Goal: Task Accomplishment & Management: Complete application form

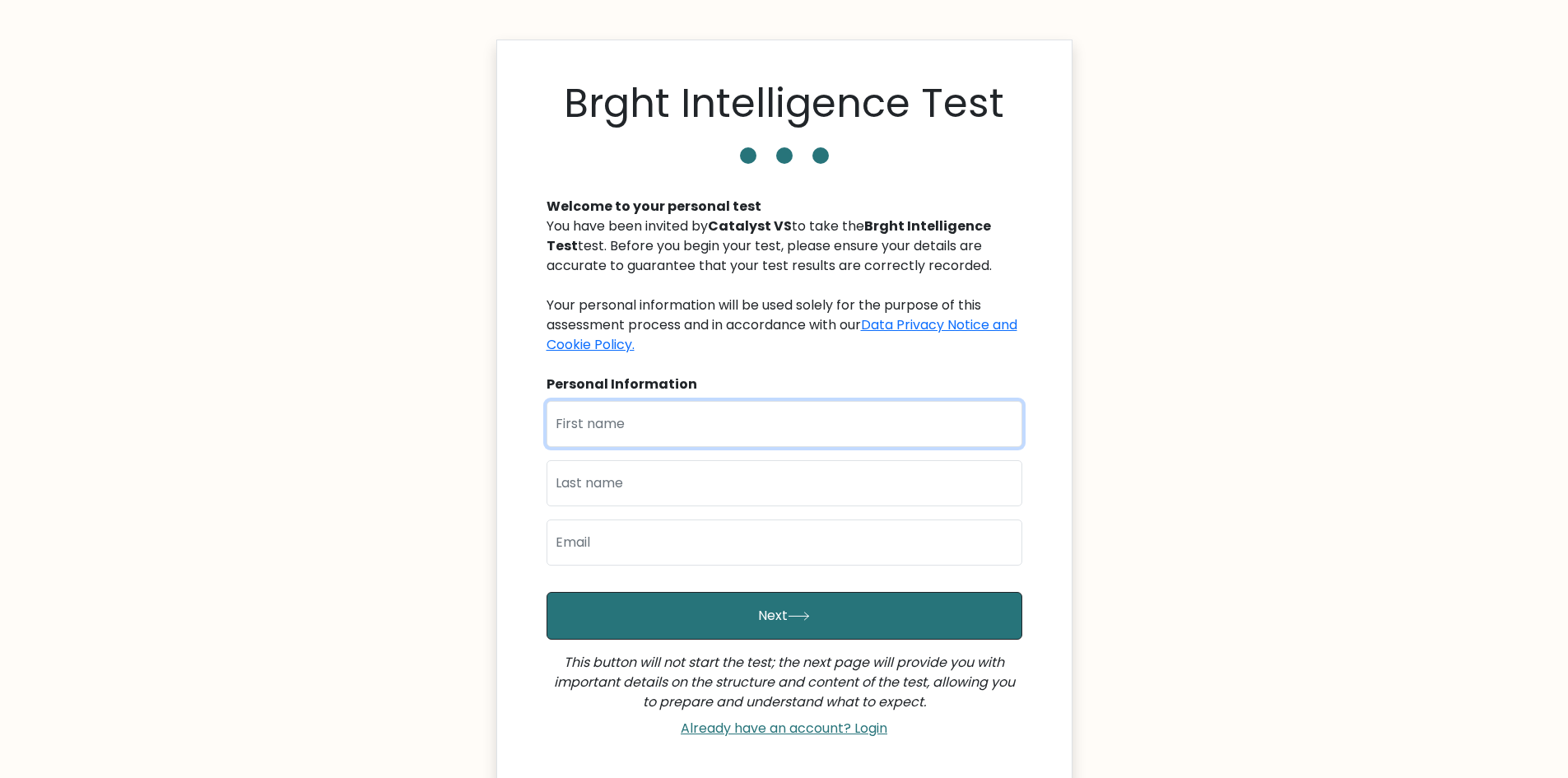
click at [709, 421] on input "text" at bounding box center [784, 423] width 476 height 46
type input "[PERSON_NAME]"
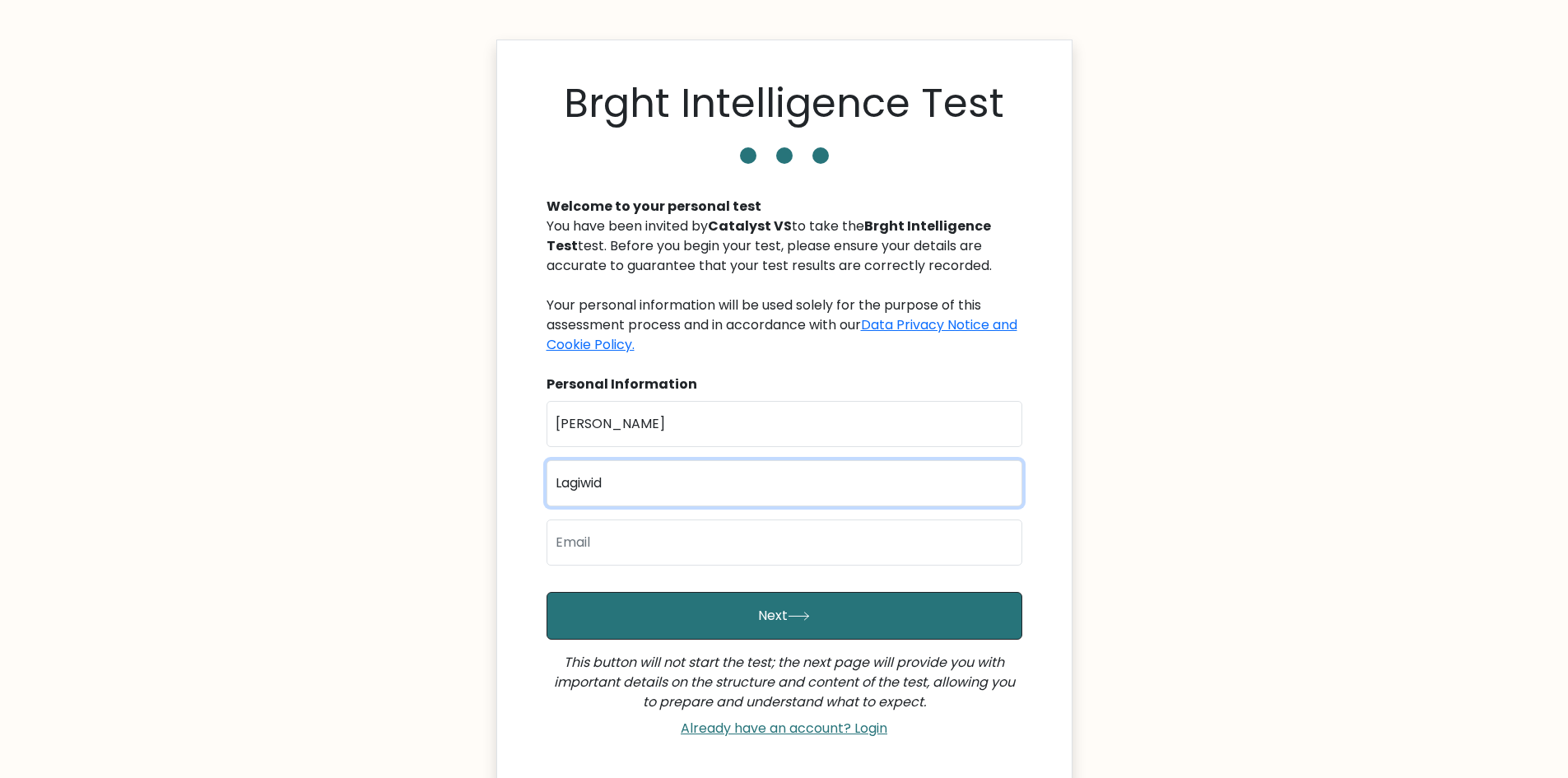
type input "Lagiwid"
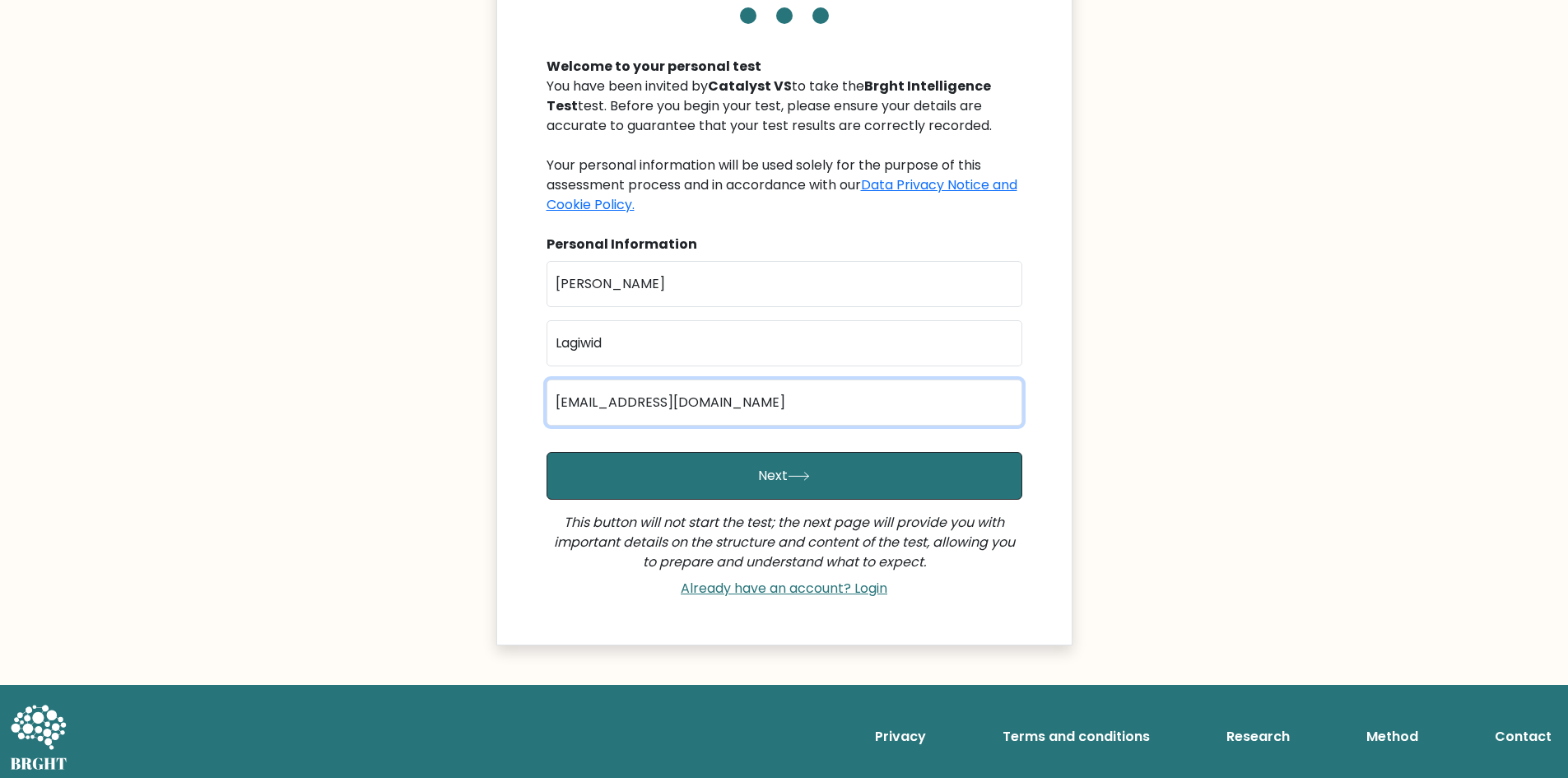
scroll to position [147, 0]
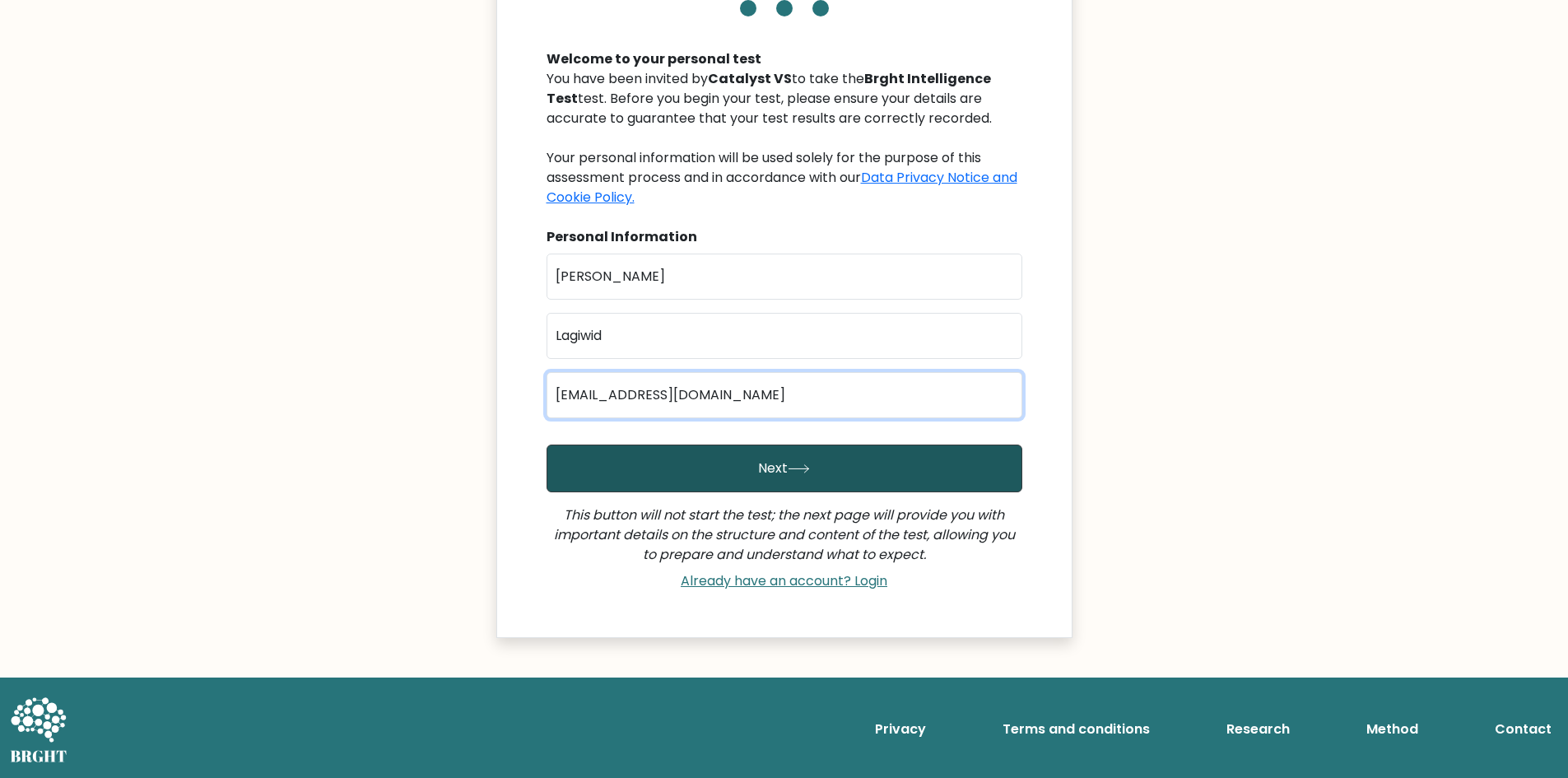
type input "lexshorts24@gmail.com"
click at [775, 471] on button "Next" at bounding box center [784, 468] width 476 height 48
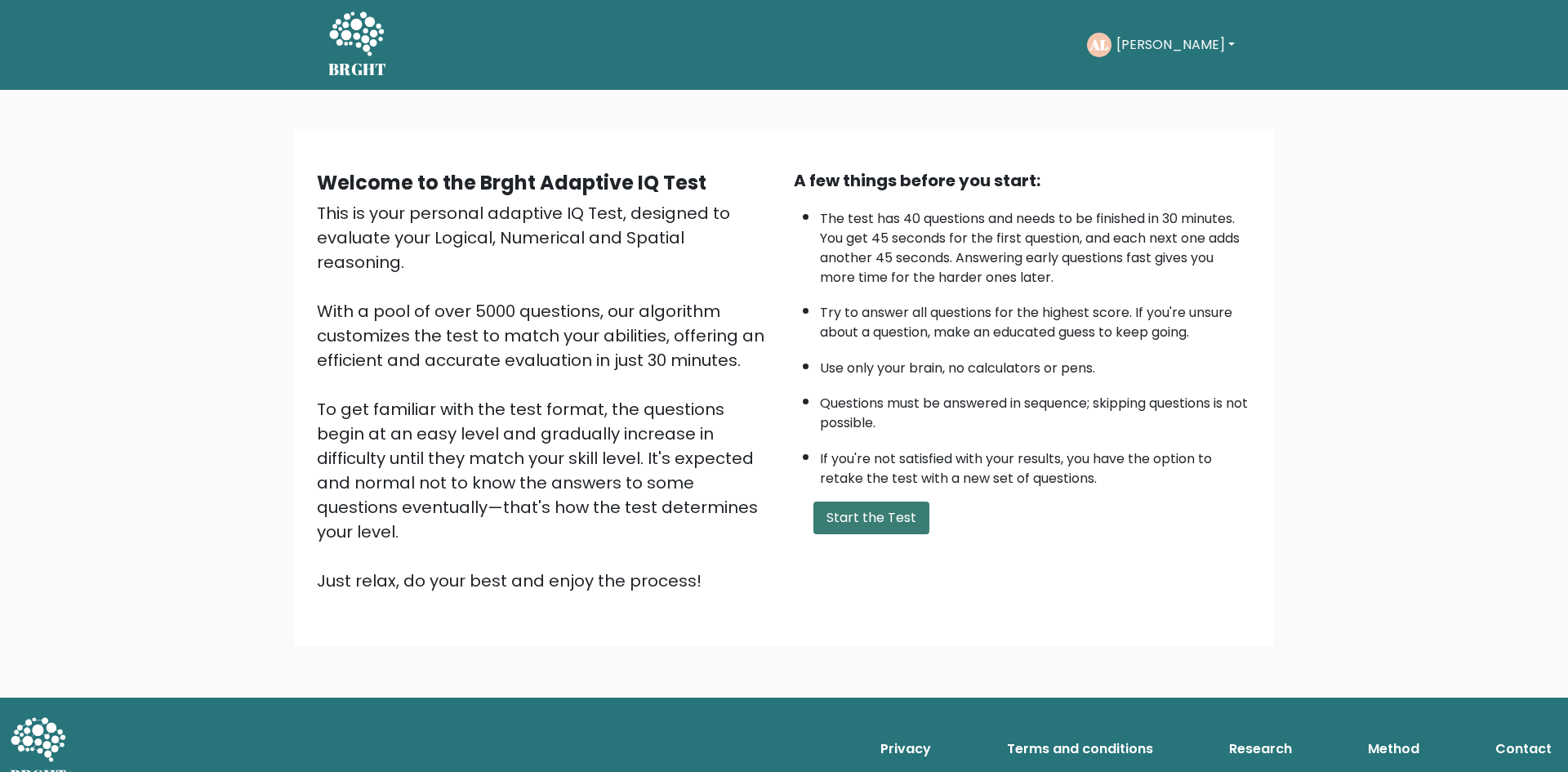
click at [879, 509] on button "Start the Test" at bounding box center [870, 518] width 116 height 32
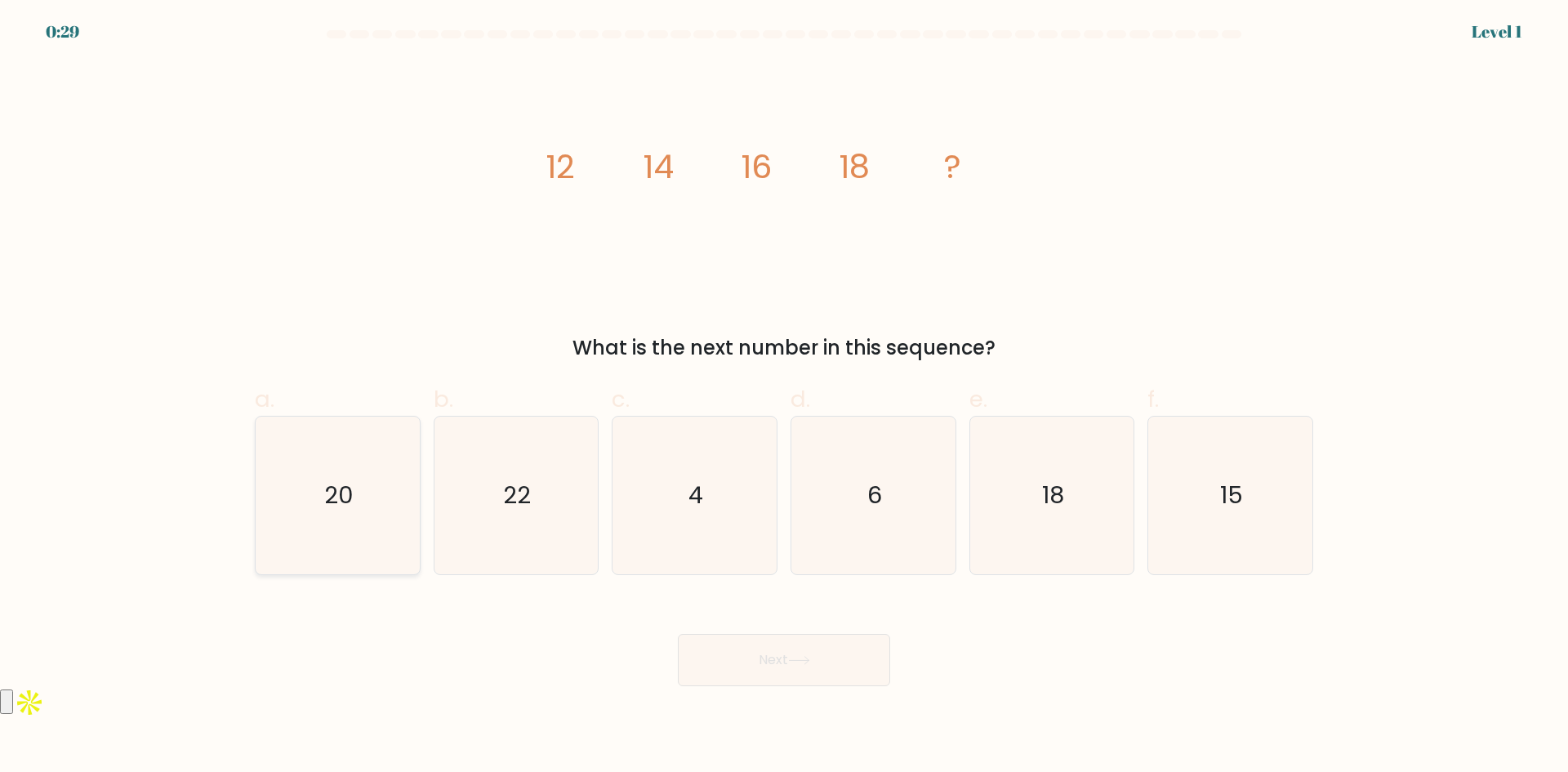
click at [374, 466] on icon "20" at bounding box center [338, 495] width 158 height 158
click at [784, 397] on input "a. 20" at bounding box center [784, 391] width 1 height 11
radio input "true"
click at [784, 656] on button "Next" at bounding box center [784, 660] width 212 height 52
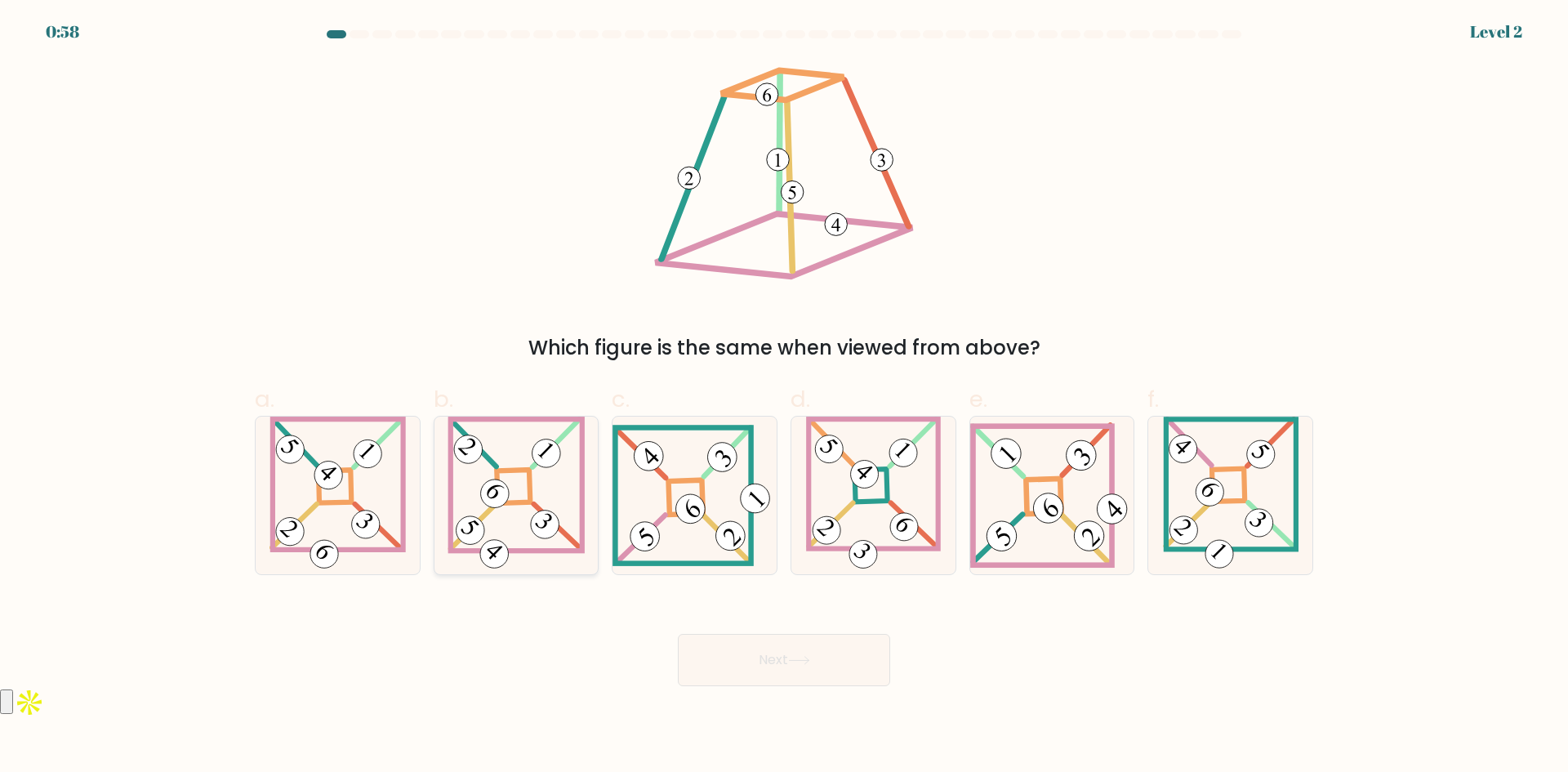
click at [505, 479] on icon at bounding box center [516, 495] width 137 height 158
click at [784, 397] on input "b." at bounding box center [784, 391] width 1 height 11
radio input "true"
click at [818, 661] on button "Next" at bounding box center [784, 660] width 212 height 52
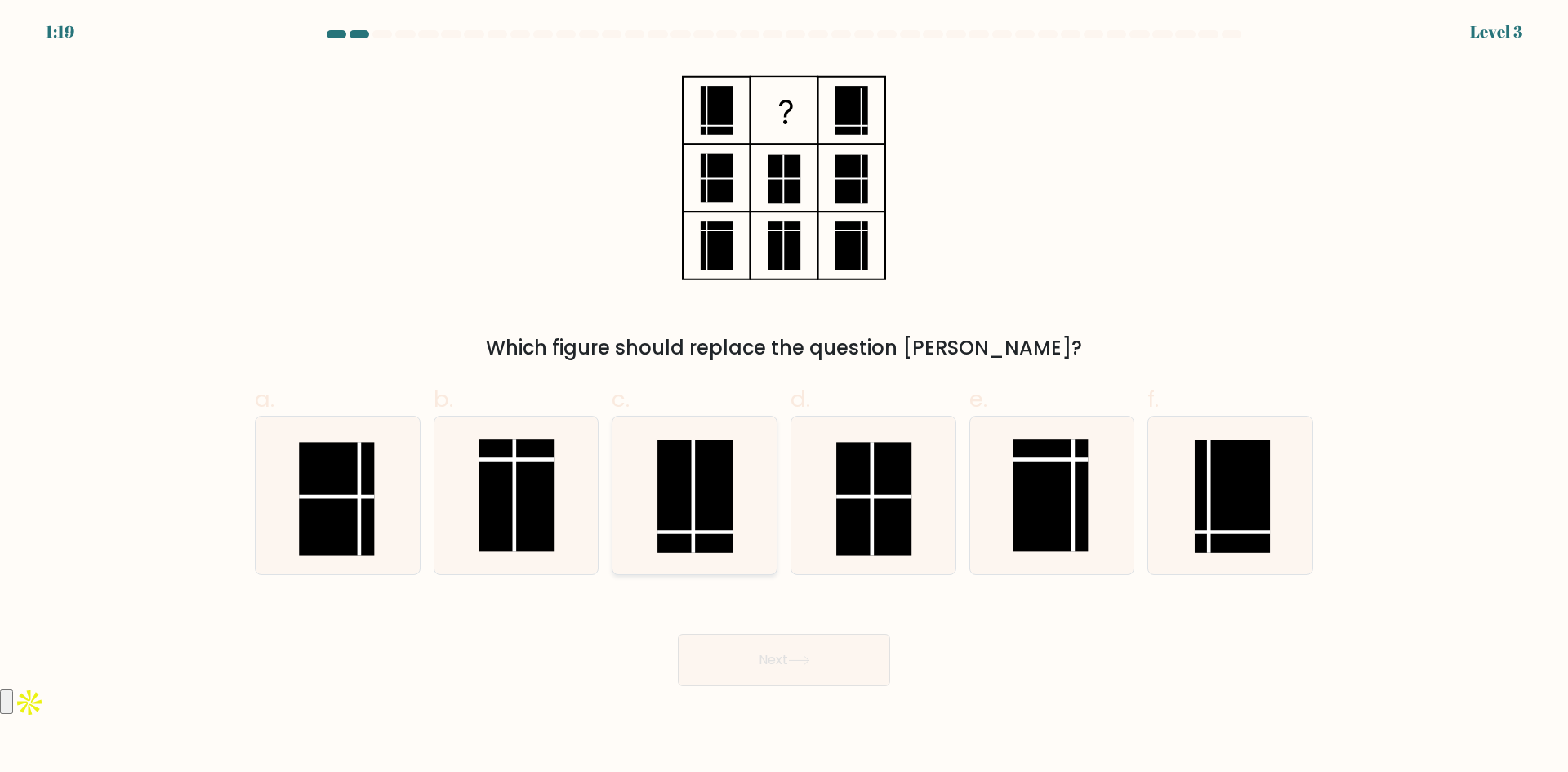
click at [708, 473] on rect at bounding box center [695, 496] width 75 height 113
click at [784, 397] on input "c." at bounding box center [784, 391] width 1 height 11
radio input "true"
click at [768, 657] on button "Next" at bounding box center [784, 660] width 212 height 52
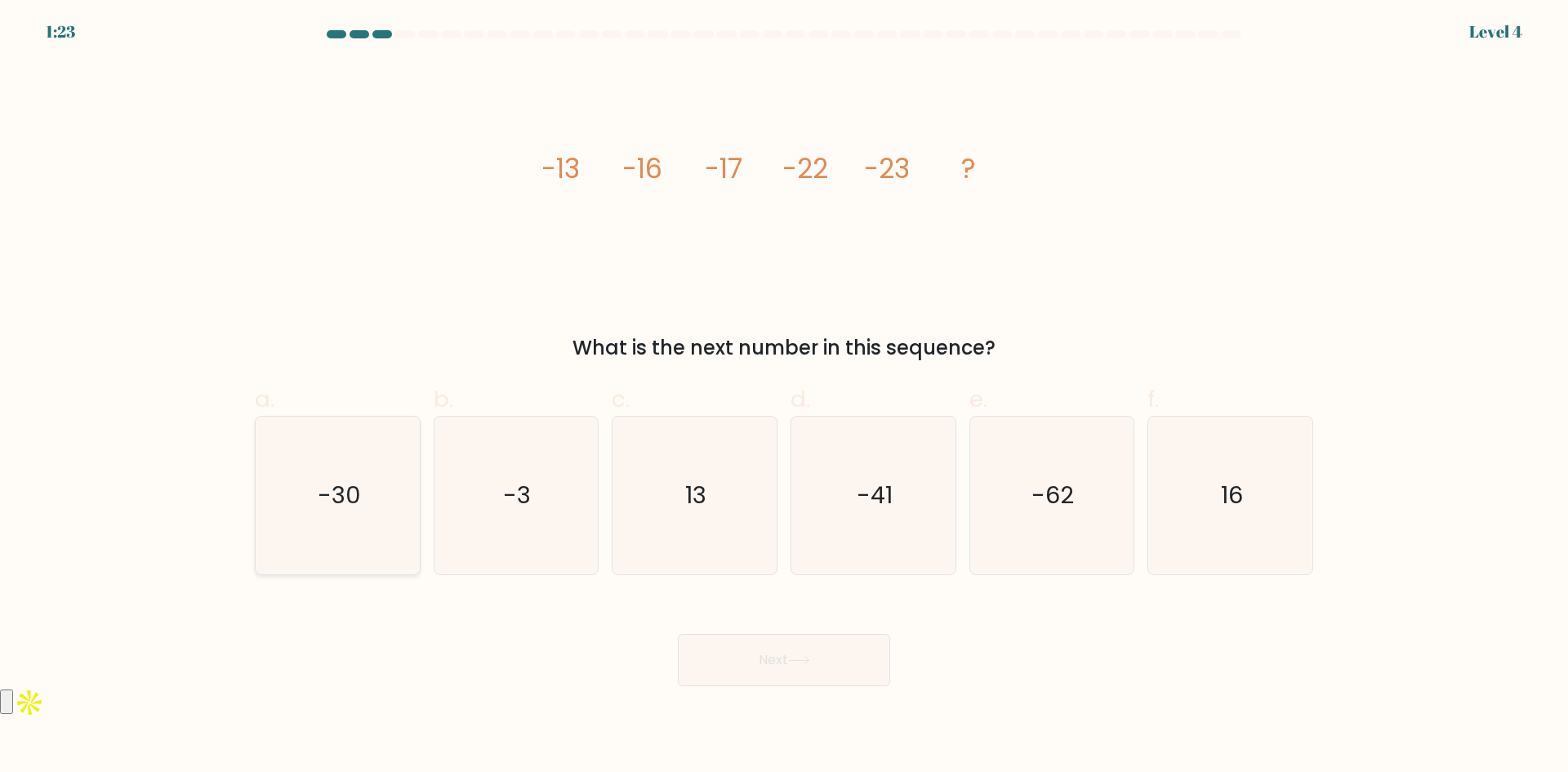
click at [366, 508] on icon "-30" at bounding box center [338, 495] width 158 height 158
click at [784, 397] on input "a. -30" at bounding box center [784, 391] width 1 height 11
radio input "true"
click at [786, 666] on button "Next" at bounding box center [784, 660] width 212 height 52
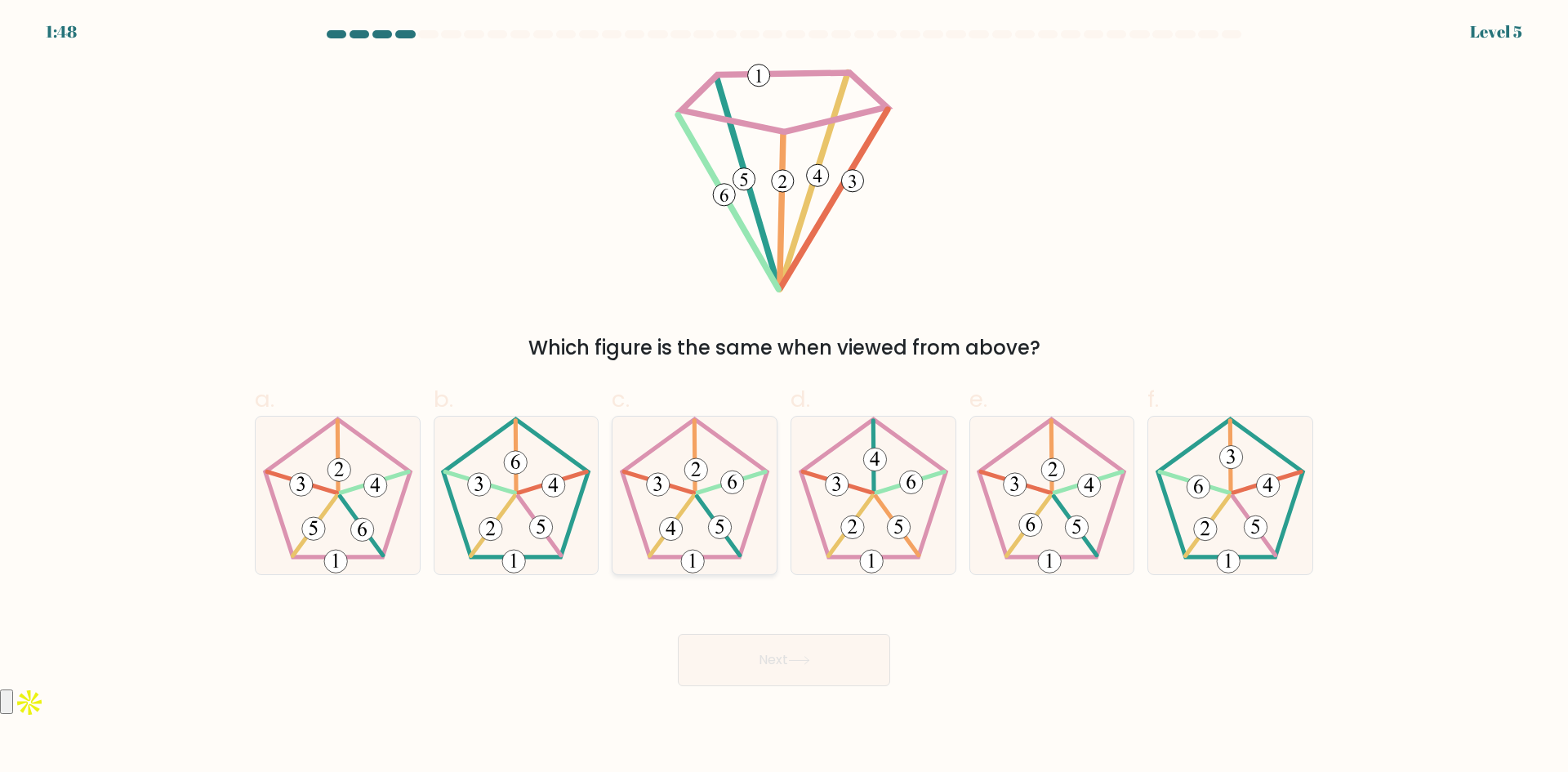
click at [715, 514] on icon at bounding box center [695, 495] width 158 height 158
click at [784, 397] on input "c." at bounding box center [784, 391] width 1 height 11
radio input "true"
click at [793, 658] on icon at bounding box center [799, 660] width 22 height 9
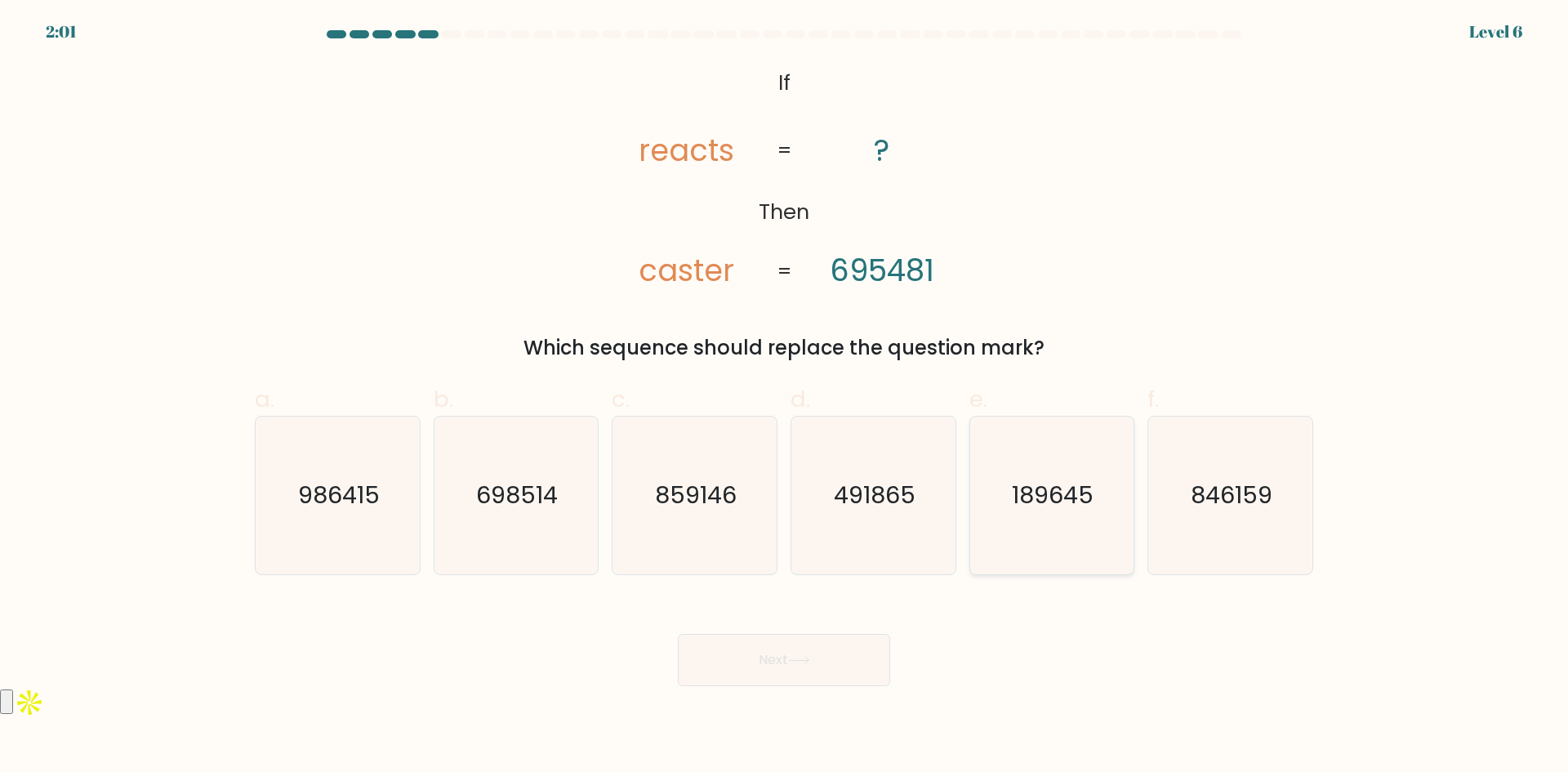
click at [1068, 484] on text "189645" at bounding box center [1053, 494] width 81 height 32
click at [784, 397] on input "e. 189645" at bounding box center [784, 391] width 1 height 11
radio input "true"
click at [784, 686] on body "1:52 Level 6 If" at bounding box center [784, 386] width 1568 height 772
click at [784, 666] on button "Next" at bounding box center [784, 660] width 212 height 52
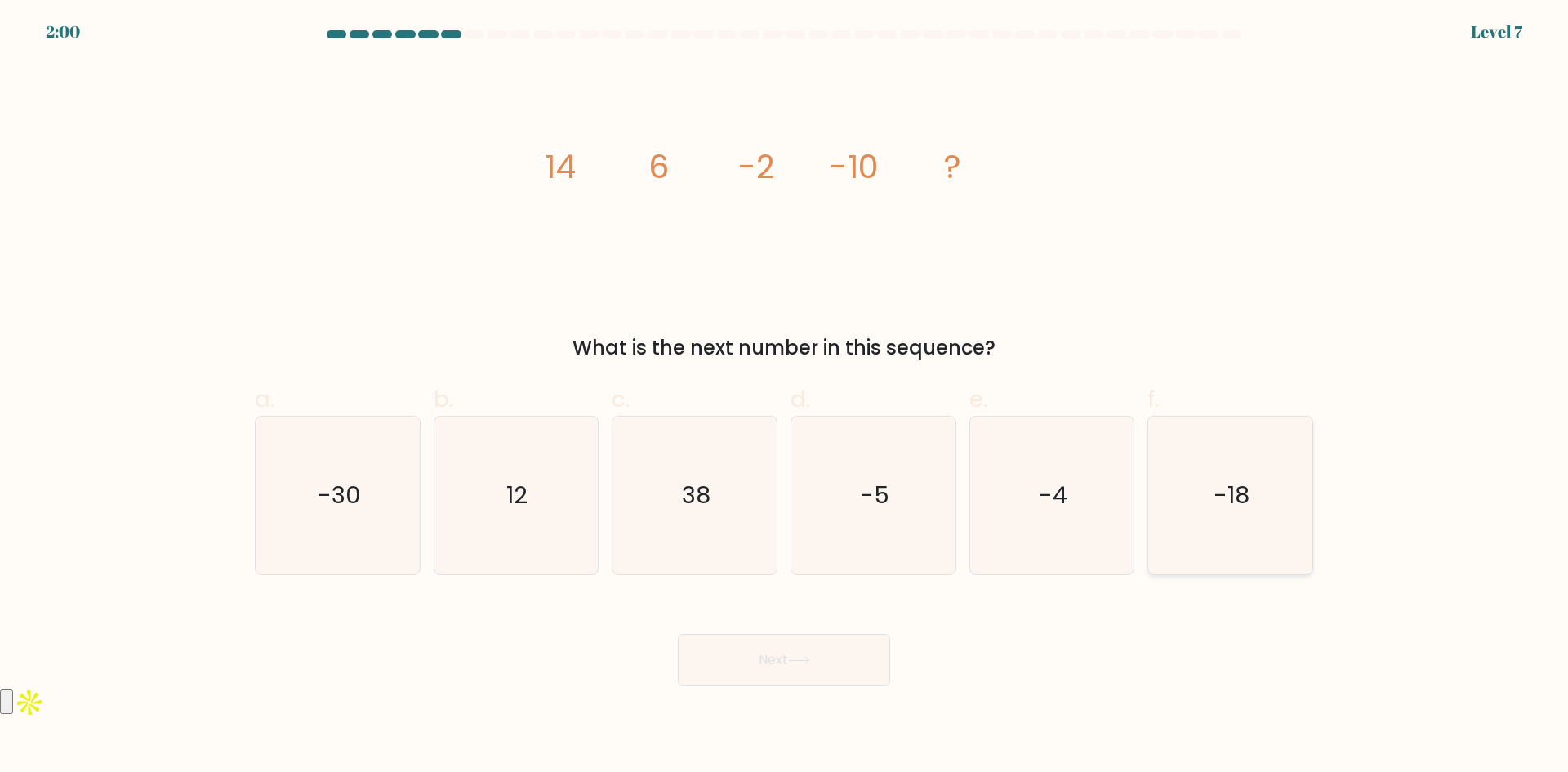
click at [1228, 521] on icon "-18" at bounding box center [1230, 495] width 158 height 158
click at [784, 397] on input "f. -18" at bounding box center [784, 391] width 1 height 11
radio input "true"
click at [810, 658] on icon at bounding box center [799, 660] width 22 height 9
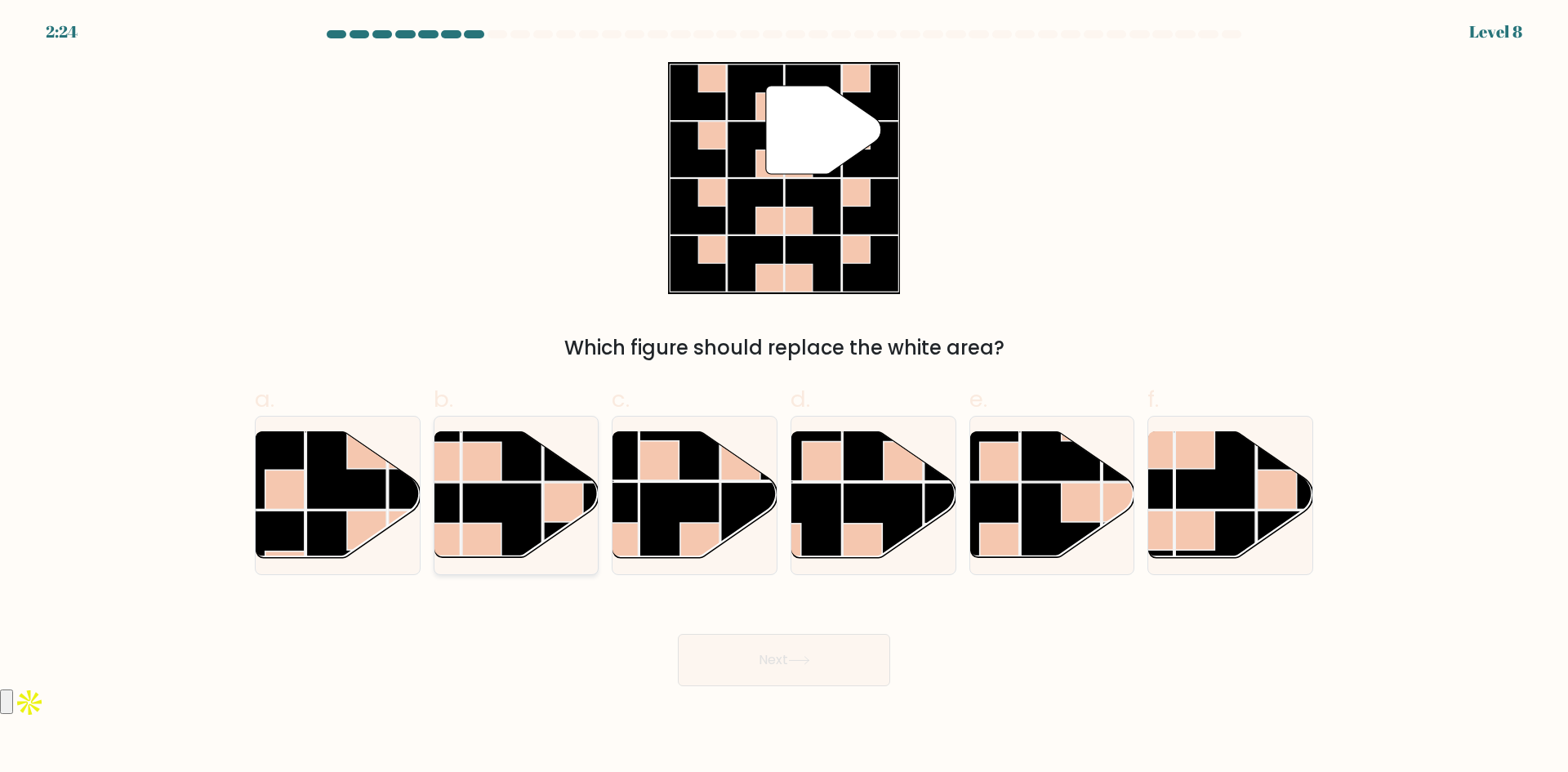
click at [506, 497] on rect at bounding box center [501, 522] width 80 height 80
click at [784, 397] on input "b." at bounding box center [784, 391] width 1 height 11
radio input "true"
click at [809, 663] on icon at bounding box center [799, 660] width 22 height 9
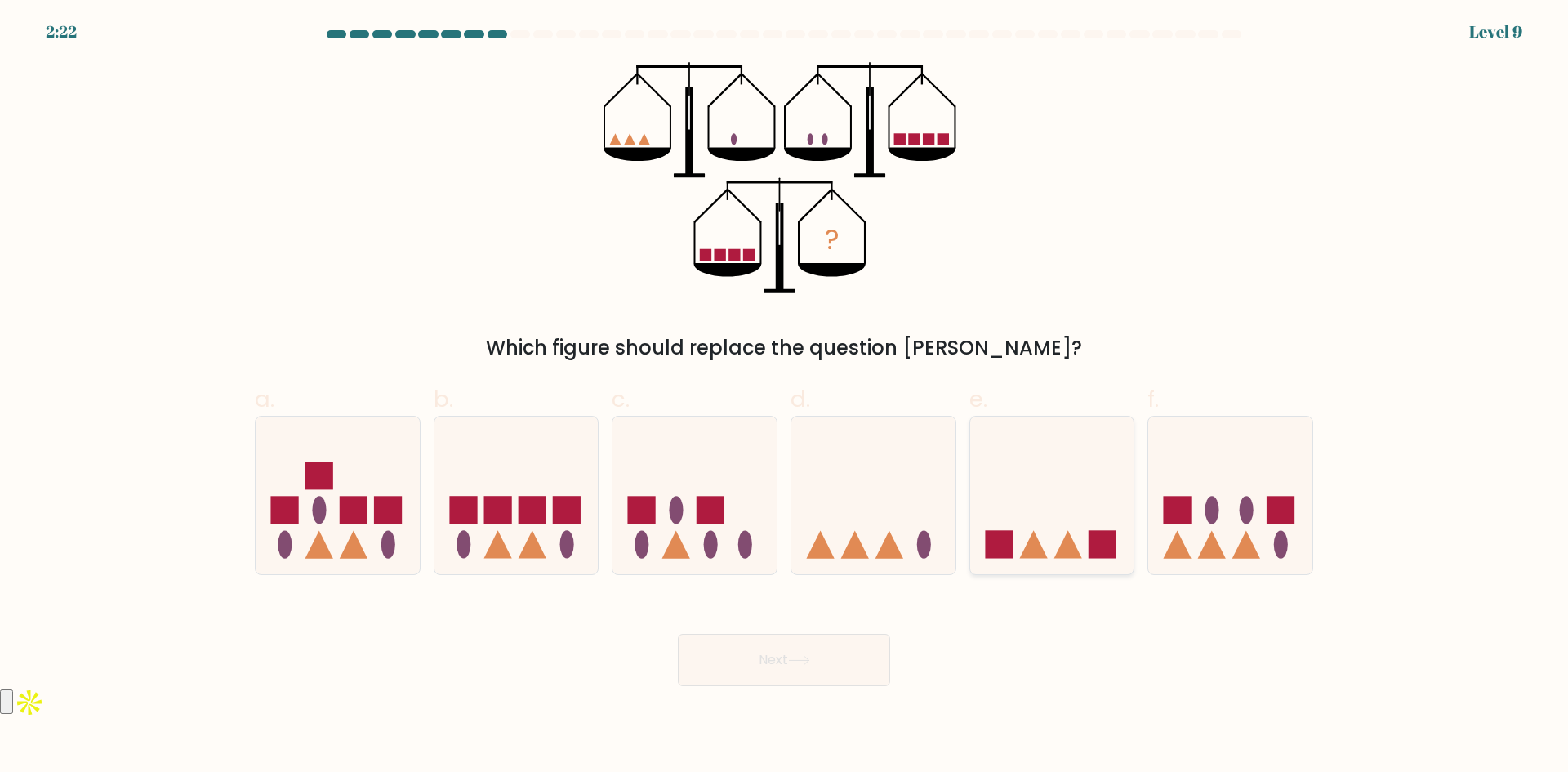
click at [1056, 507] on icon at bounding box center [1051, 494] width 164 height 135
click at [784, 397] on input "e." at bounding box center [784, 391] width 1 height 11
radio input "true"
click at [793, 668] on button "Next" at bounding box center [784, 660] width 212 height 52
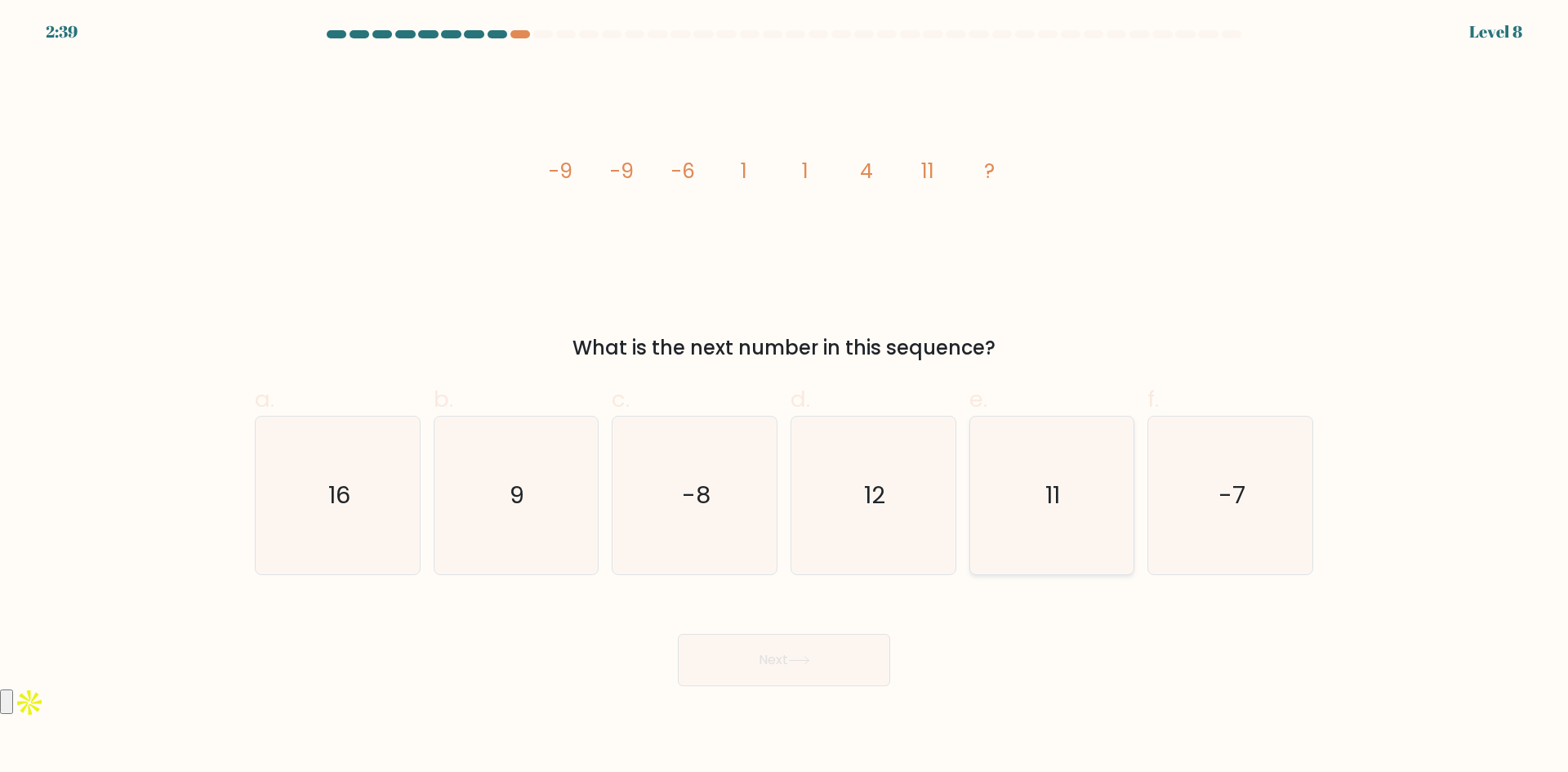
click at [1036, 474] on icon "11" at bounding box center [1051, 495] width 158 height 158
click at [784, 397] on input "e. 11" at bounding box center [784, 391] width 1 height 11
radio input "true"
click at [832, 657] on button "Next" at bounding box center [784, 660] width 212 height 52
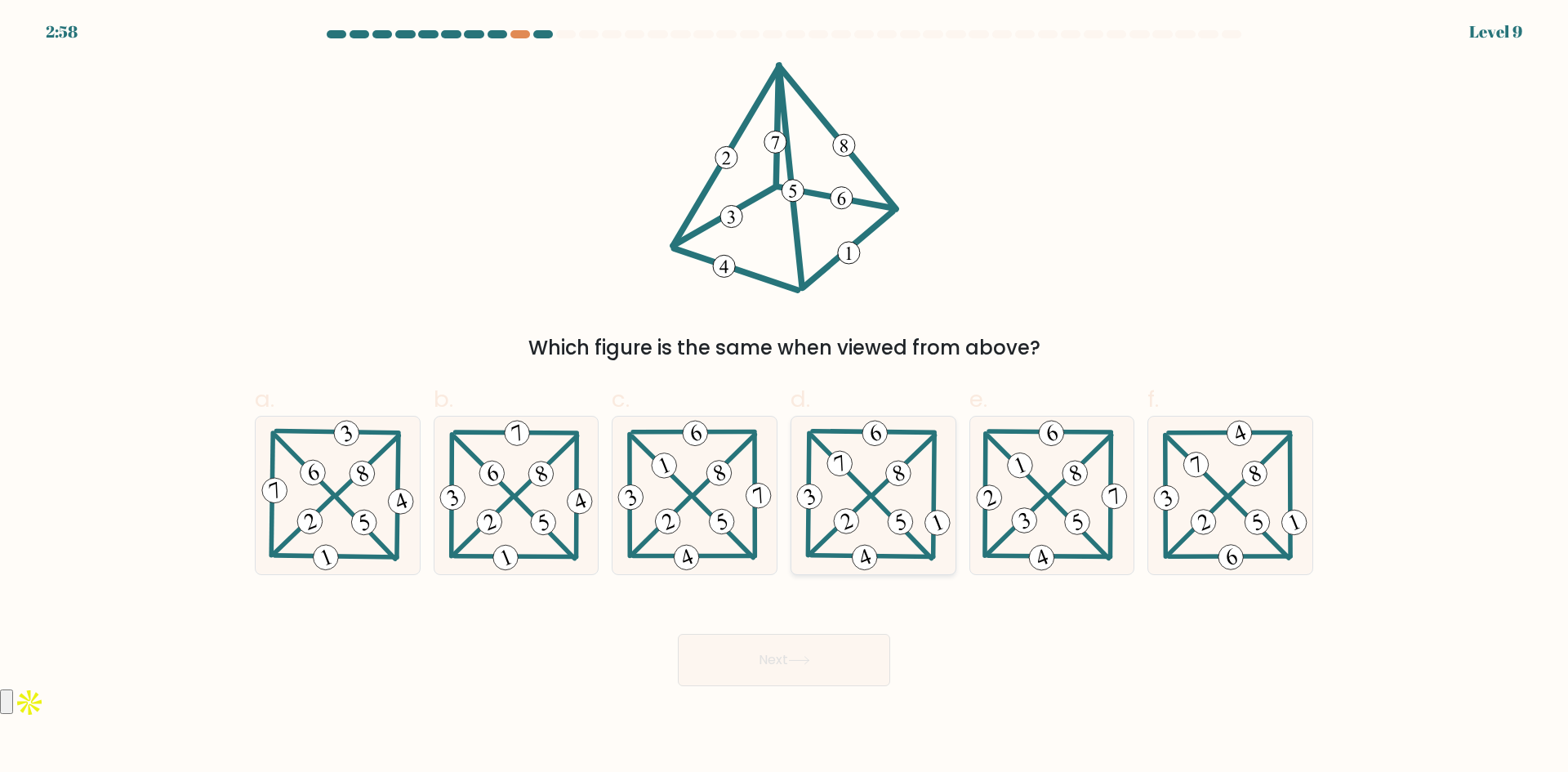
drag, startPoint x: 900, startPoint y: 486, endPoint x: 893, endPoint y: 493, distance: 9.9
click at [900, 485] on icon at bounding box center [873, 495] width 161 height 158
click at [784, 397] on input "d." at bounding box center [784, 391] width 1 height 11
radio input "true"
click at [804, 661] on icon at bounding box center [799, 660] width 22 height 9
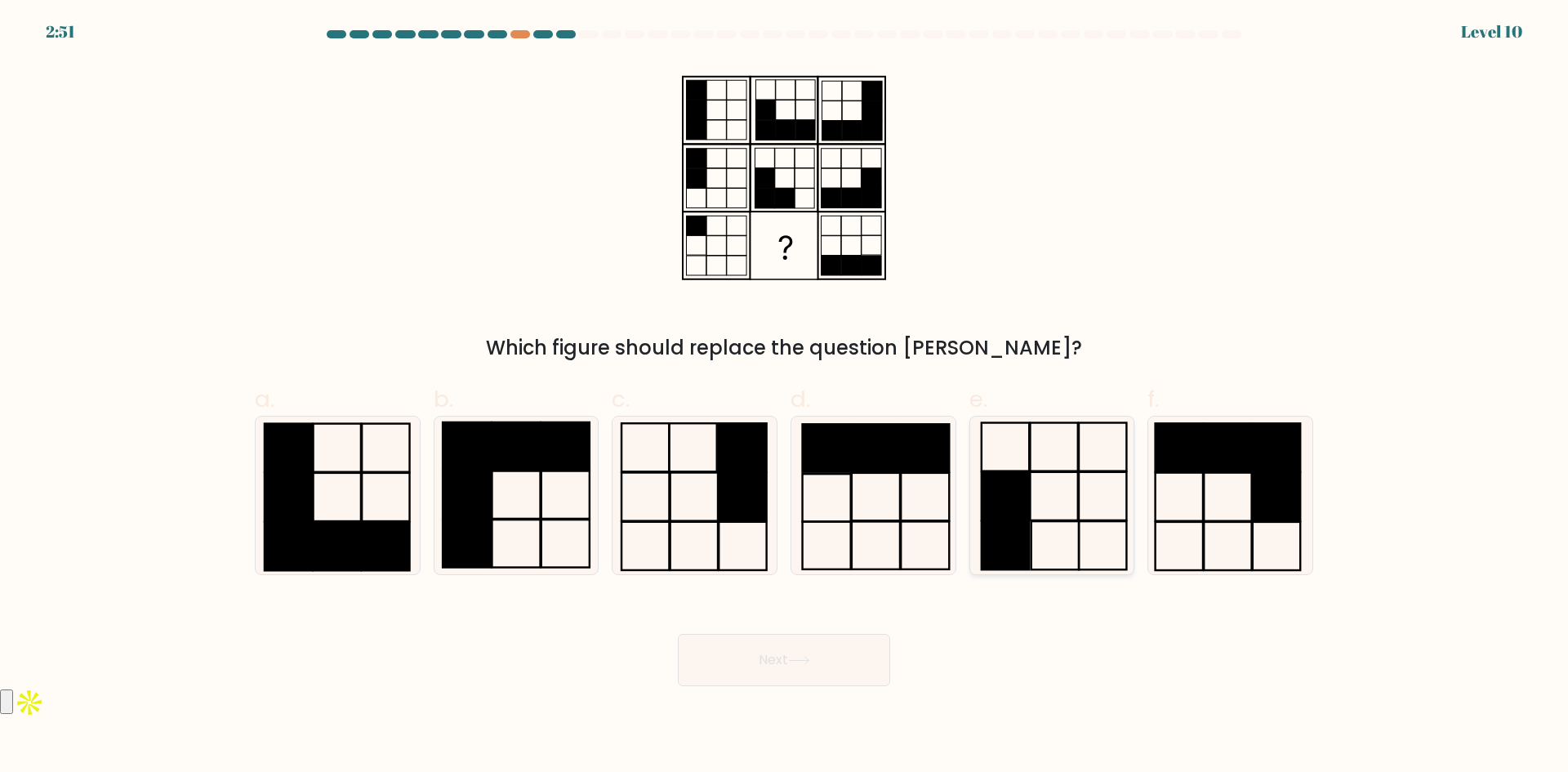
click at [1020, 447] on icon at bounding box center [1051, 495] width 158 height 158
click at [784, 397] on input "e." at bounding box center [784, 391] width 1 height 11
radio input "true"
click at [837, 661] on button "Next" at bounding box center [784, 660] width 212 height 52
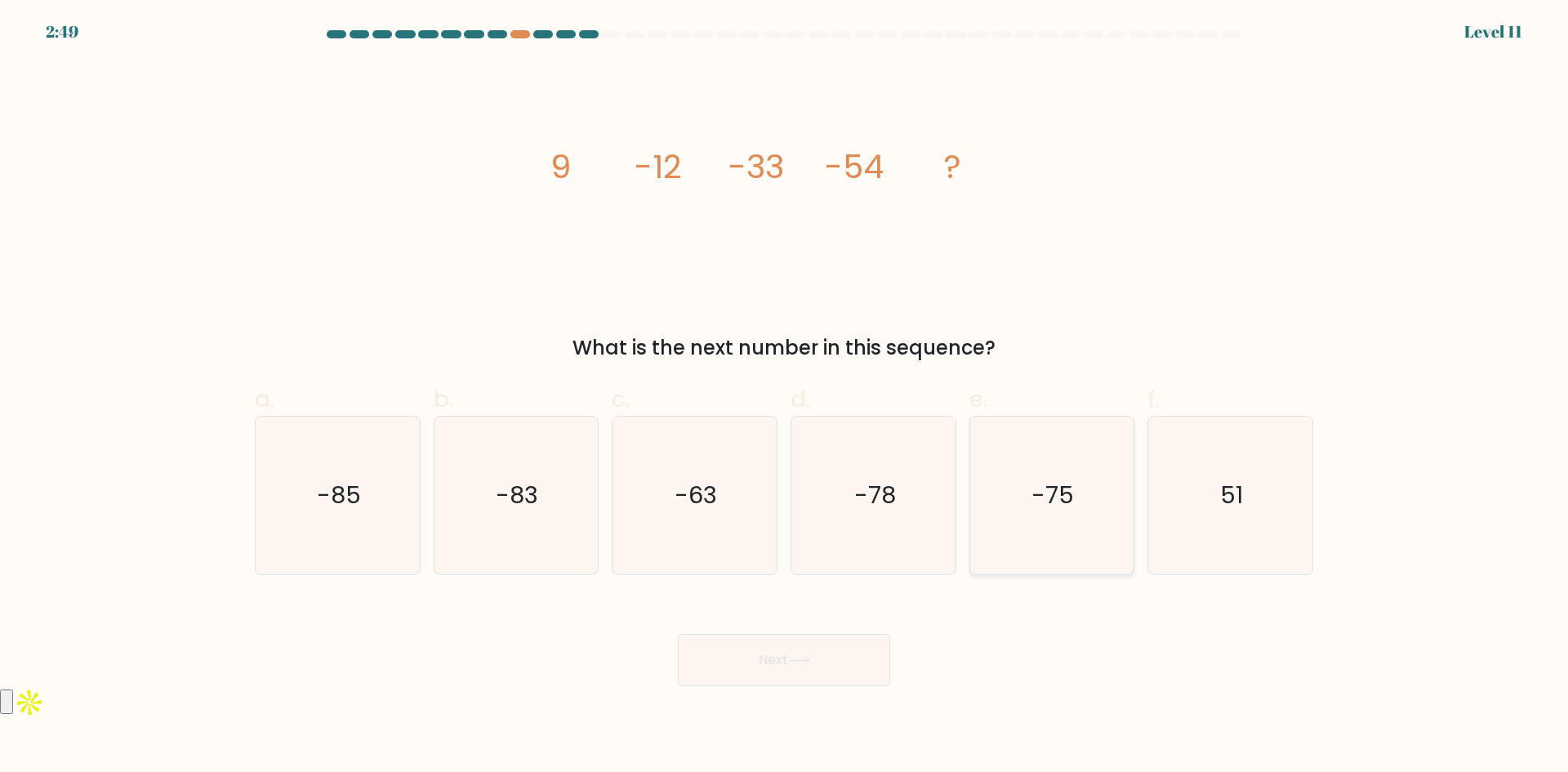
click at [1021, 459] on icon "-75" at bounding box center [1051, 495] width 158 height 158
click at [784, 397] on input "e. -75" at bounding box center [784, 391] width 1 height 11
radio input "true"
click at [857, 652] on button "Next" at bounding box center [784, 660] width 212 height 52
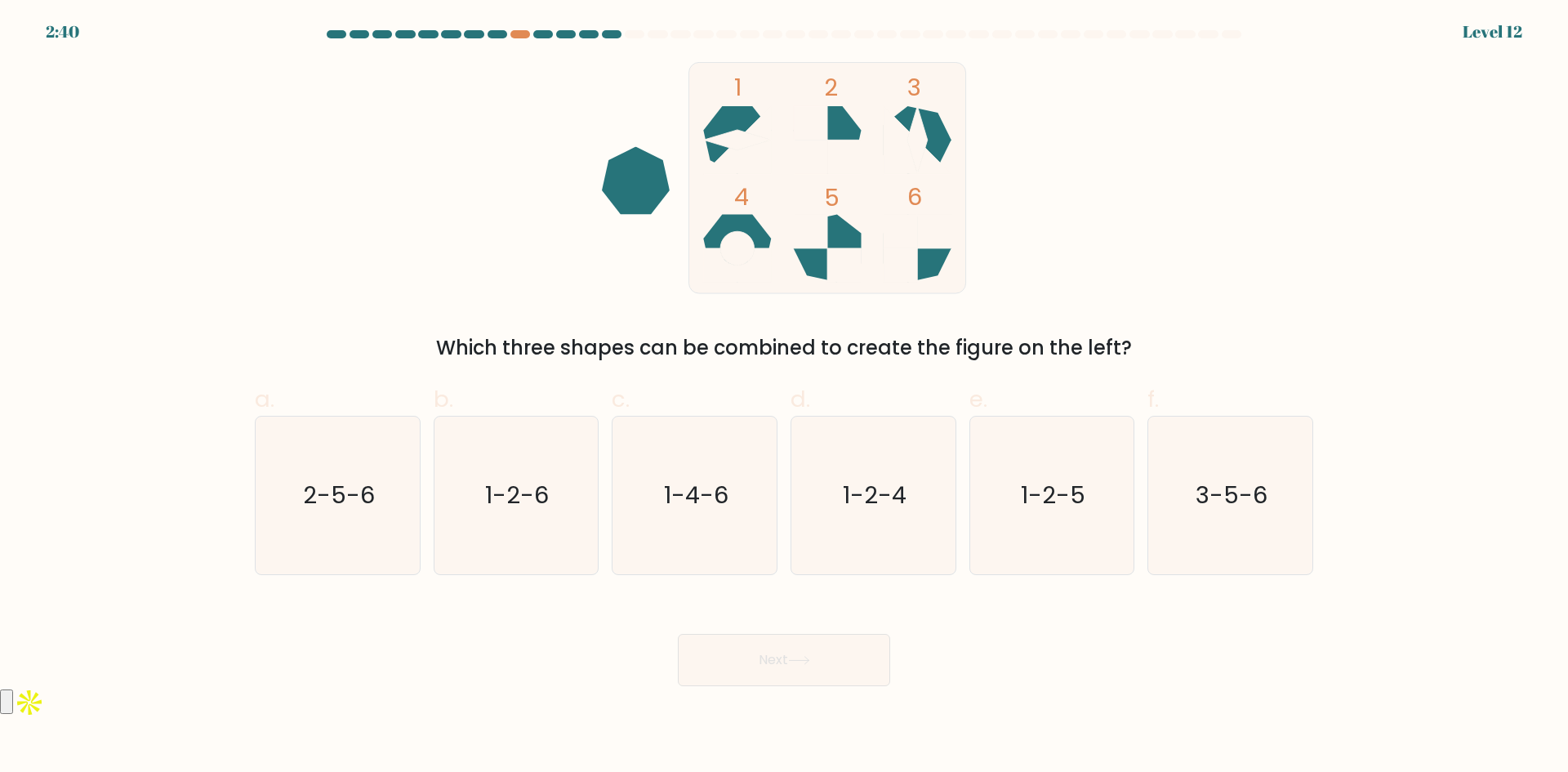
drag, startPoint x: 853, startPoint y: 139, endPoint x: 825, endPoint y: 219, distance: 84.8
click at [842, 190] on icon "1 2 3 4 5 6" at bounding box center [784, 177] width 440 height 232
click at [377, 476] on icon "2-5-6" at bounding box center [338, 495] width 158 height 158
click at [784, 397] on input "a. 2-5-6" at bounding box center [784, 391] width 1 height 11
radio input "true"
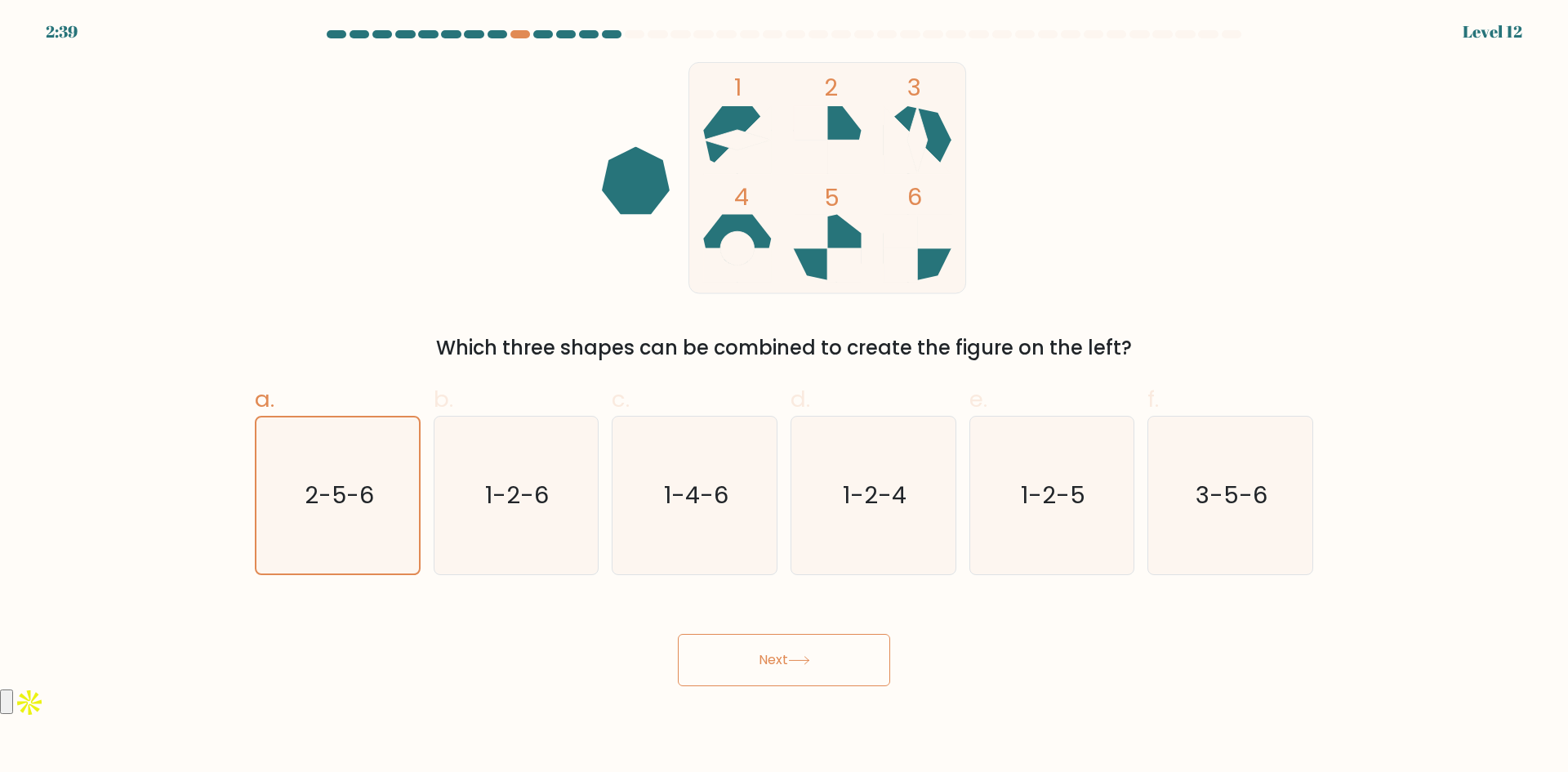
click at [846, 679] on button "Next" at bounding box center [784, 660] width 212 height 52
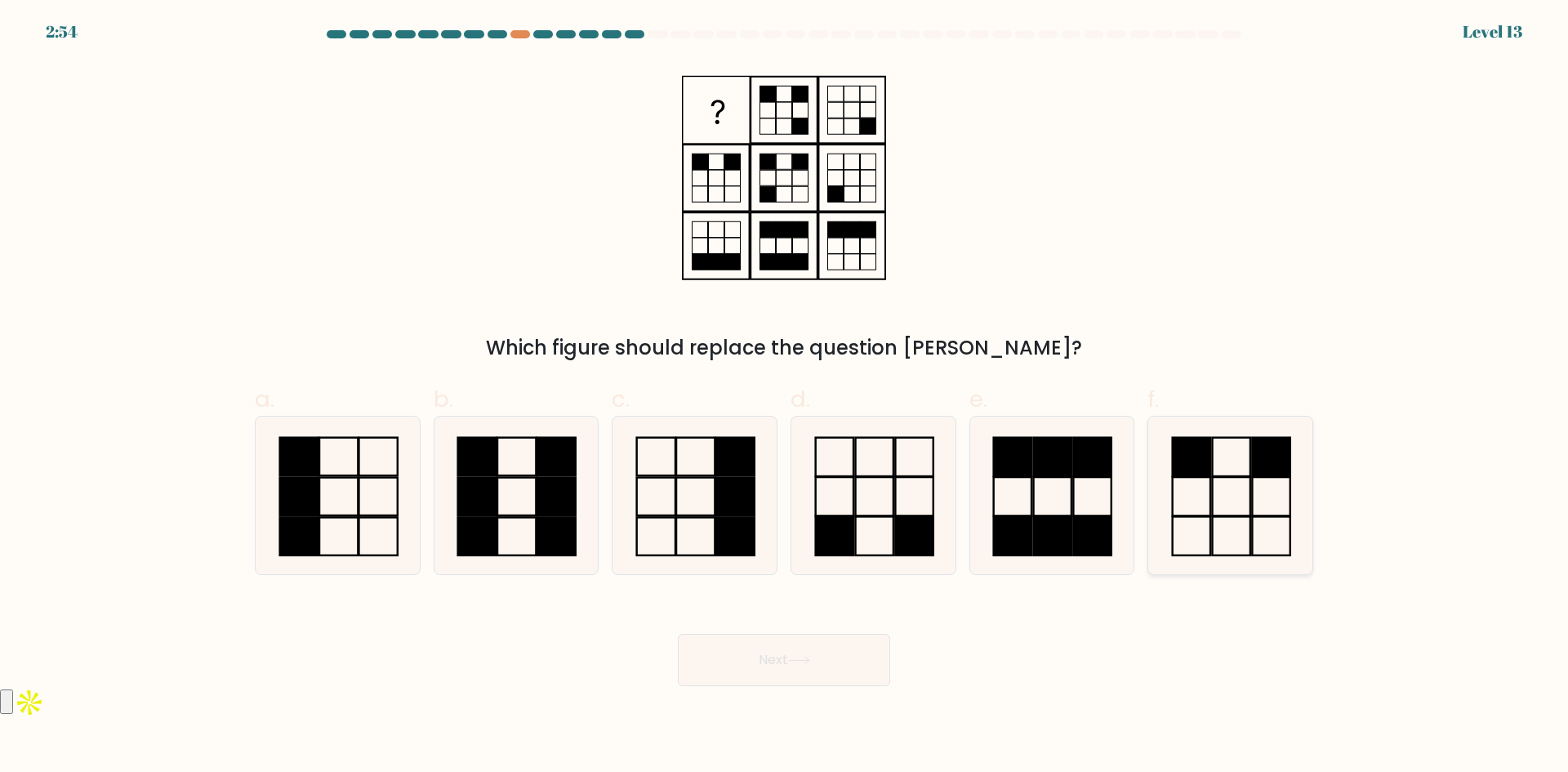
drag, startPoint x: 1252, startPoint y: 508, endPoint x: 1244, endPoint y: 502, distance: 10.0
click at [1252, 507] on rect at bounding box center [1271, 496] width 38 height 39
click at [784, 397] on input "f." at bounding box center [784, 391] width 1 height 11
radio input "true"
click at [803, 658] on icon at bounding box center [799, 660] width 22 height 9
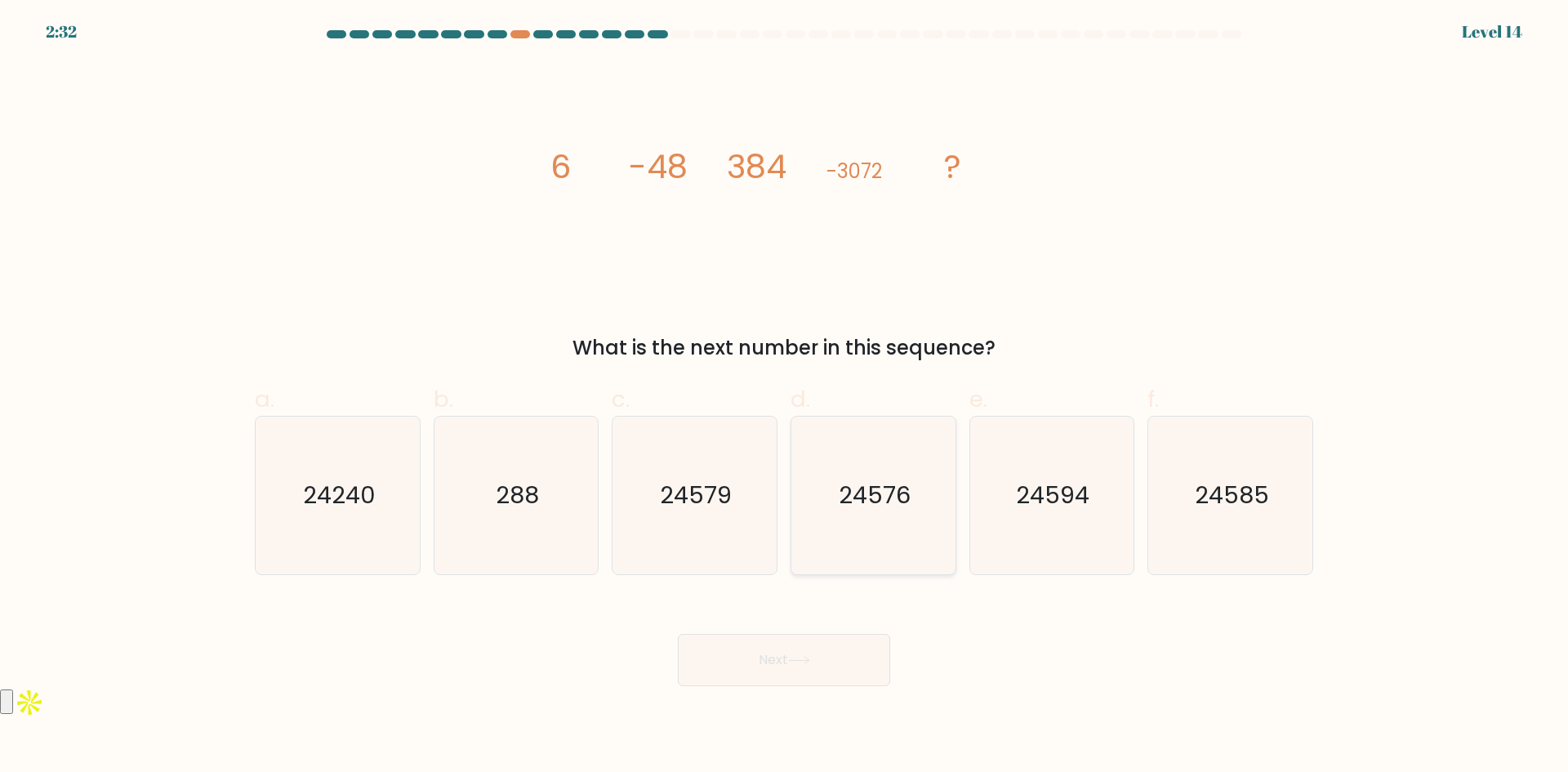
click at [861, 499] on text "24576" at bounding box center [875, 494] width 72 height 32
click at [784, 397] on input "d. 24576" at bounding box center [784, 391] width 1 height 11
radio input "true"
click at [788, 656] on button "Next" at bounding box center [784, 660] width 212 height 52
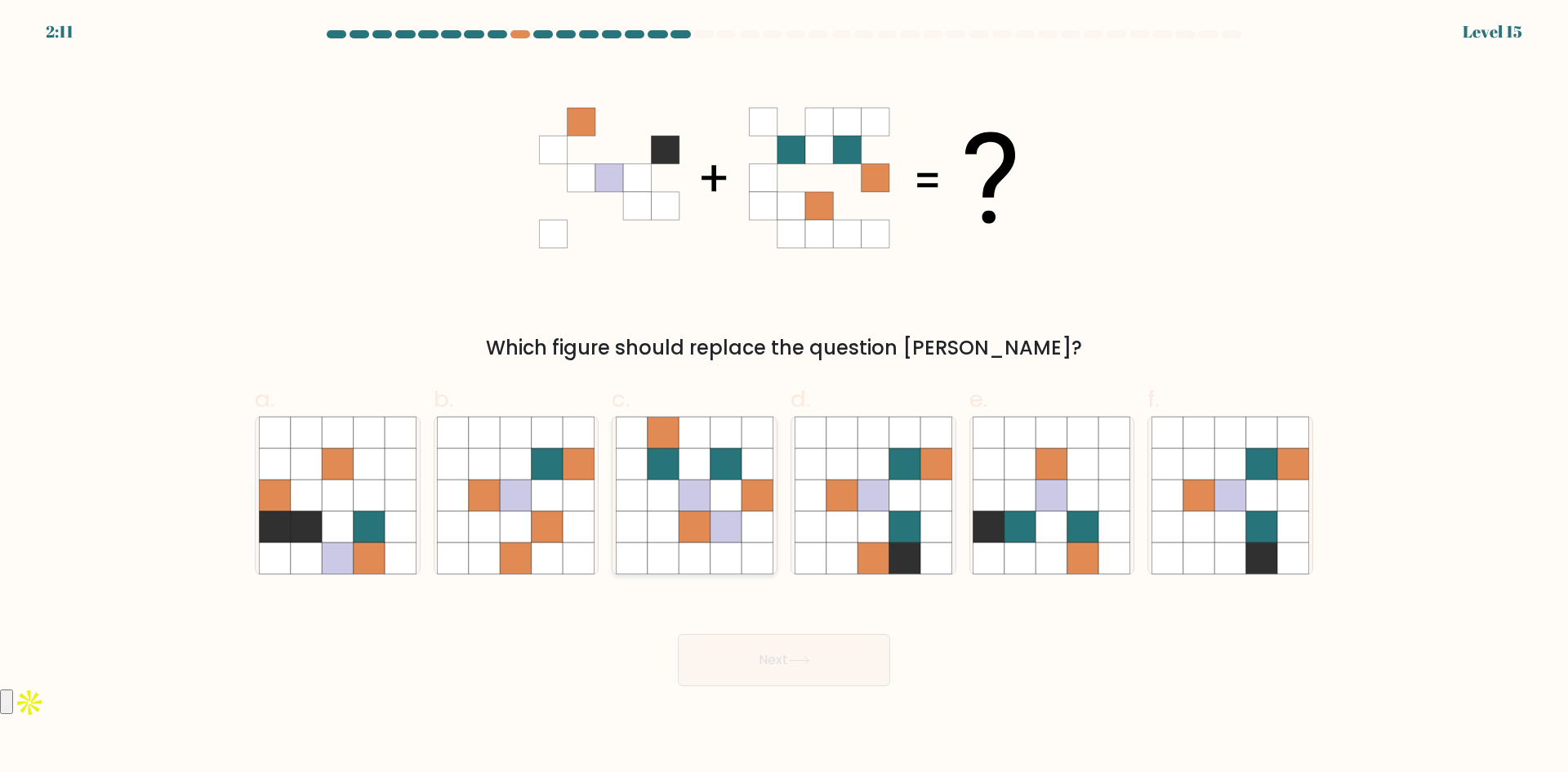
click at [710, 500] on icon at bounding box center [725, 494] width 31 height 31
click at [784, 397] on input "c." at bounding box center [784, 391] width 1 height 11
radio input "true"
click at [809, 665] on button "Next" at bounding box center [784, 660] width 212 height 52
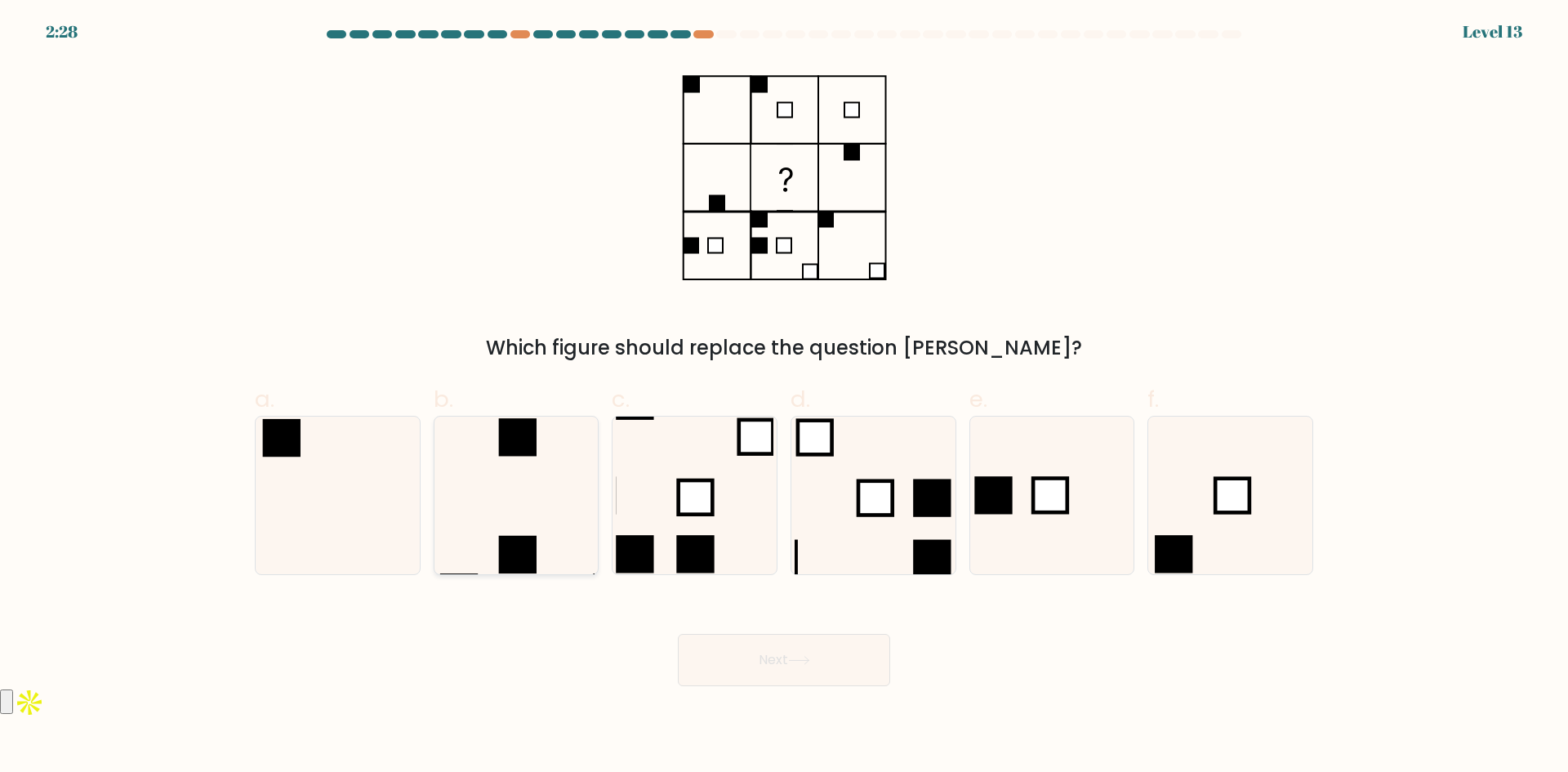
click at [528, 492] on icon at bounding box center [516, 495] width 158 height 158
click at [784, 397] on input "b." at bounding box center [784, 391] width 1 height 11
radio input "true"
click at [769, 663] on button "Next" at bounding box center [784, 660] width 212 height 52
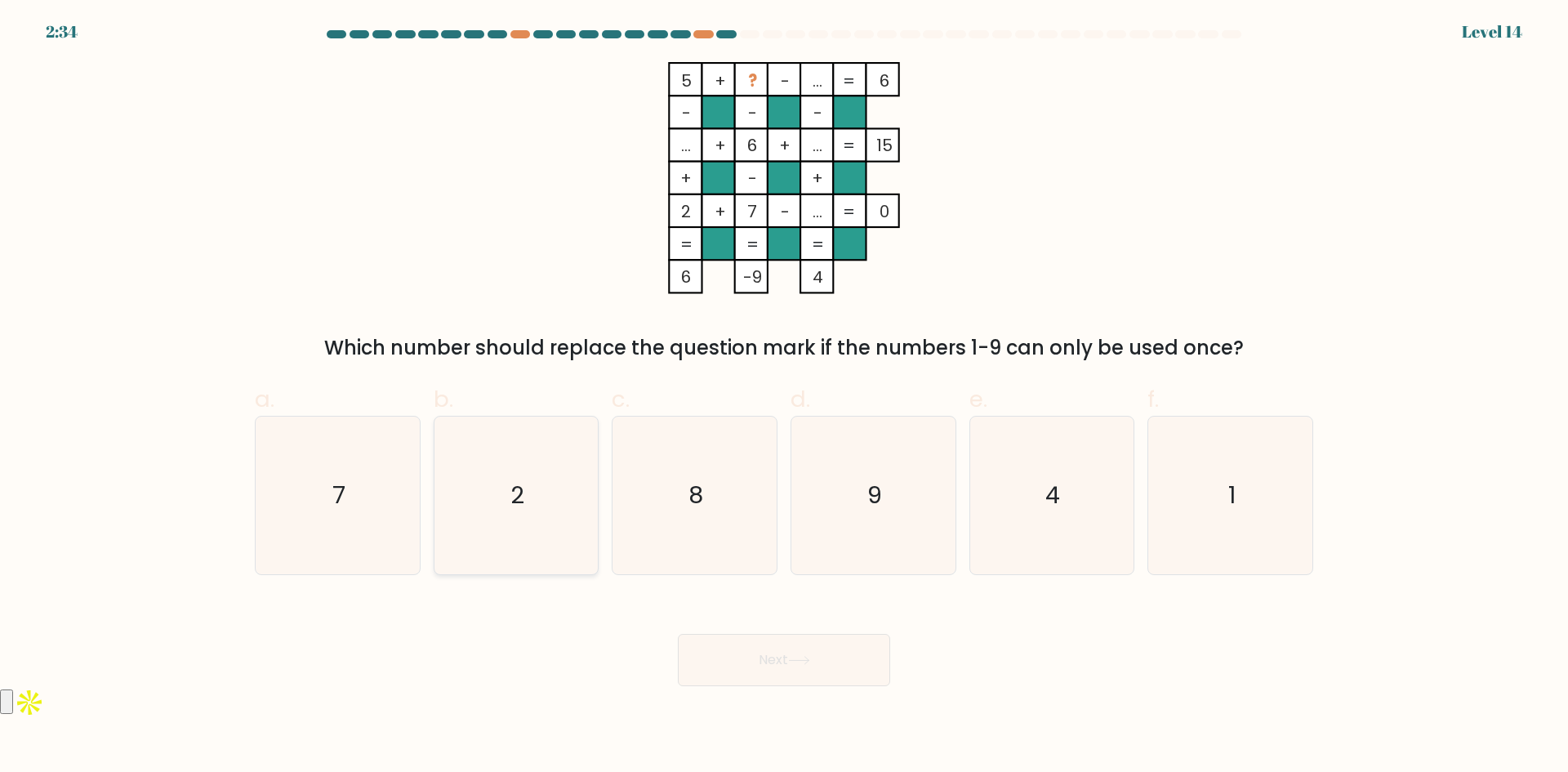
click at [558, 513] on icon "2" at bounding box center [516, 495] width 158 height 158
click at [784, 397] on input "b. 2" at bounding box center [784, 391] width 1 height 11
radio input "true"
click at [827, 634] on button "Next" at bounding box center [784, 660] width 212 height 52
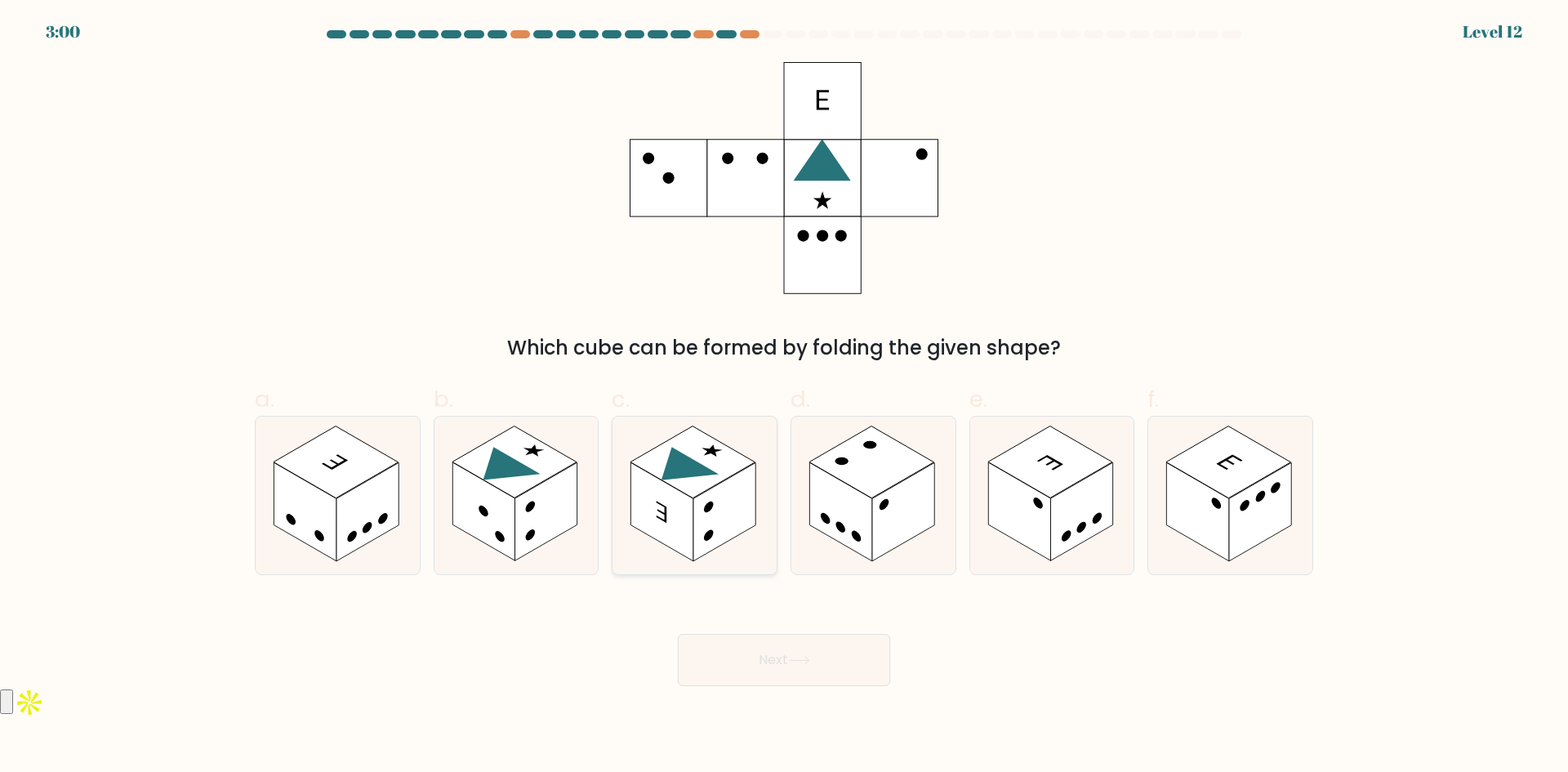
click at [701, 495] on rect at bounding box center [724, 511] width 62 height 99
click at [784, 397] on input "c." at bounding box center [784, 391] width 1 height 11
radio input "true"
click at [784, 656] on button "Next" at bounding box center [784, 660] width 212 height 52
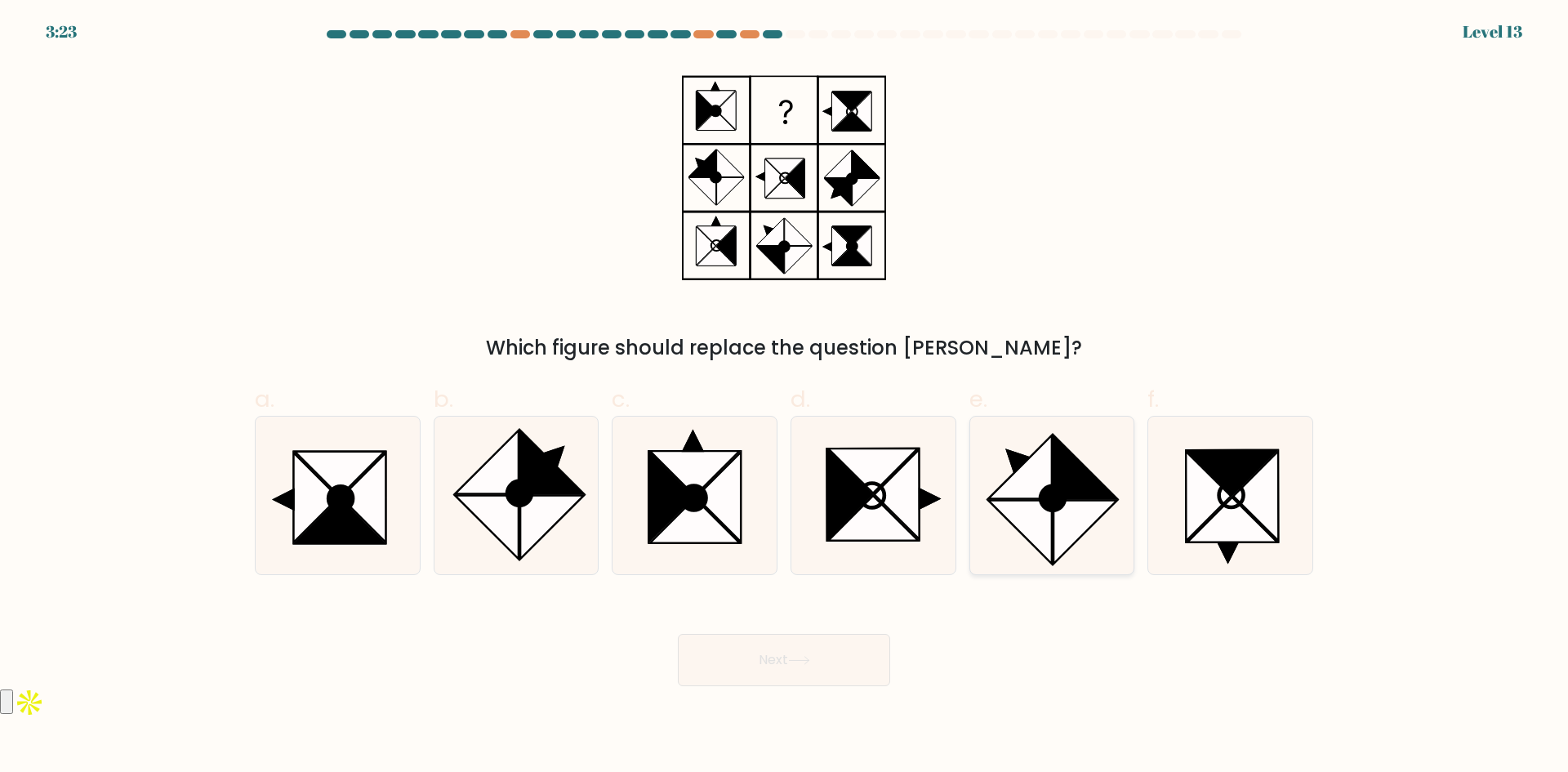
click at [1027, 477] on icon at bounding box center [1020, 467] width 63 height 63
click at [784, 397] on input "e." at bounding box center [784, 391] width 1 height 11
radio input "true"
click at [820, 665] on button "Next" at bounding box center [784, 660] width 212 height 52
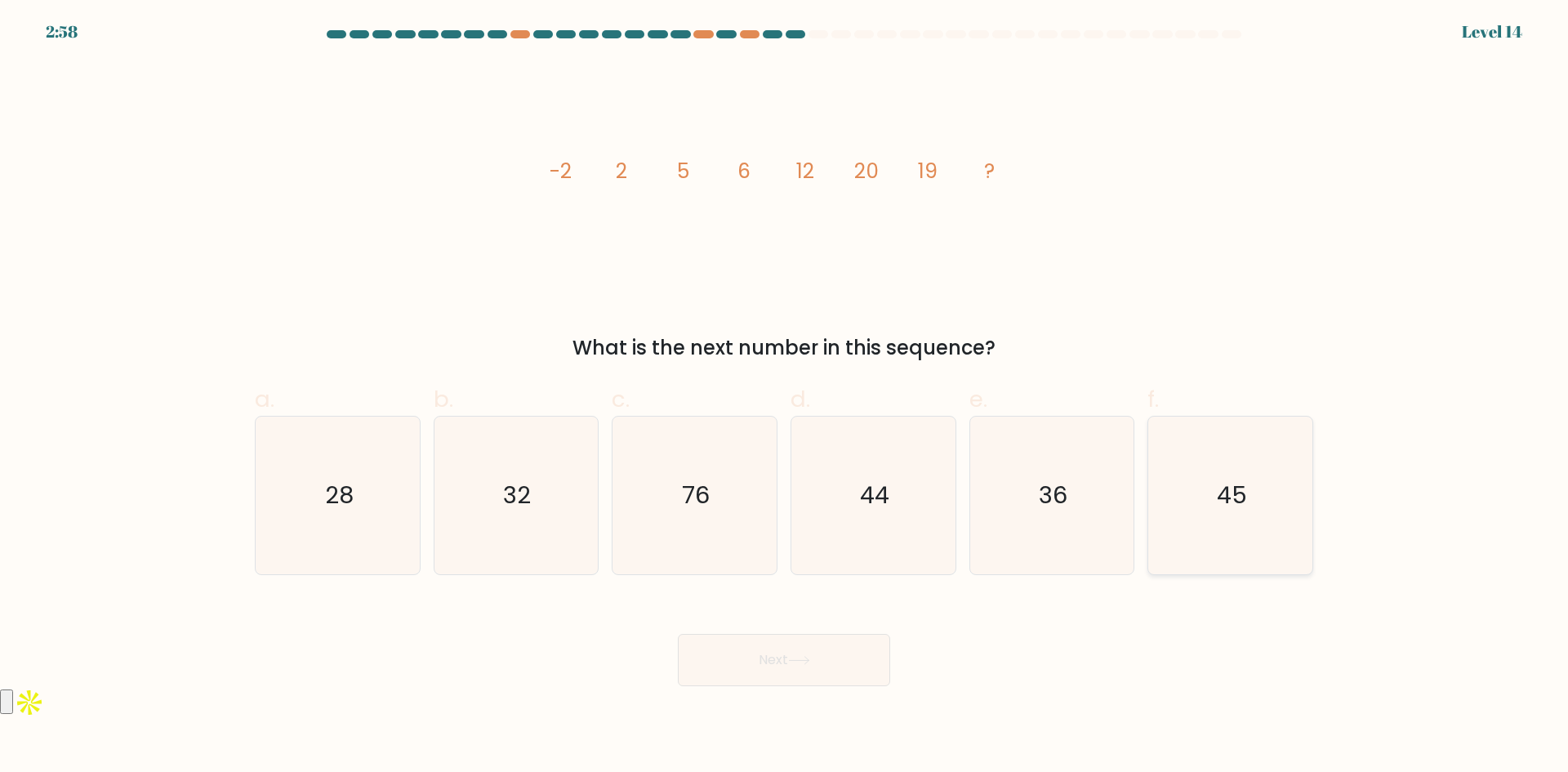
click at [1266, 514] on icon "45" at bounding box center [1230, 495] width 158 height 158
click at [784, 397] on input "f. 45" at bounding box center [784, 391] width 1 height 11
radio input "true"
click at [391, 484] on icon "28" at bounding box center [338, 495] width 158 height 158
click at [784, 397] on input "a. 28" at bounding box center [784, 391] width 1 height 11
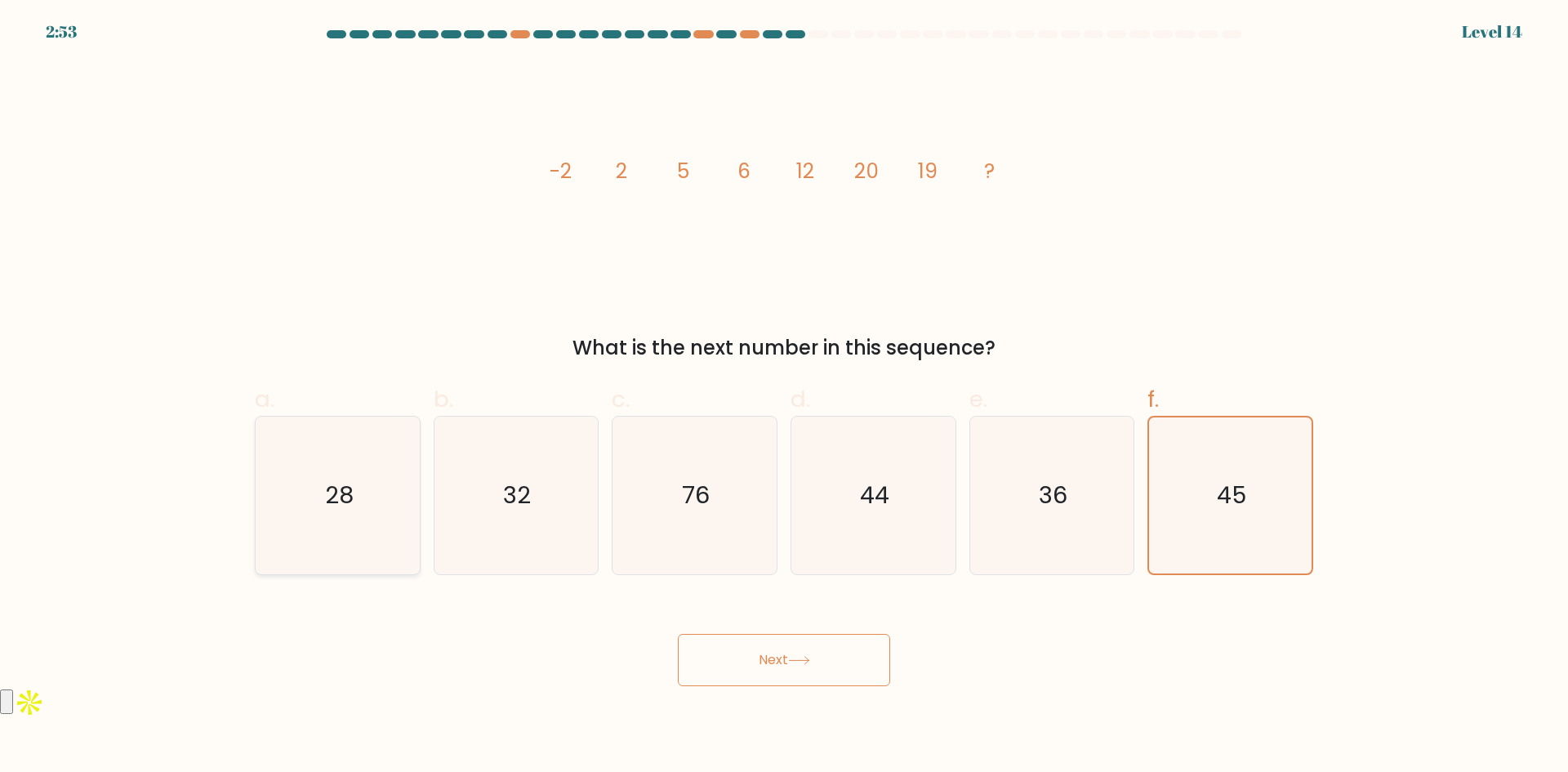
radio input "true"
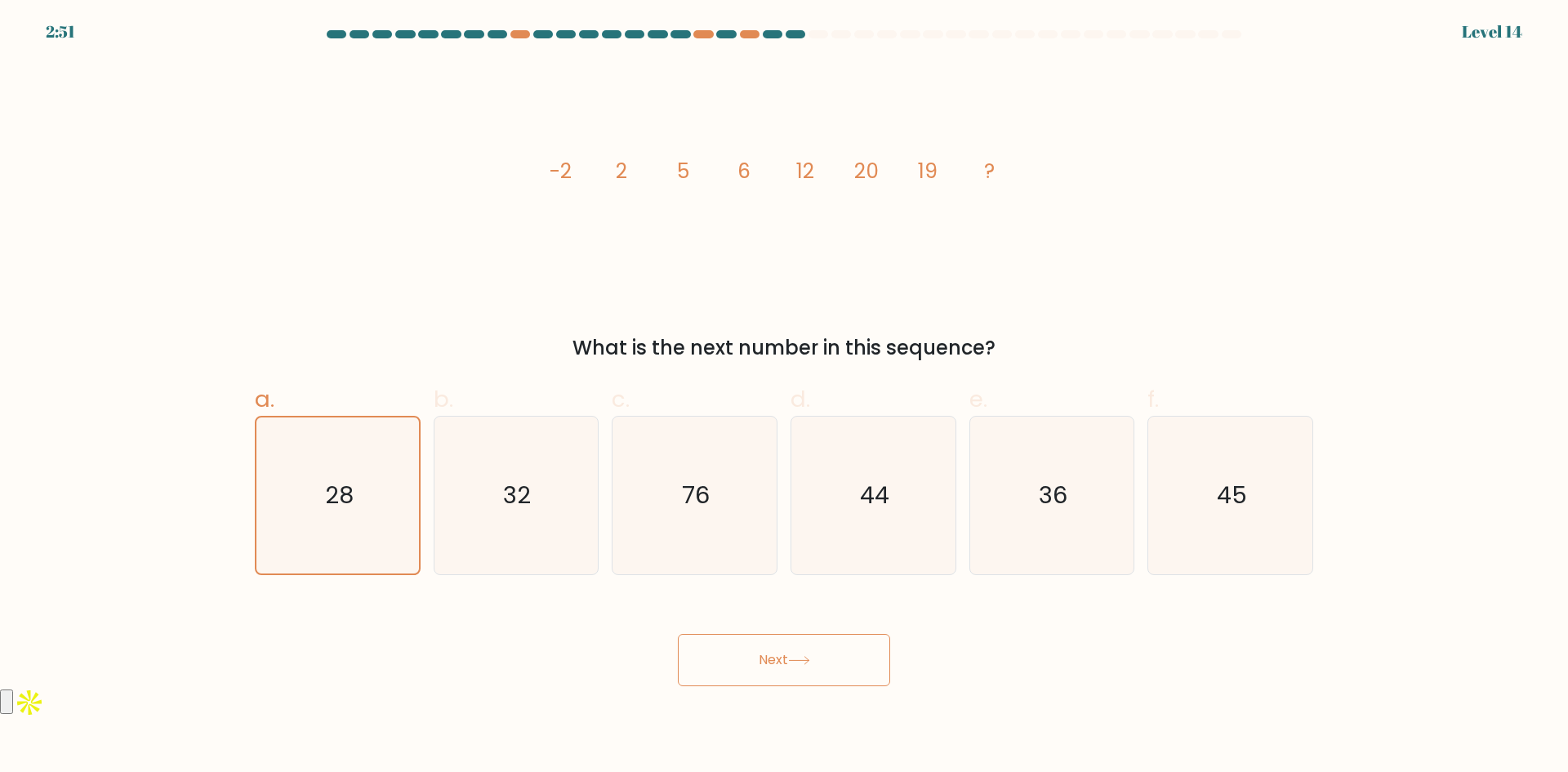
click at [832, 674] on button "Next" at bounding box center [784, 660] width 212 height 52
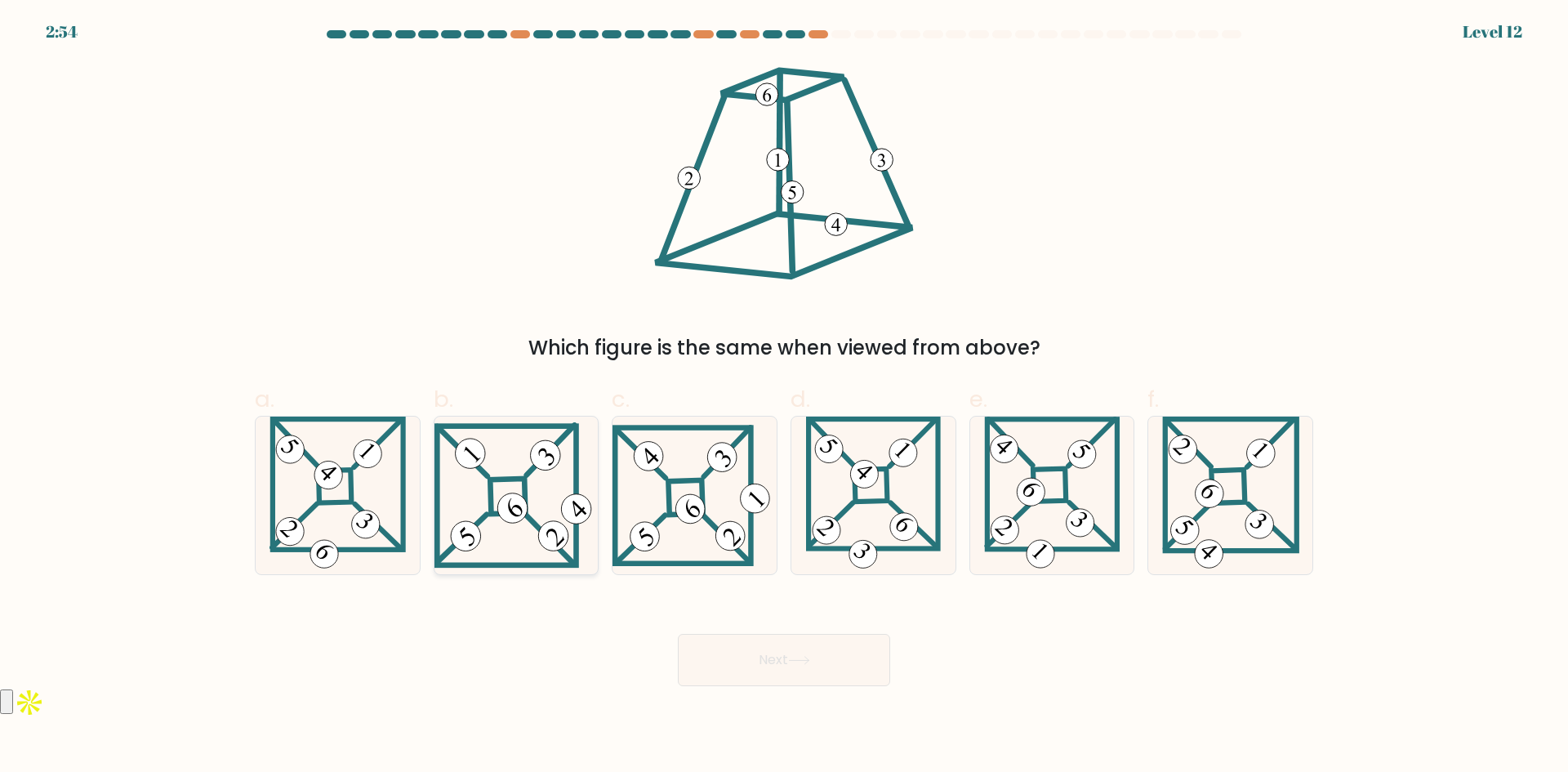
click at [515, 500] on 847 at bounding box center [512, 507] width 42 height 42
click at [784, 397] on input "b." at bounding box center [784, 391] width 1 height 11
radio input "true"
click at [792, 639] on button "Next" at bounding box center [784, 660] width 212 height 52
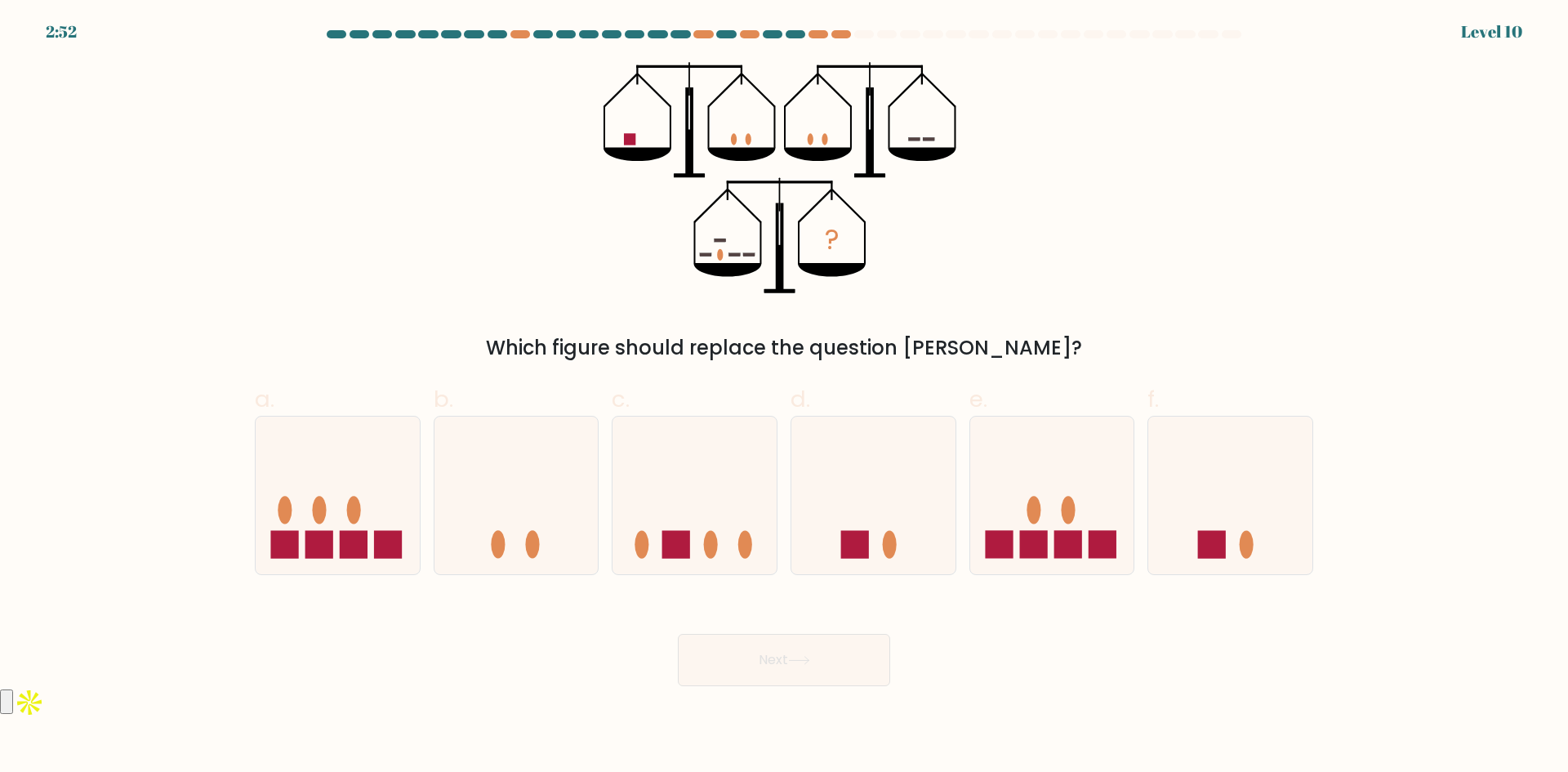
click at [809, 664] on icon at bounding box center [799, 660] width 20 height 7
click at [919, 588] on form at bounding box center [784, 358] width 1568 height 656
drag, startPoint x: 370, startPoint y: 485, endPoint x: 470, endPoint y: 533, distance: 110.9
click at [370, 484] on icon at bounding box center [337, 494] width 164 height 135
click at [784, 397] on input "a." at bounding box center [784, 391] width 1 height 11
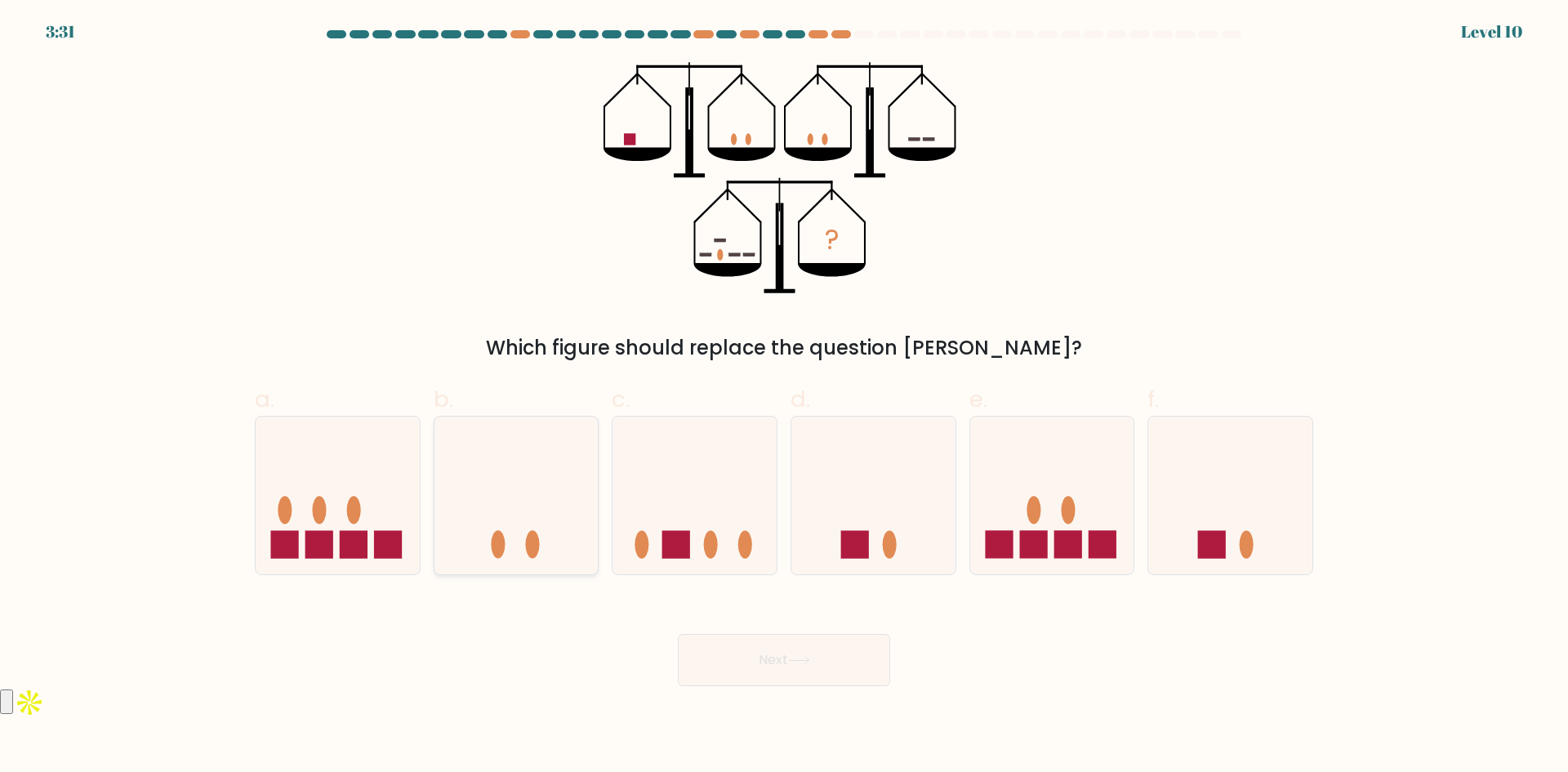
radio input "true"
click at [782, 657] on button "Next" at bounding box center [784, 660] width 212 height 52
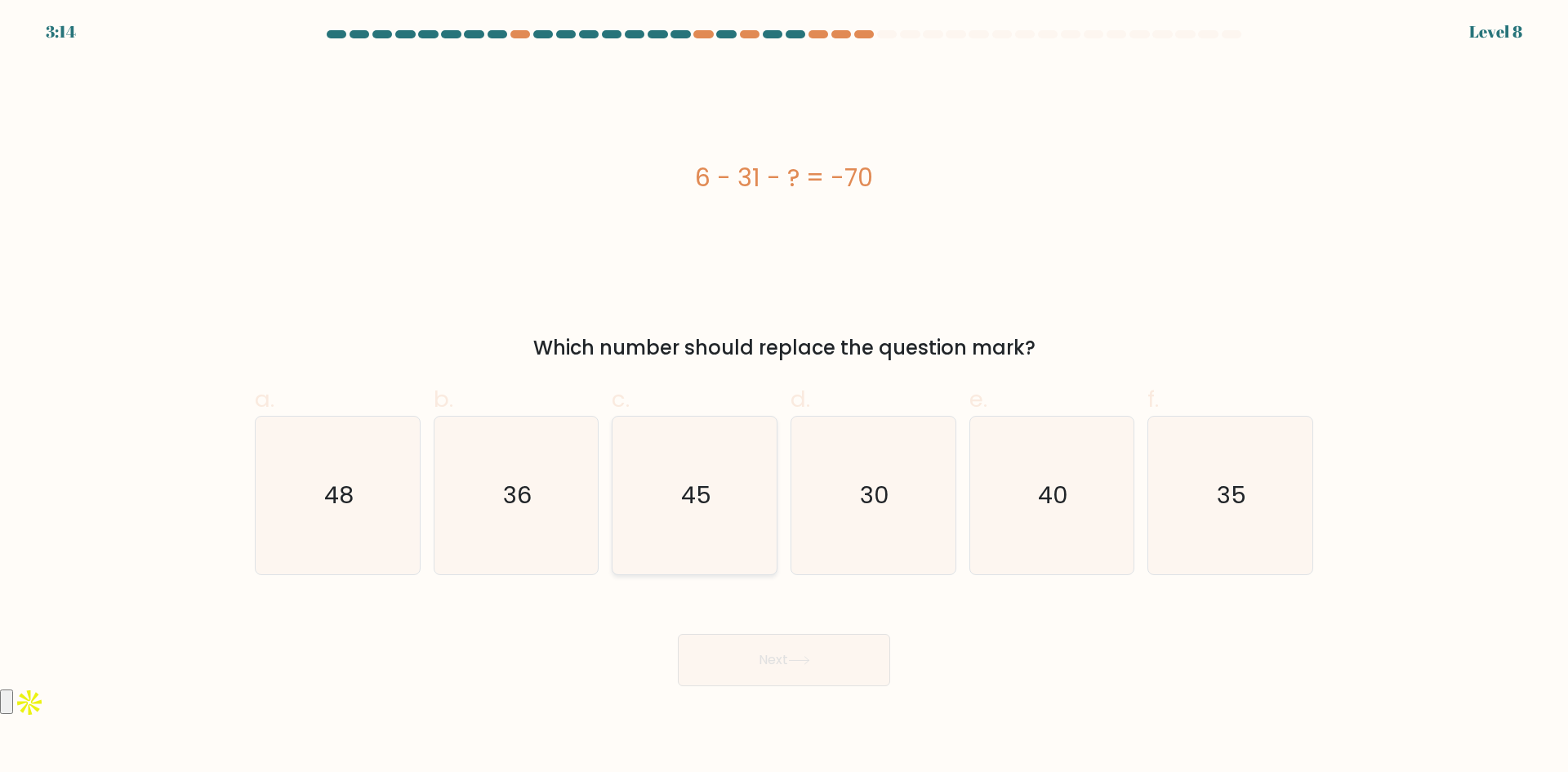
click at [728, 492] on icon "45" at bounding box center [695, 495] width 158 height 158
click at [784, 397] on input "c. 45" at bounding box center [784, 391] width 1 height 11
radio input "true"
click at [818, 673] on button "Next" at bounding box center [784, 660] width 212 height 52
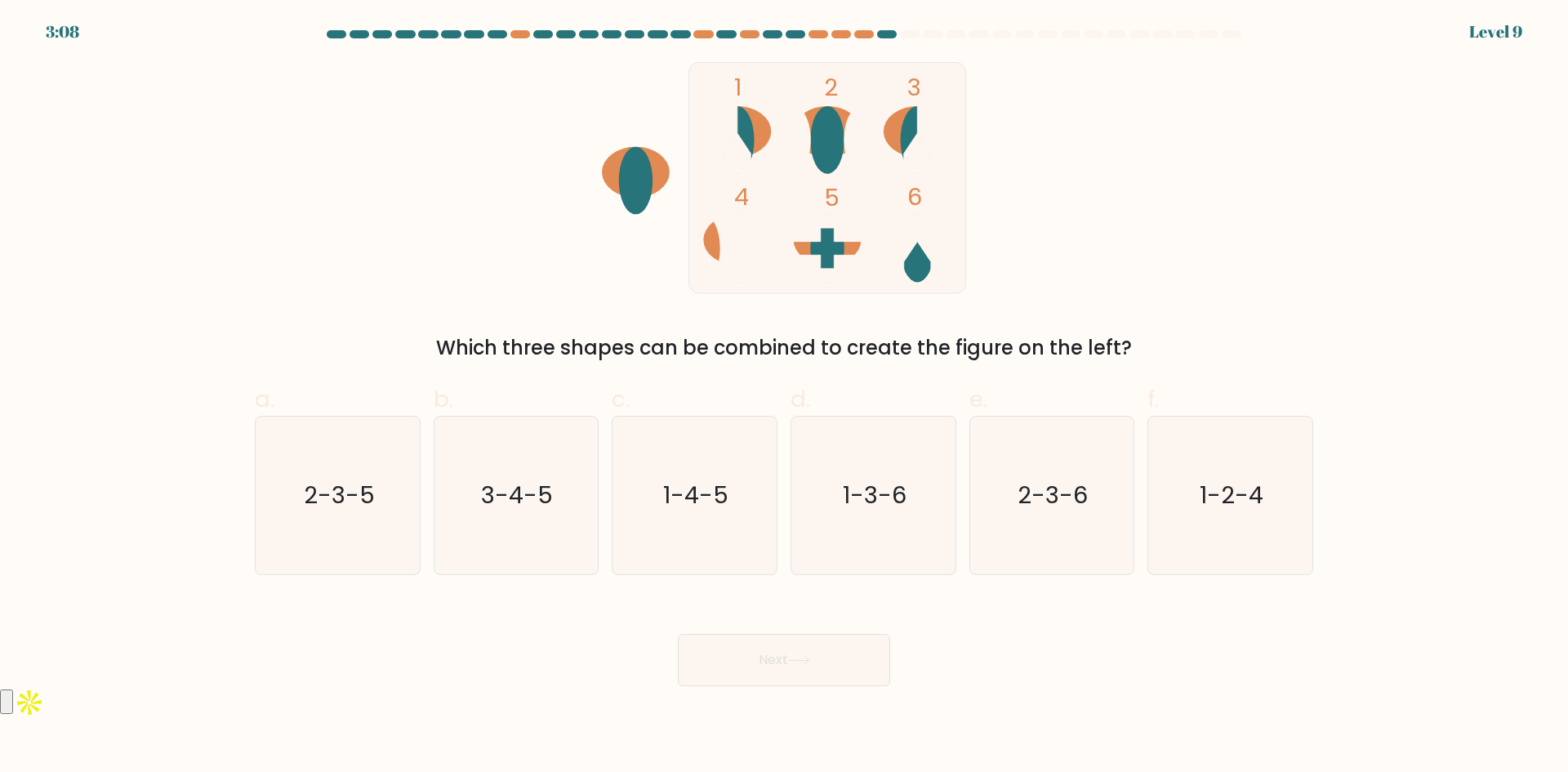
click at [921, 270] on ellipse at bounding box center [917, 249] width 33 height 68
click at [900, 128] on ellipse at bounding box center [918, 132] width 68 height 51
drag, startPoint x: 891, startPoint y: 511, endPoint x: 857, endPoint y: 613, distance: 107.5
click at [893, 512] on icon "1-3-6" at bounding box center [873, 495] width 158 height 158
click at [784, 397] on input "d. 1-3-6" at bounding box center [784, 391] width 1 height 11
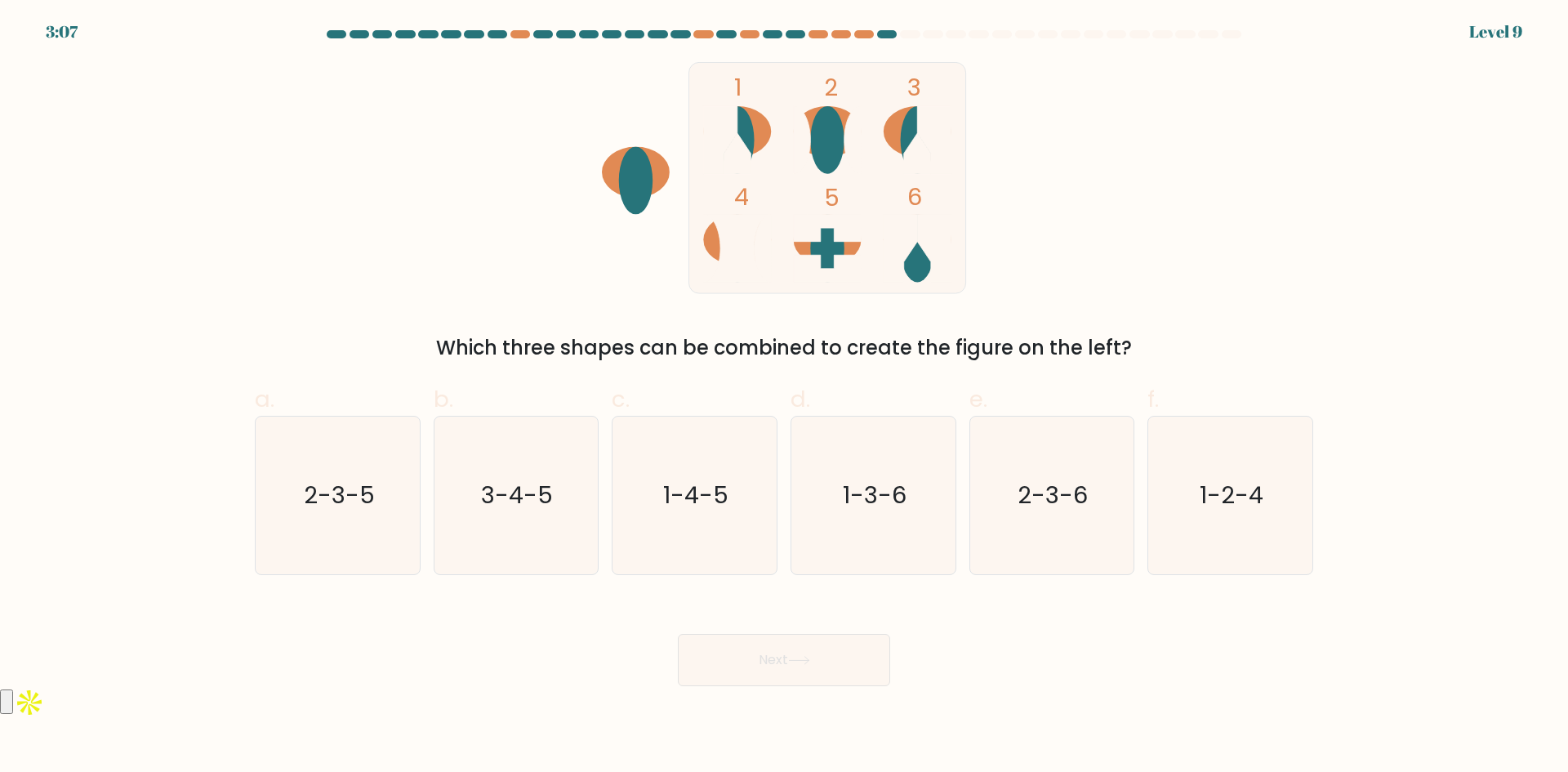
radio input "true"
click at [815, 663] on button "Next" at bounding box center [784, 660] width 212 height 52
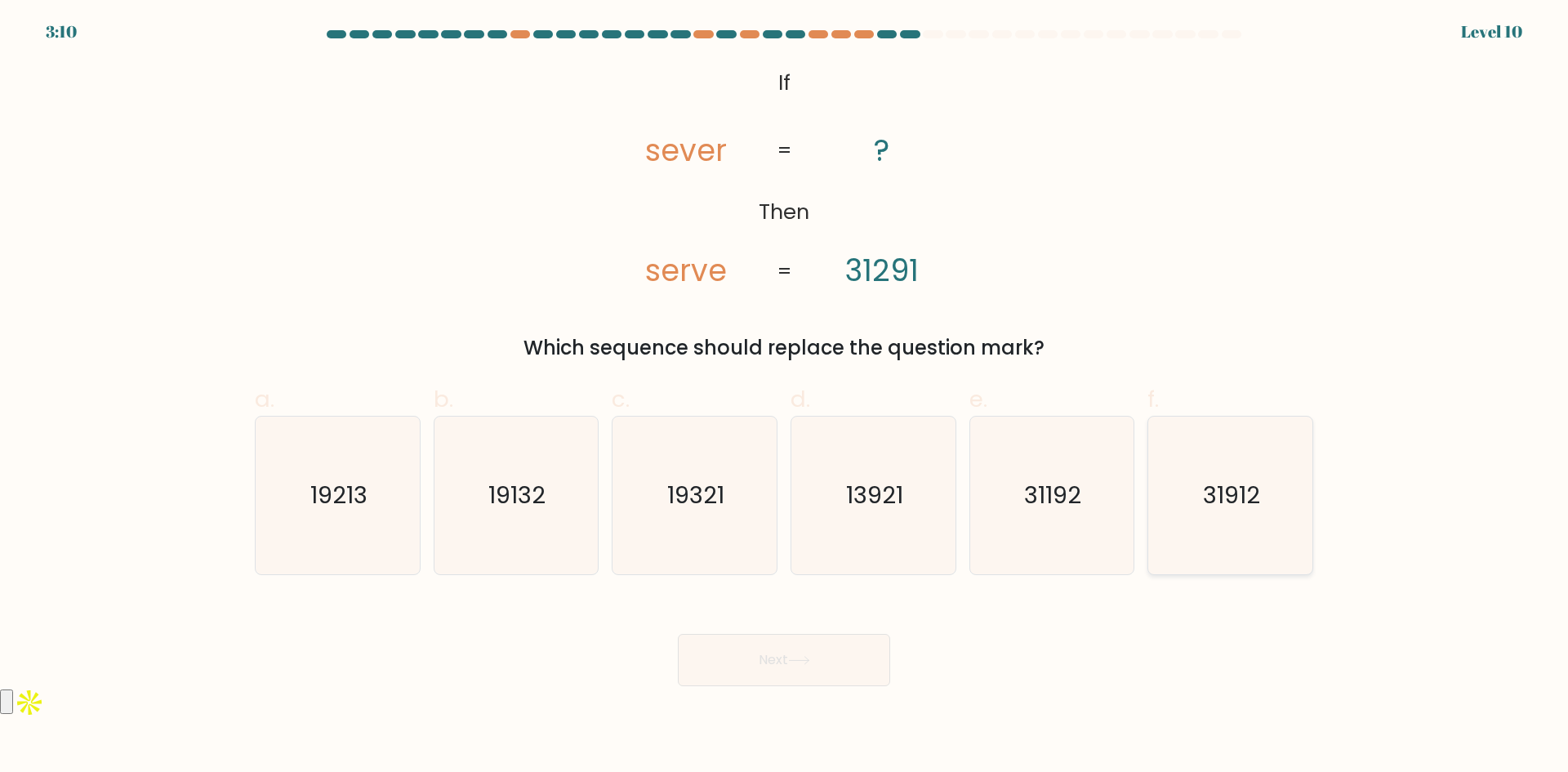
click at [1250, 512] on icon "31912" at bounding box center [1230, 495] width 158 height 158
click at [784, 397] on input "f. 31912" at bounding box center [784, 391] width 1 height 11
radio input "true"
click at [806, 644] on button "Next" at bounding box center [784, 660] width 212 height 52
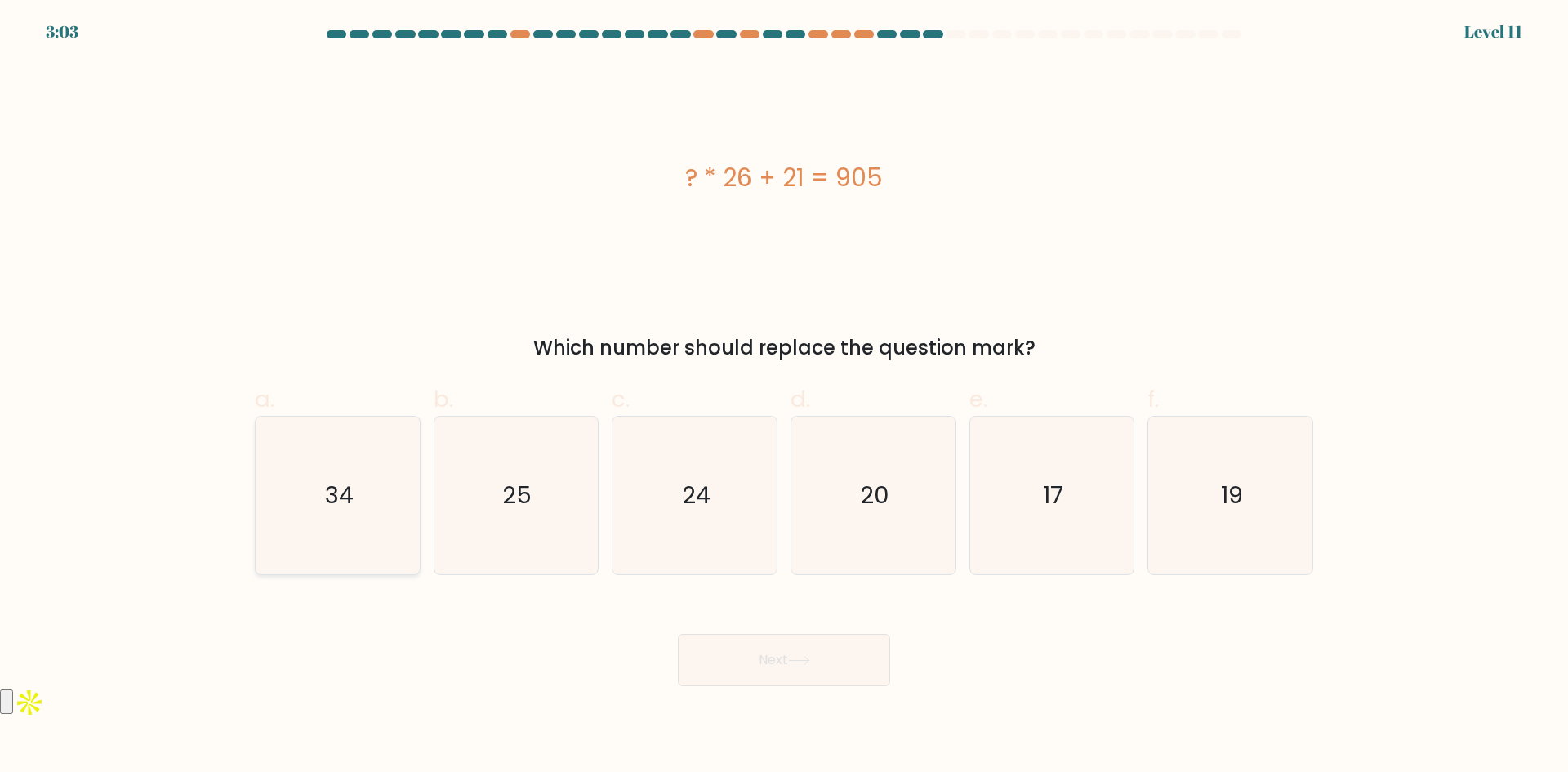
click at [385, 495] on icon "34" at bounding box center [338, 495] width 158 height 158
click at [784, 397] on input "a. 34" at bounding box center [784, 391] width 1 height 11
radio input "true"
click at [742, 648] on button "Next" at bounding box center [784, 660] width 212 height 52
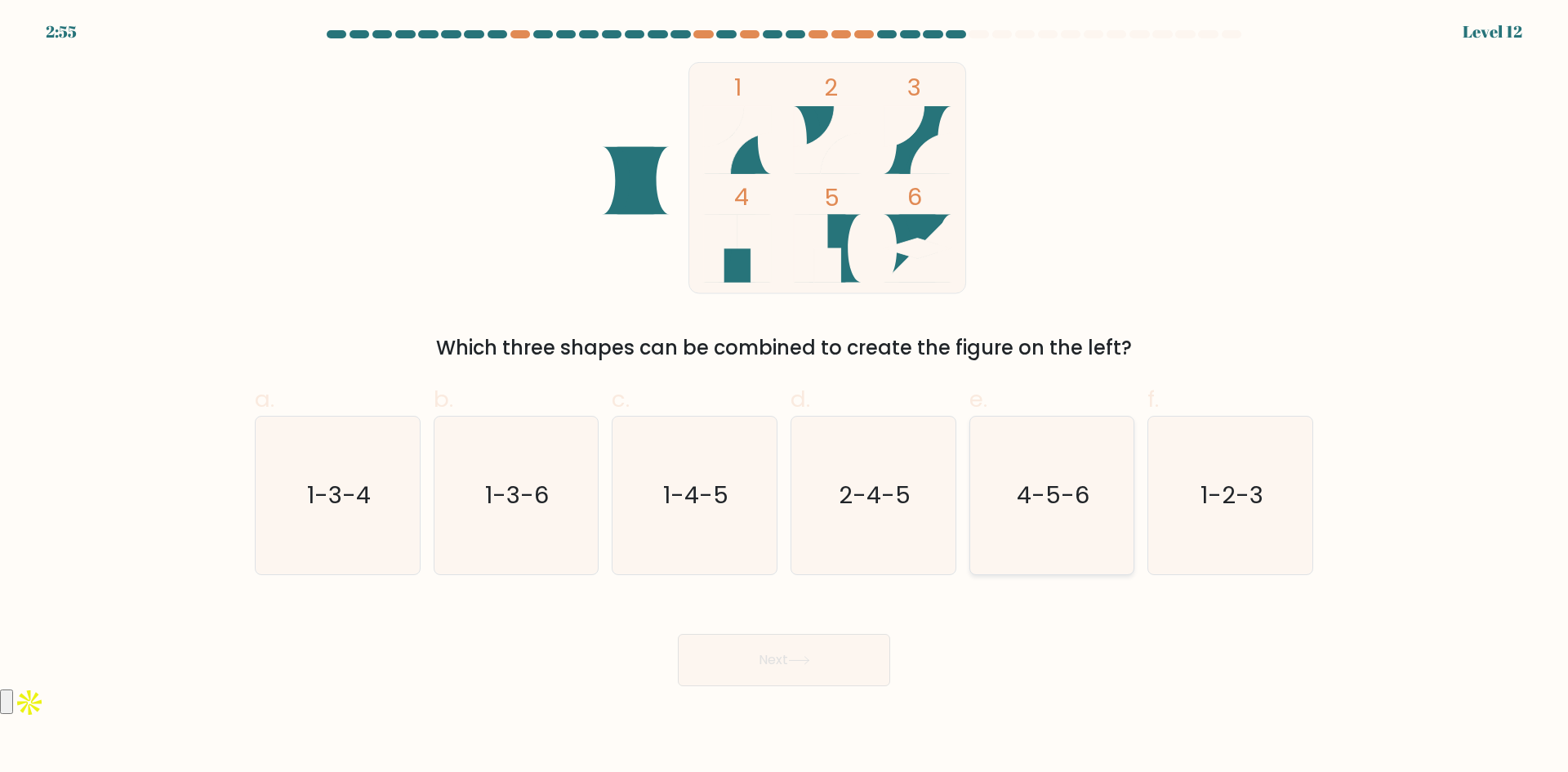
click at [1077, 510] on text "4-5-6" at bounding box center [1052, 494] width 73 height 32
click at [784, 397] on input "e. 4-5-6" at bounding box center [784, 391] width 1 height 11
radio input "true"
click at [870, 659] on button "Next" at bounding box center [784, 660] width 212 height 52
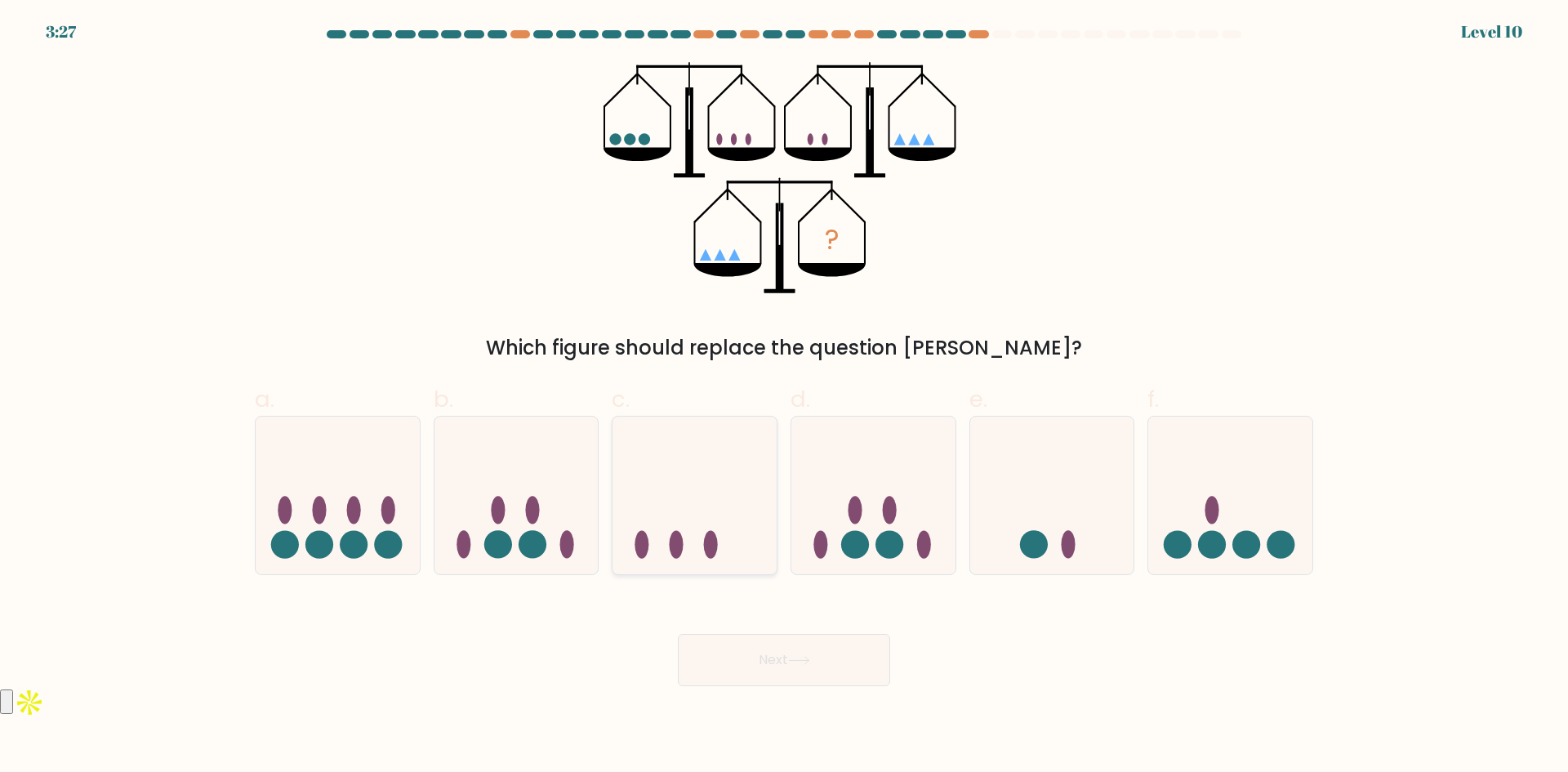
click at [715, 525] on icon at bounding box center [694, 494] width 164 height 135
click at [784, 397] on input "c." at bounding box center [784, 391] width 1 height 11
radio input "true"
click at [789, 656] on button "Next" at bounding box center [784, 660] width 212 height 52
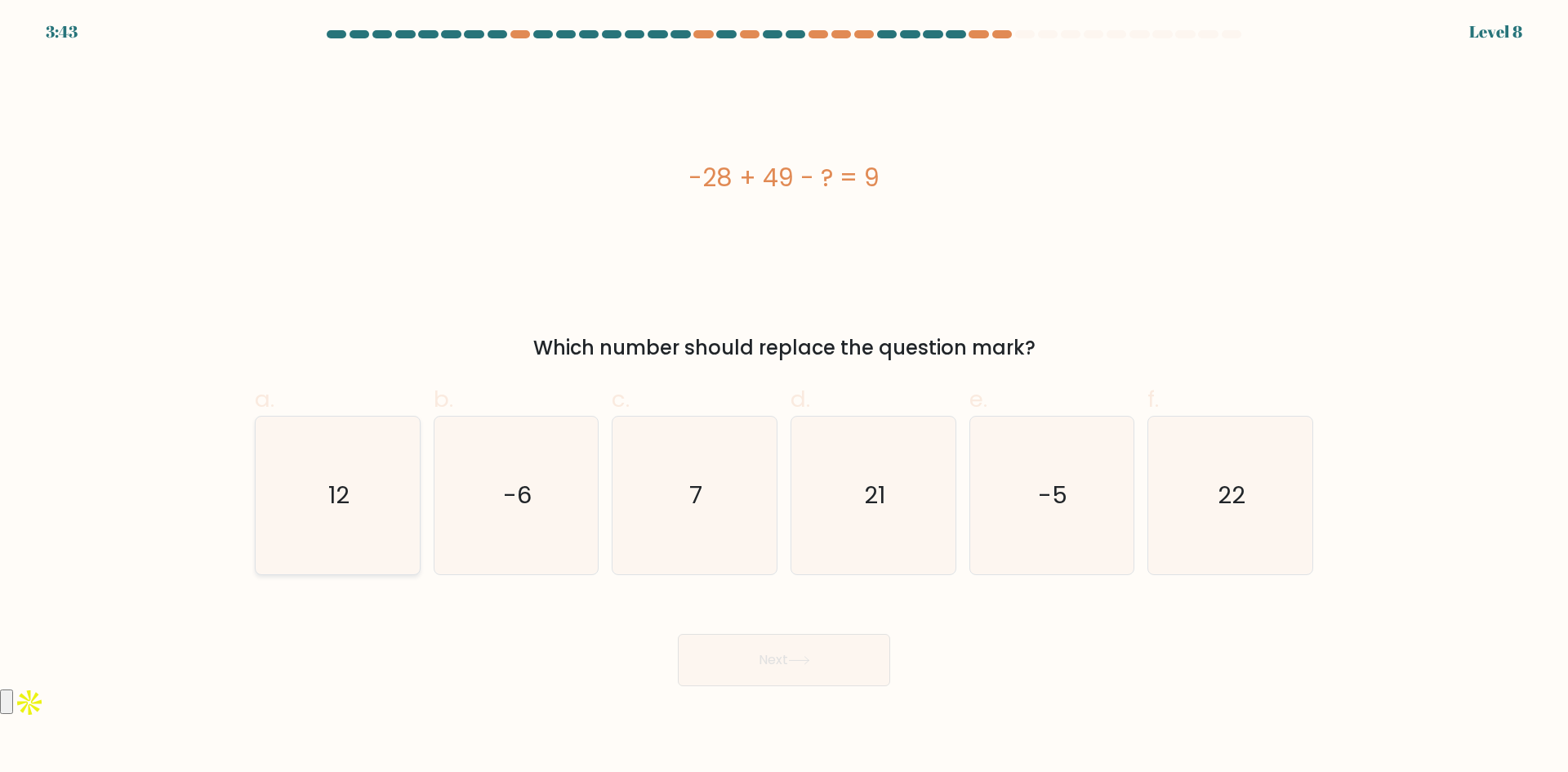
click at [361, 530] on icon "12" at bounding box center [338, 495] width 158 height 158
click at [784, 397] on input "a. 12" at bounding box center [784, 391] width 1 height 11
radio input "true"
click at [782, 653] on button "Next" at bounding box center [784, 660] width 212 height 52
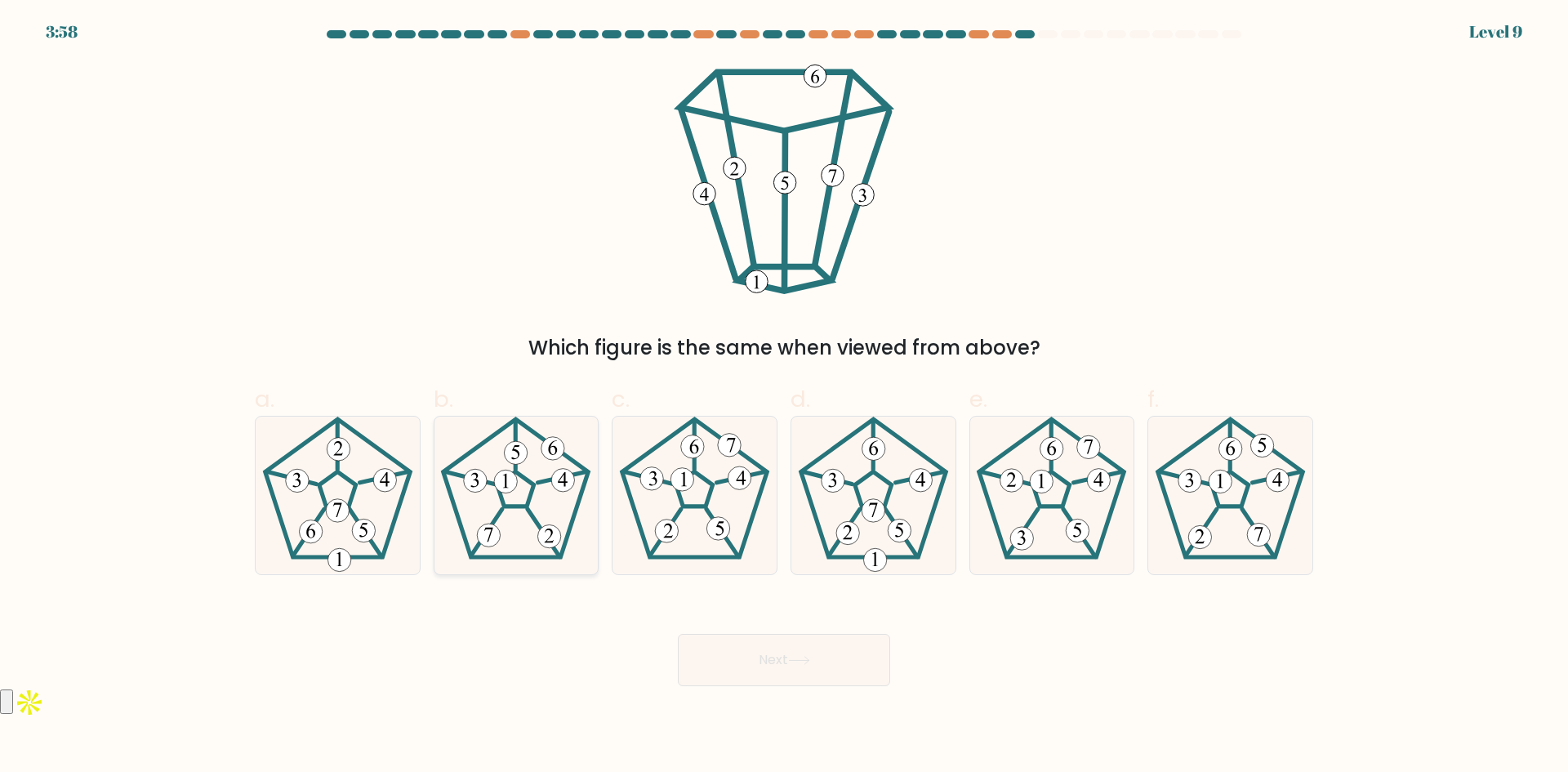
click at [549, 524] on icon at bounding box center [516, 495] width 158 height 158
click at [784, 397] on input "b." at bounding box center [784, 391] width 1 height 11
radio input "true"
drag, startPoint x: 796, startPoint y: 642, endPoint x: 801, endPoint y: 655, distance: 13.9
click at [797, 642] on button "Next" at bounding box center [784, 660] width 212 height 52
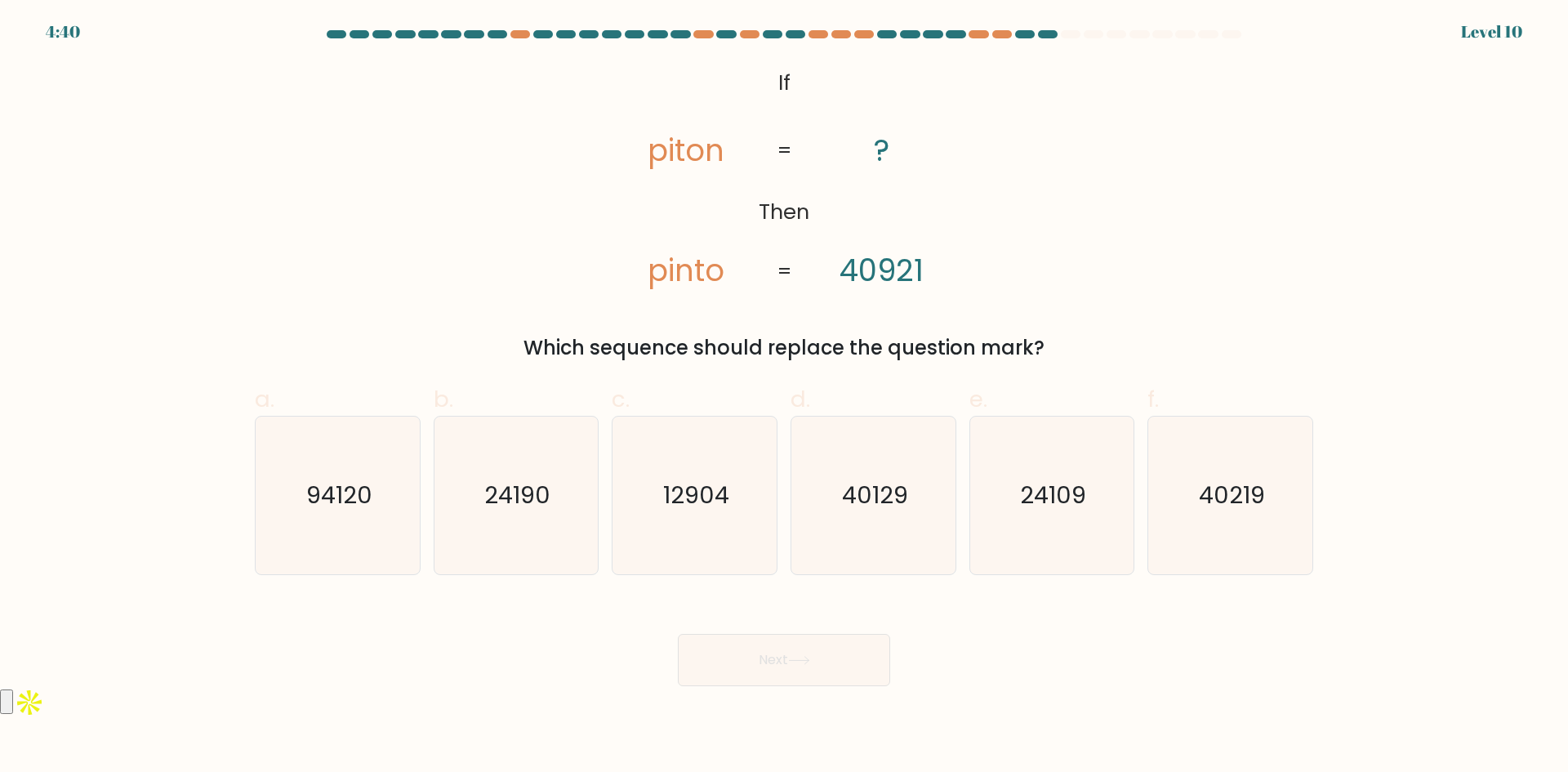
drag, startPoint x: 799, startPoint y: 656, endPoint x: 810, endPoint y: 616, distance: 41.5
click at [810, 616] on div "Next" at bounding box center [784, 640] width 1078 height 91
click at [1061, 512] on icon "24109" at bounding box center [1051, 495] width 158 height 158
click at [784, 397] on input "e. 24109" at bounding box center [784, 391] width 1 height 11
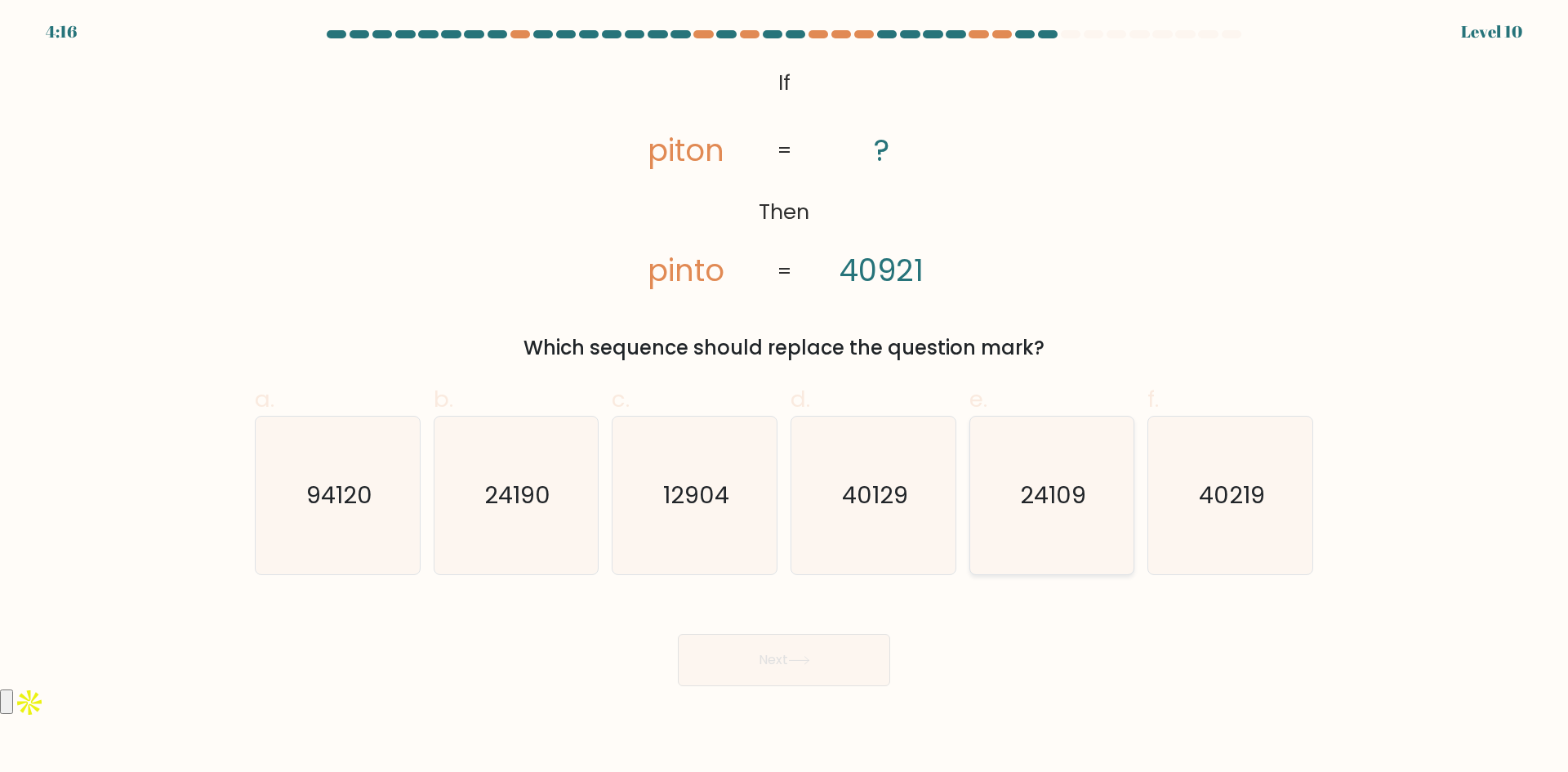
radio input "true"
click at [797, 664] on icon at bounding box center [799, 660] width 22 height 9
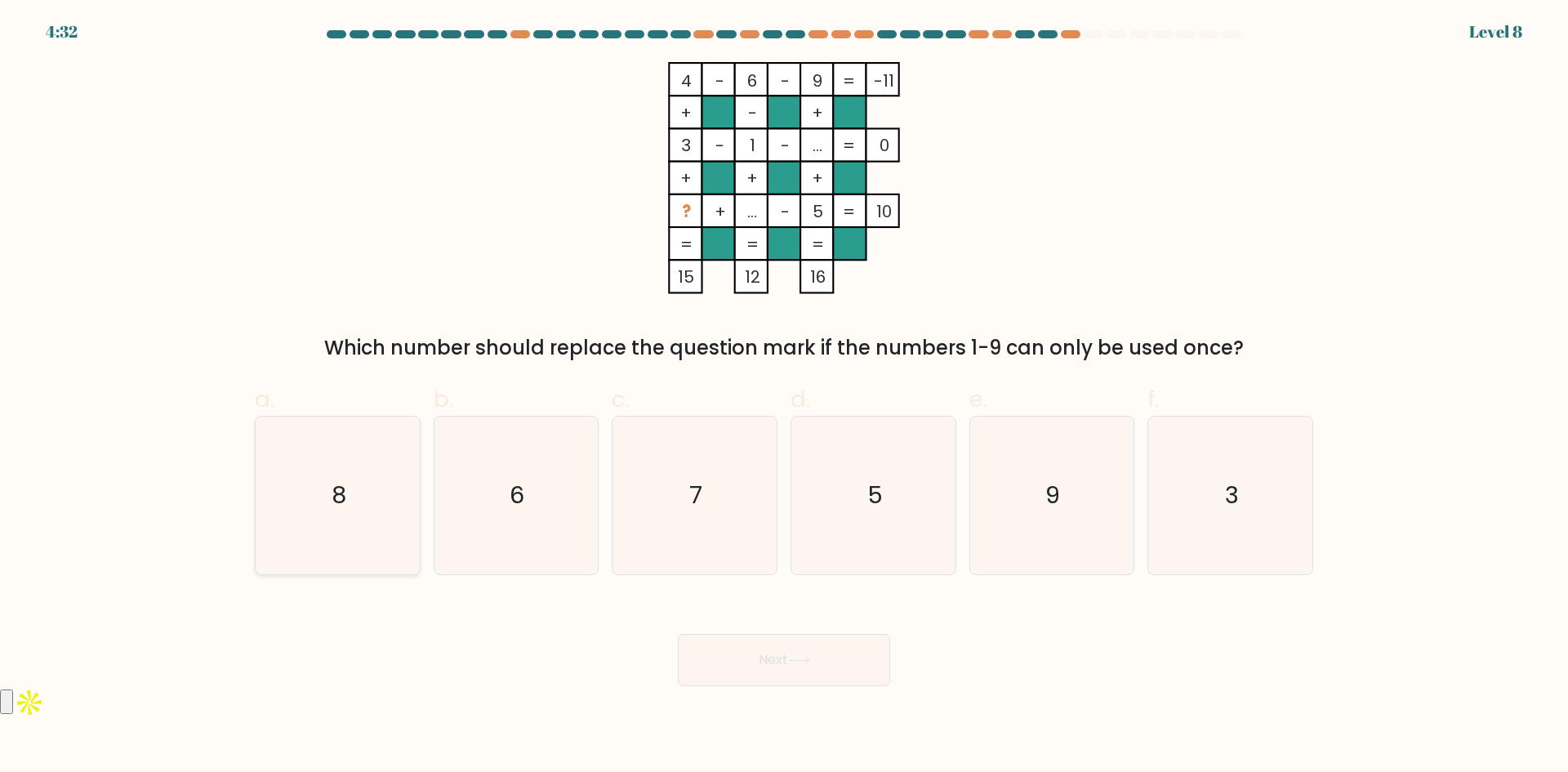
click at [337, 465] on icon "8" at bounding box center [338, 495] width 158 height 158
click at [784, 397] on input "a. 8" at bounding box center [784, 391] width 1 height 11
radio input "true"
click at [764, 650] on button "Next" at bounding box center [784, 660] width 212 height 52
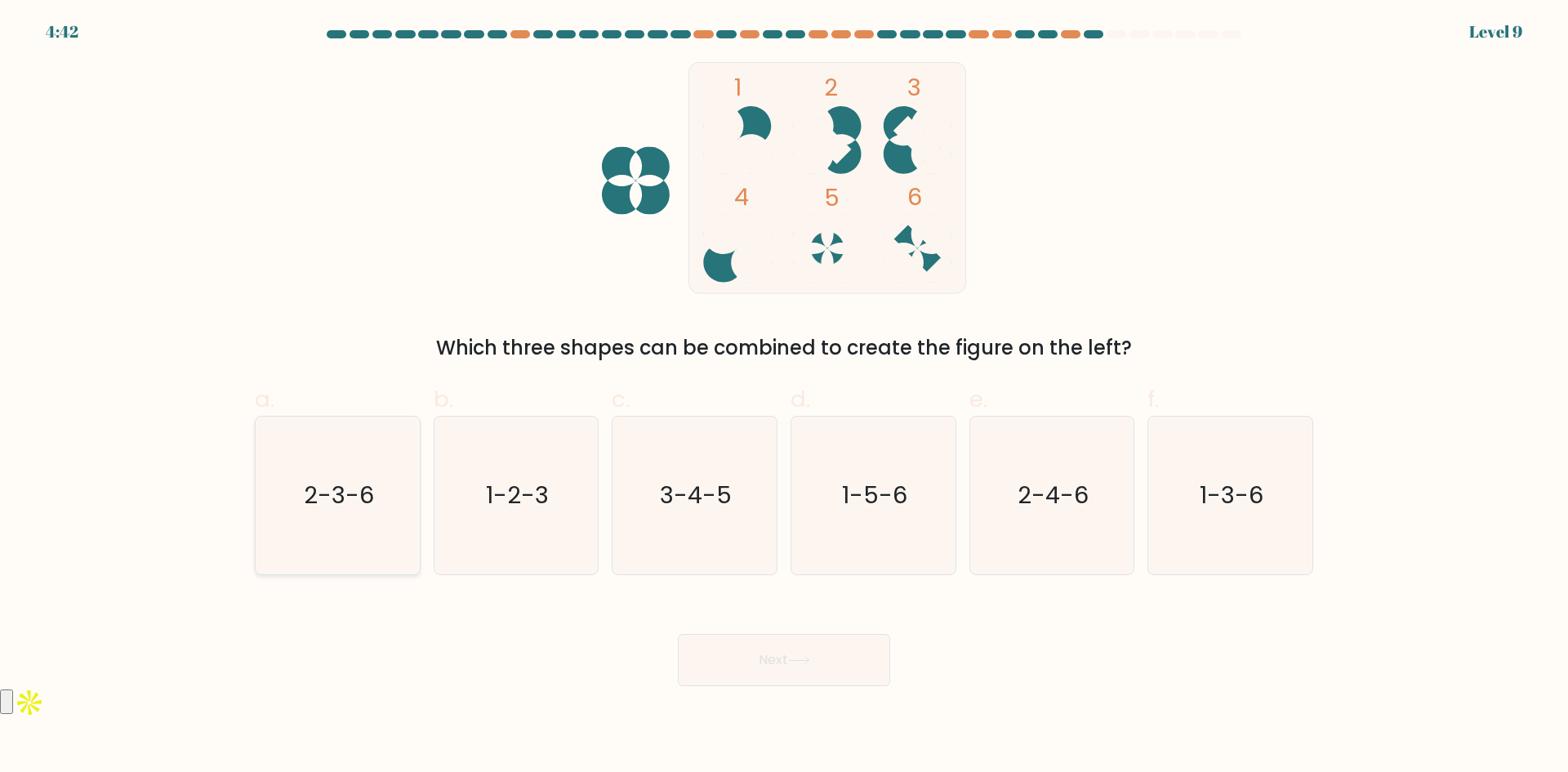
click at [378, 500] on icon "2-3-6" at bounding box center [338, 495] width 158 height 158
click at [784, 397] on input "a. 2-3-6" at bounding box center [784, 391] width 1 height 11
radio input "true"
click at [845, 665] on button "Next" at bounding box center [784, 660] width 212 height 52
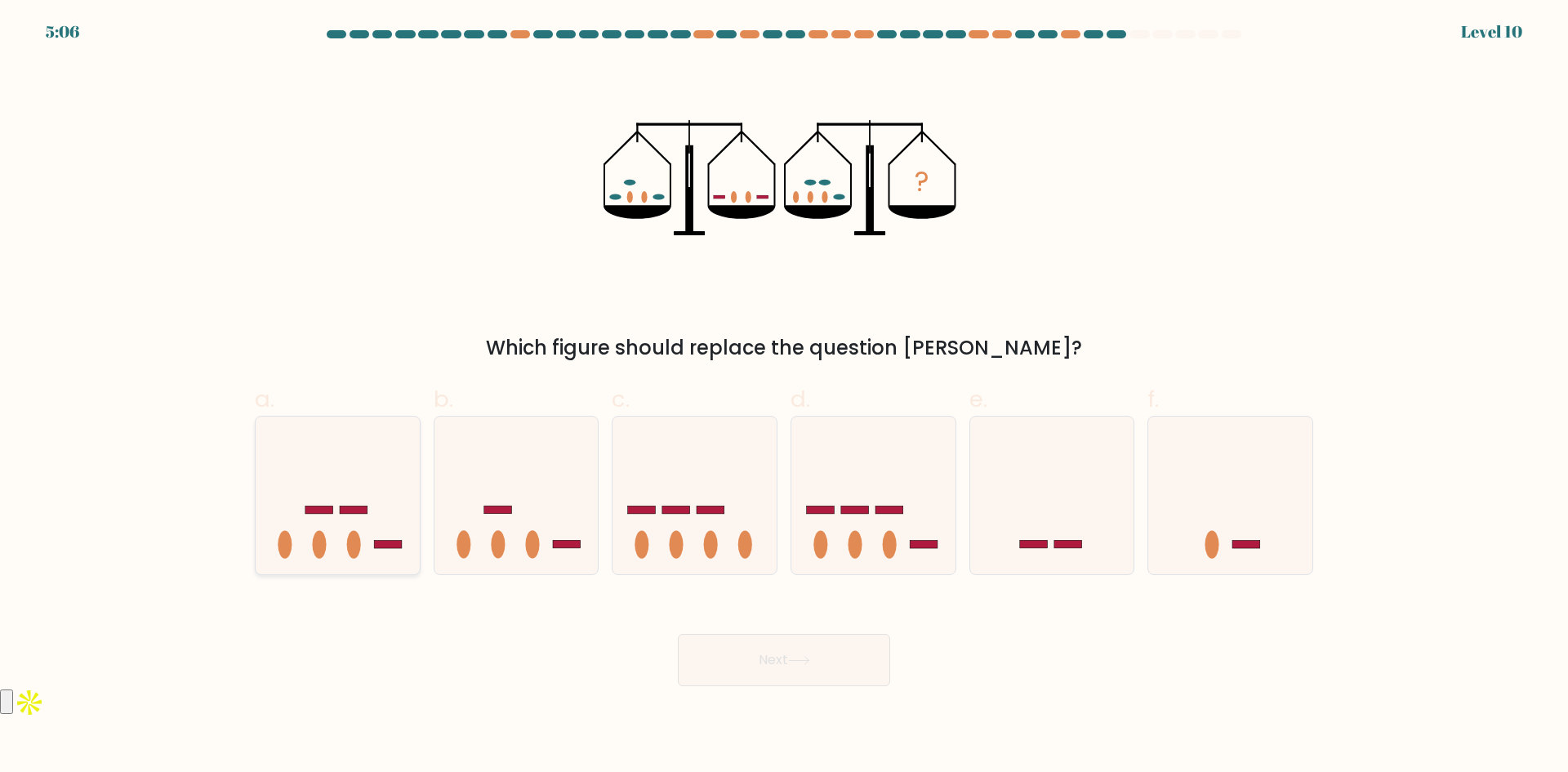
click at [357, 543] on ellipse at bounding box center [355, 545] width 14 height 28
click at [784, 397] on input "a." at bounding box center [784, 391] width 1 height 11
radio input "true"
click at [804, 662] on icon at bounding box center [799, 660] width 22 height 9
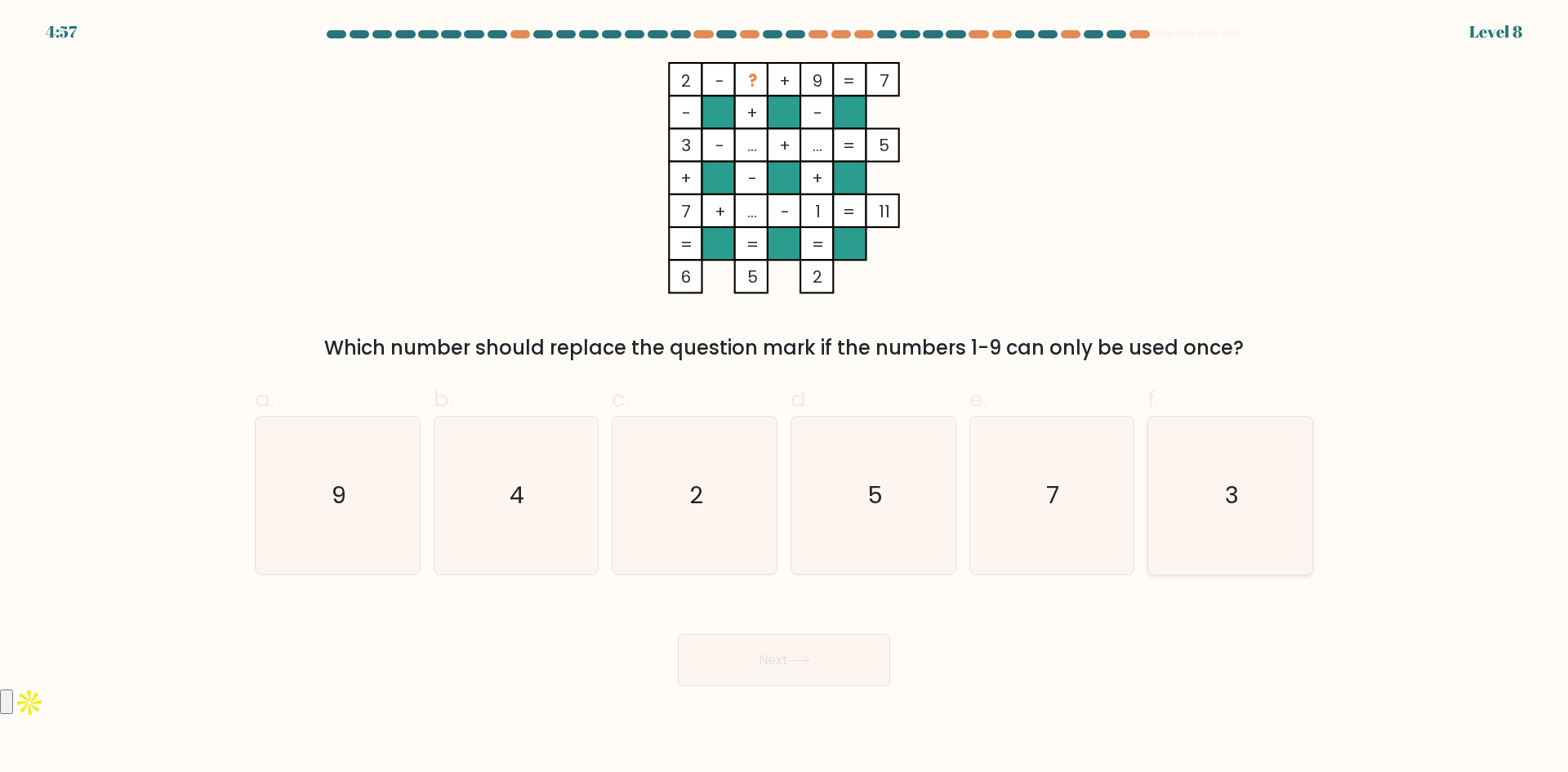
click at [1221, 517] on icon "3" at bounding box center [1230, 495] width 158 height 158
click at [784, 397] on input "f. 3" at bounding box center [784, 391] width 1 height 11
radio input "true"
click at [781, 663] on button "Next" at bounding box center [784, 660] width 212 height 52
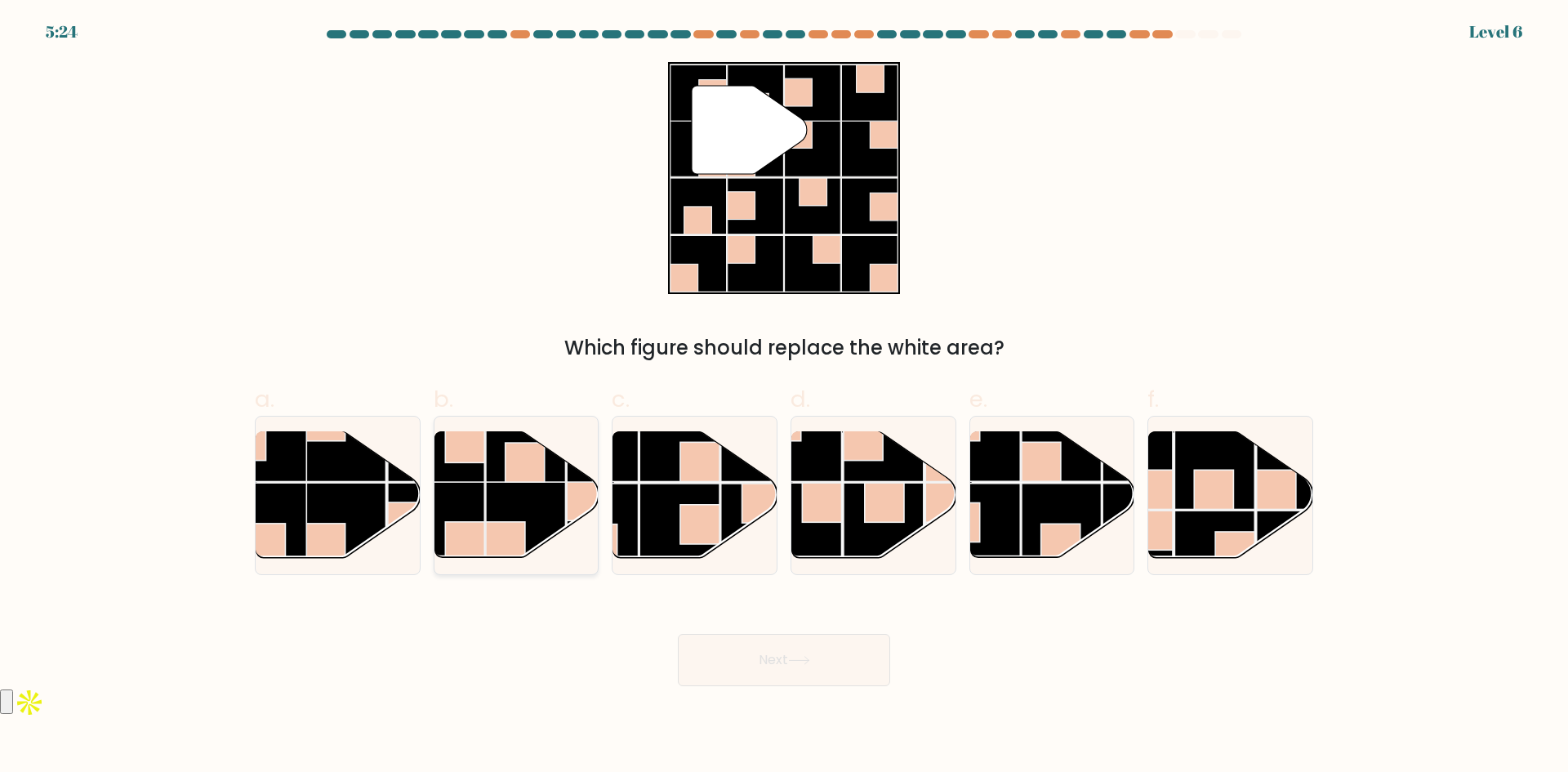
click at [512, 515] on rect at bounding box center [526, 520] width 80 height 80
click at [784, 397] on input "b." at bounding box center [784, 391] width 1 height 11
radio input "true"
click at [819, 658] on button "Next" at bounding box center [784, 660] width 212 height 52
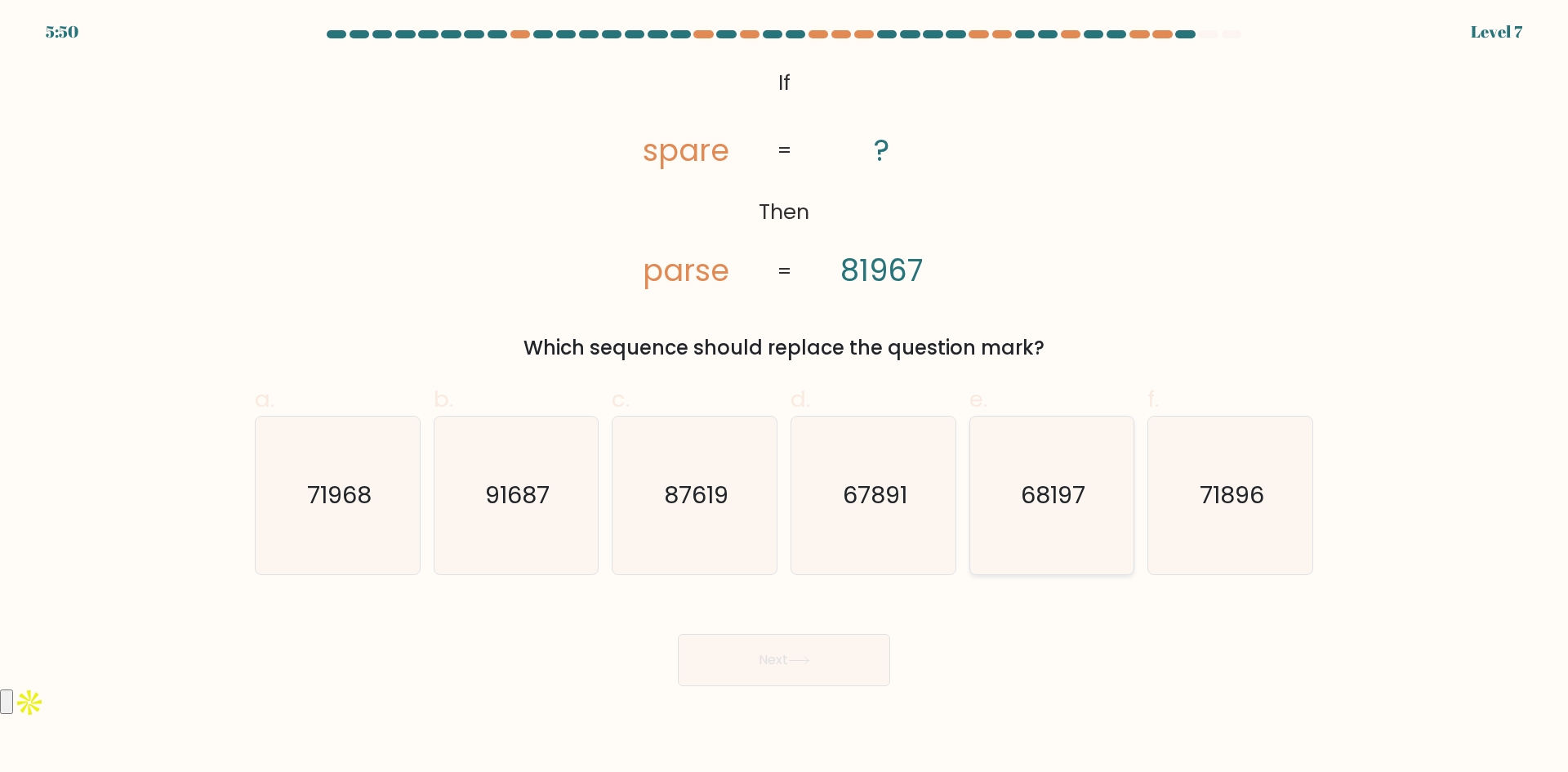
click at [1074, 519] on icon "68197" at bounding box center [1051, 495] width 158 height 158
click at [784, 397] on input "e. 68197" at bounding box center [784, 391] width 1 height 11
radio input "true"
click at [767, 661] on button "Next" at bounding box center [784, 660] width 212 height 52
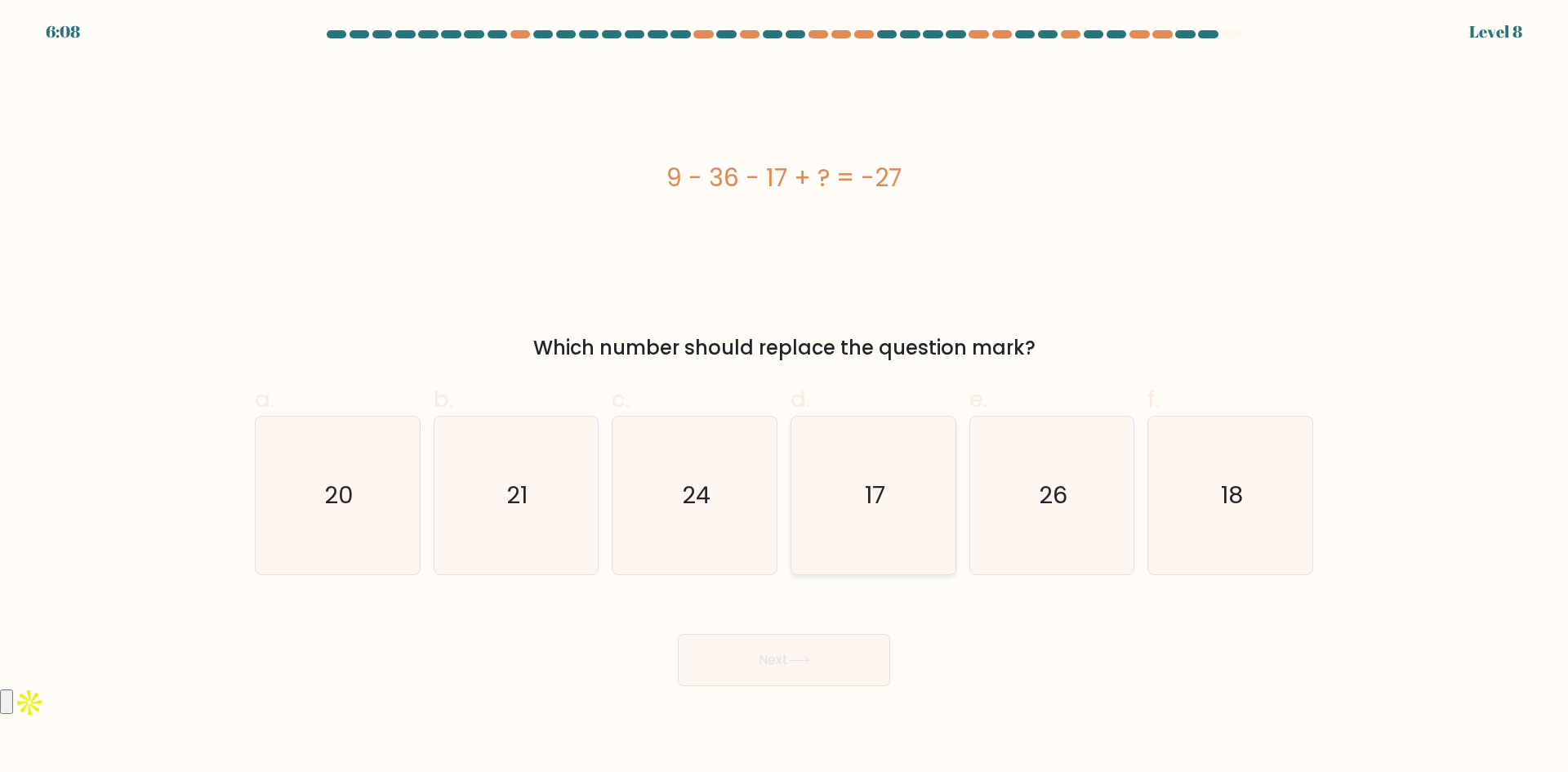
drag, startPoint x: 886, startPoint y: 464, endPoint x: 882, endPoint y: 472, distance: 8.9
click at [885, 464] on icon "17" at bounding box center [873, 495] width 158 height 158
click at [784, 397] on input "d. 17" at bounding box center [784, 391] width 1 height 11
radio input "true"
click at [801, 648] on button "Next" at bounding box center [784, 660] width 212 height 52
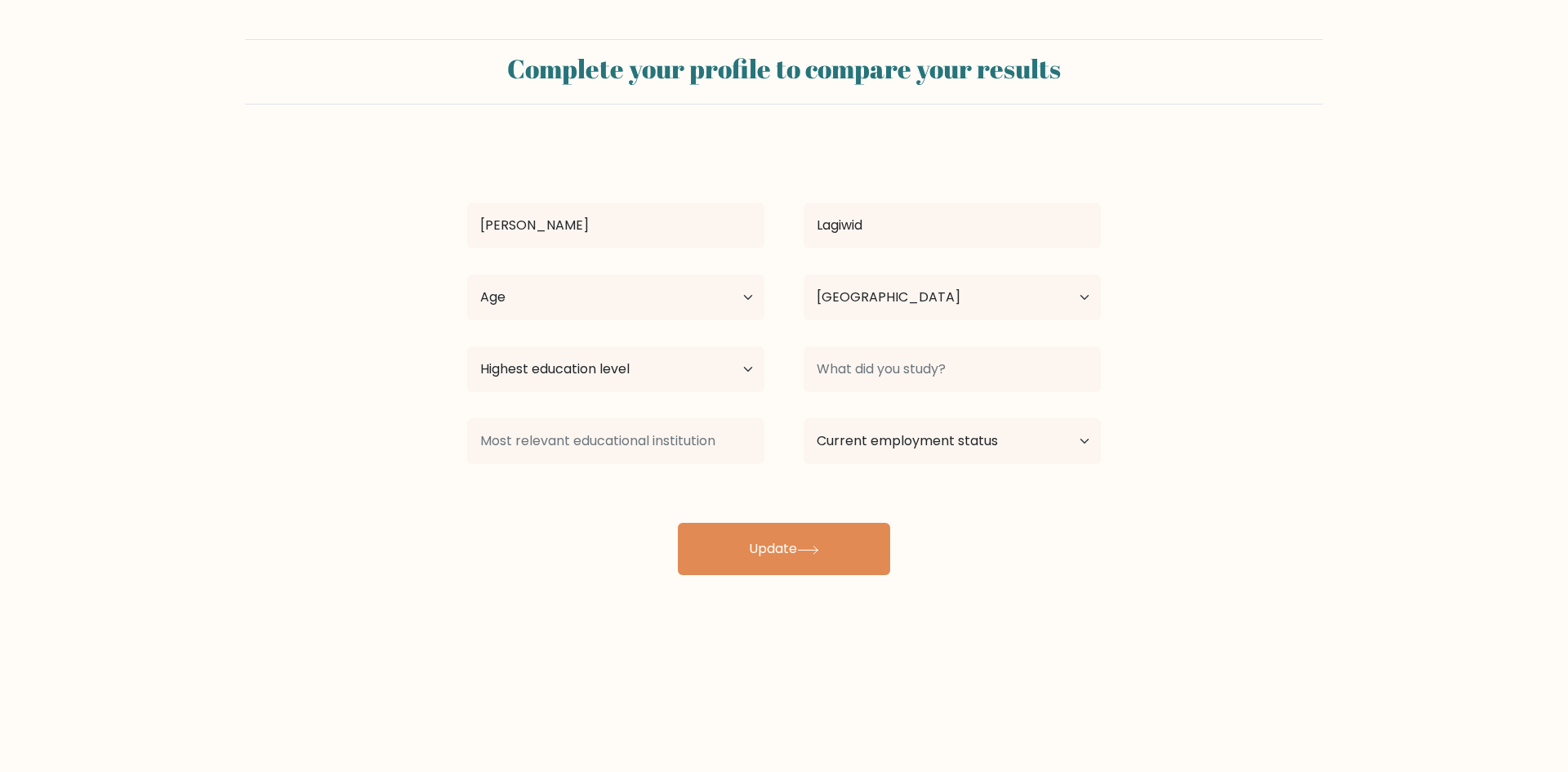
select select "PH"
click at [693, 369] on select "Highest education level No schooling Primary Lower Secondary Upper Secondary Oc…" at bounding box center [616, 369] width 297 height 46
select select "occupation_specific"
click at [467, 347] on select "Highest education level No schooling Primary Lower Secondary Upper Secondary Oc…" at bounding box center [616, 369] width 297 height 46
click at [893, 381] on input at bounding box center [952, 369] width 297 height 46
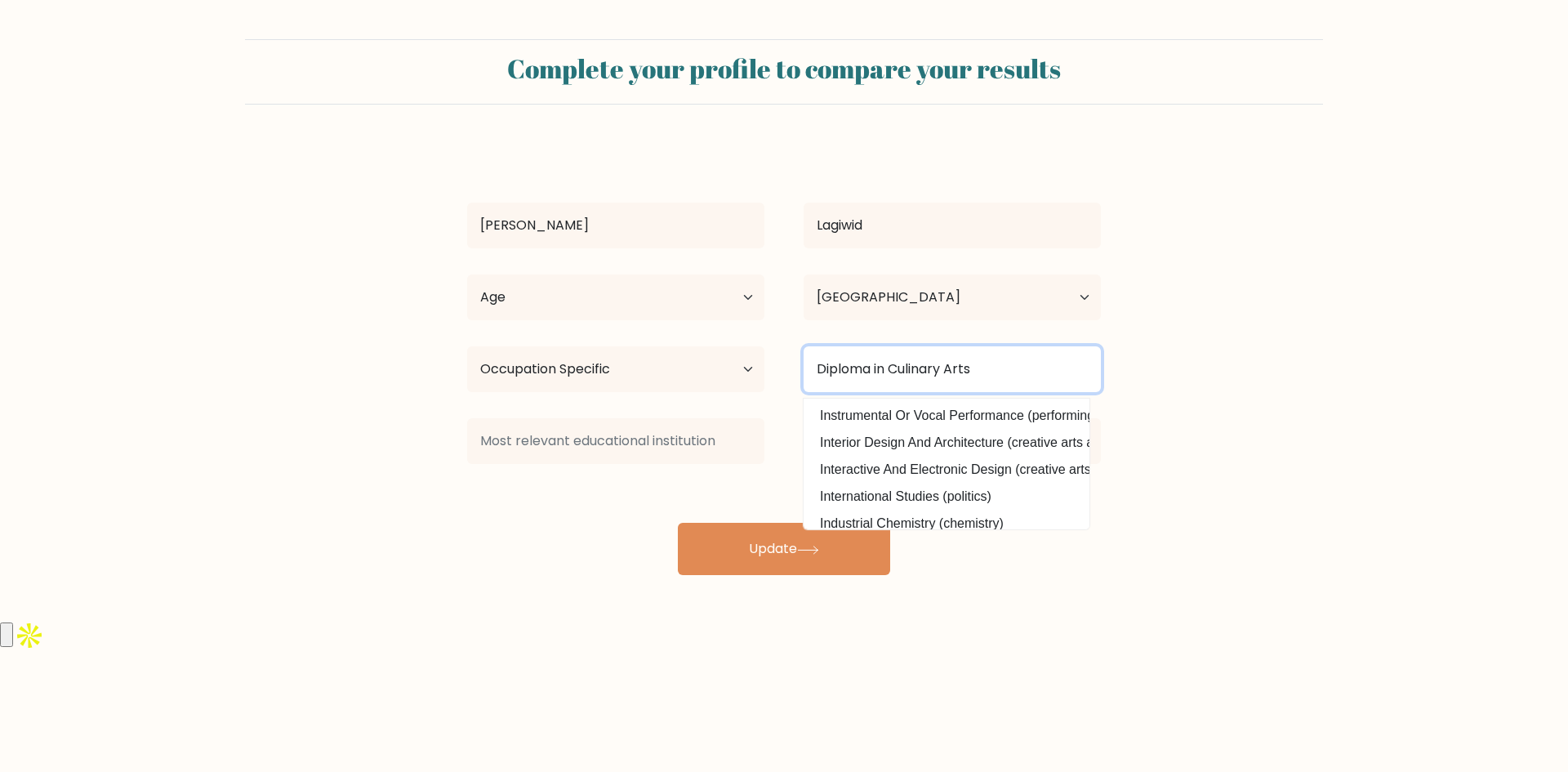
click at [886, 366] on input "Diploma in Culinary Arts" at bounding box center [952, 369] width 297 height 46
type input "Diploma in Profes Culinary Arts"
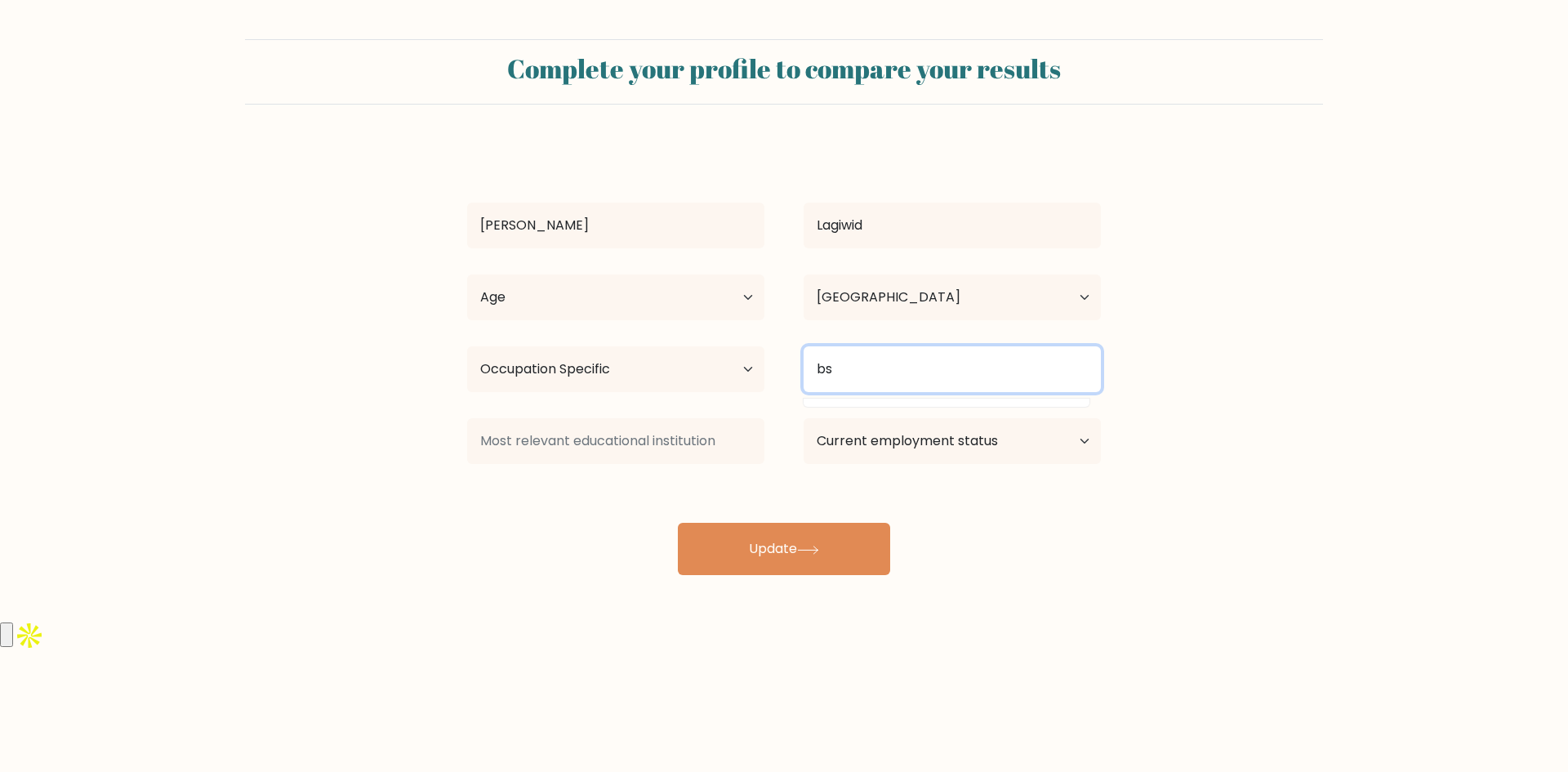
type input "b"
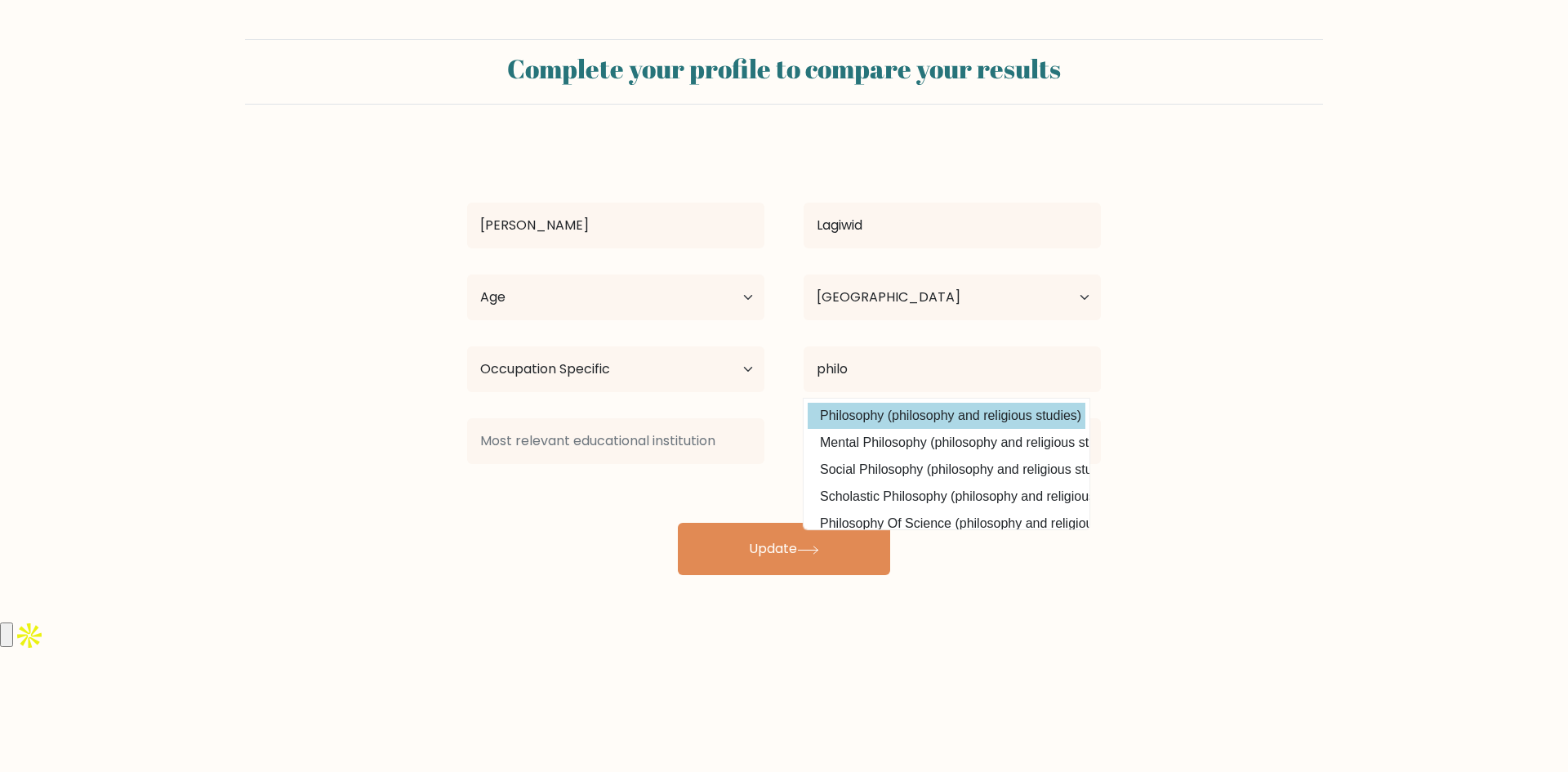
click at [909, 422] on div "Alexander Khan Lagiwid Age Under 18 years old 18-24 years old 25-34 years old 3…" at bounding box center [784, 358] width 654 height 431
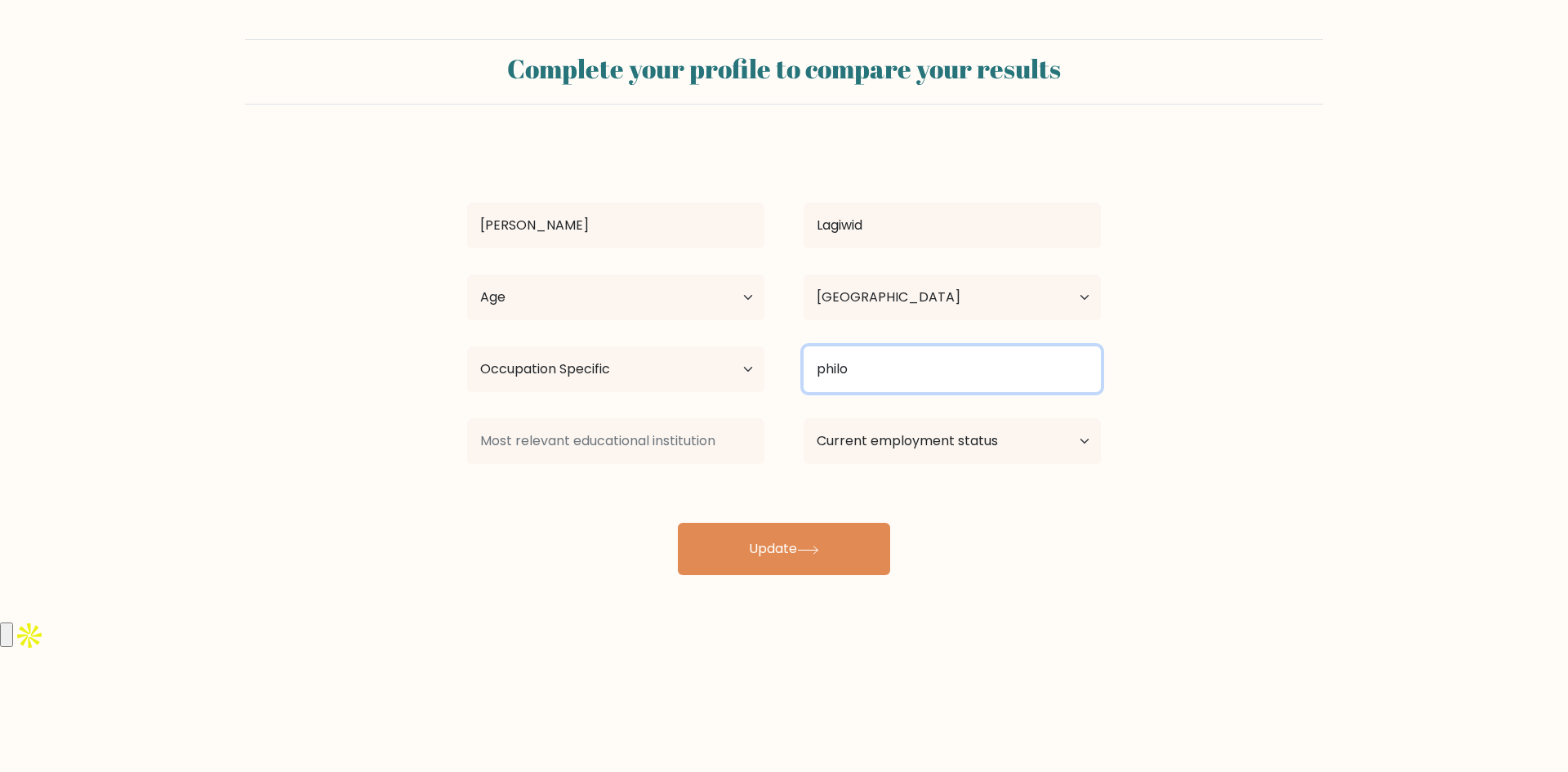
click at [895, 370] on input "philo" at bounding box center [952, 369] width 297 height 46
click at [895, 367] on input "philo" at bounding box center [952, 369] width 297 height 46
drag, startPoint x: 877, startPoint y: 367, endPoint x: 813, endPoint y: 372, distance: 64.2
click at [813, 372] on input "philo" at bounding box center [952, 369] width 297 height 46
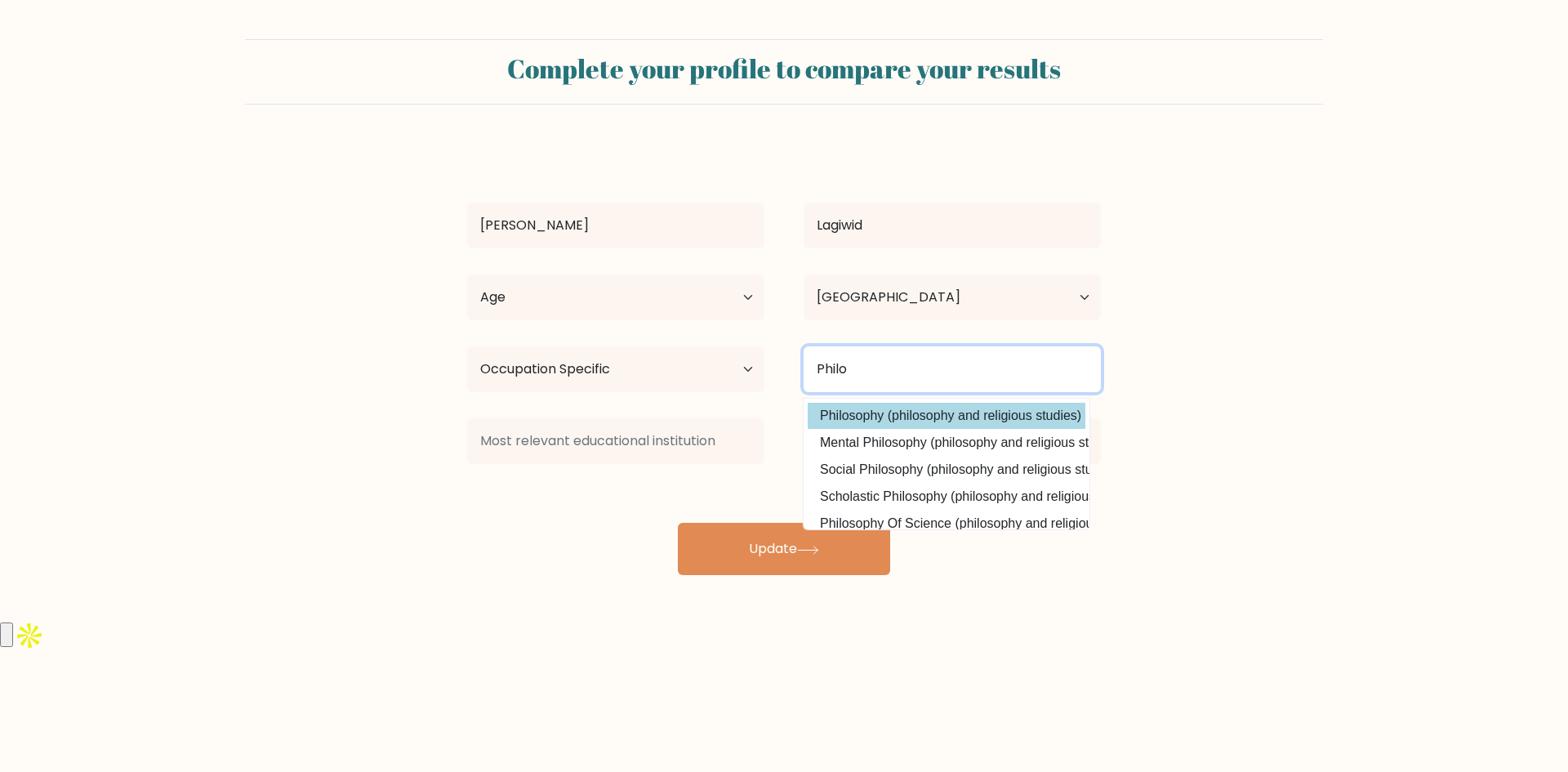
type input "Philo"
click at [925, 421] on div "Alexander Khan Lagiwid Age Under 18 years old 18-24 years old 25-34 years old 3…" at bounding box center [784, 358] width 654 height 431
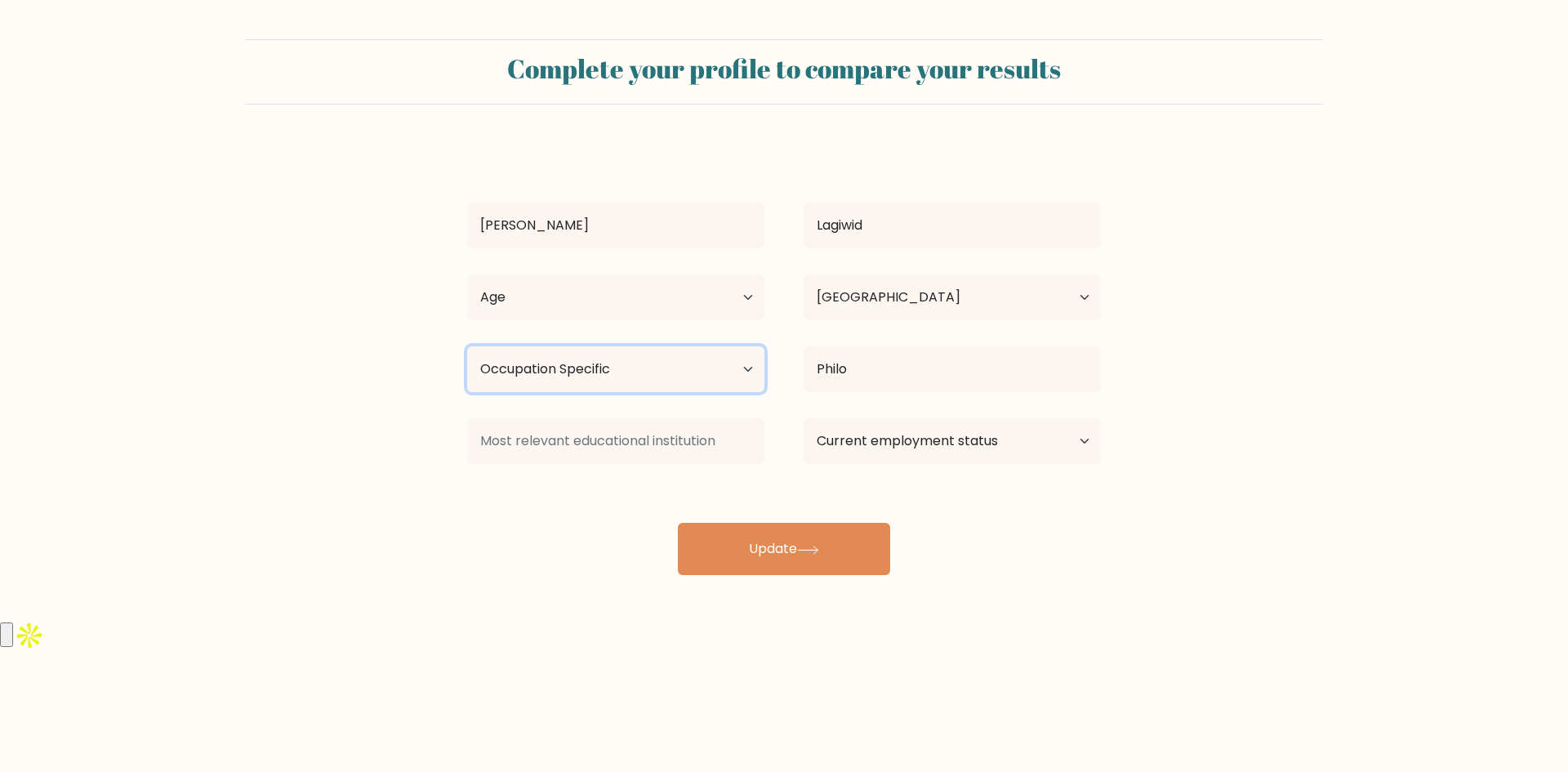
click at [681, 373] on select "Highest education level No schooling Primary Lower Secondary Upper Secondary Oc…" at bounding box center [616, 369] width 297 height 46
select select "bachelors_degree"
click at [467, 347] on select "Highest education level No schooling Primary Lower Secondary Upper Secondary Oc…" at bounding box center [616, 369] width 297 height 46
click at [886, 368] on input "Philo" at bounding box center [952, 369] width 297 height 46
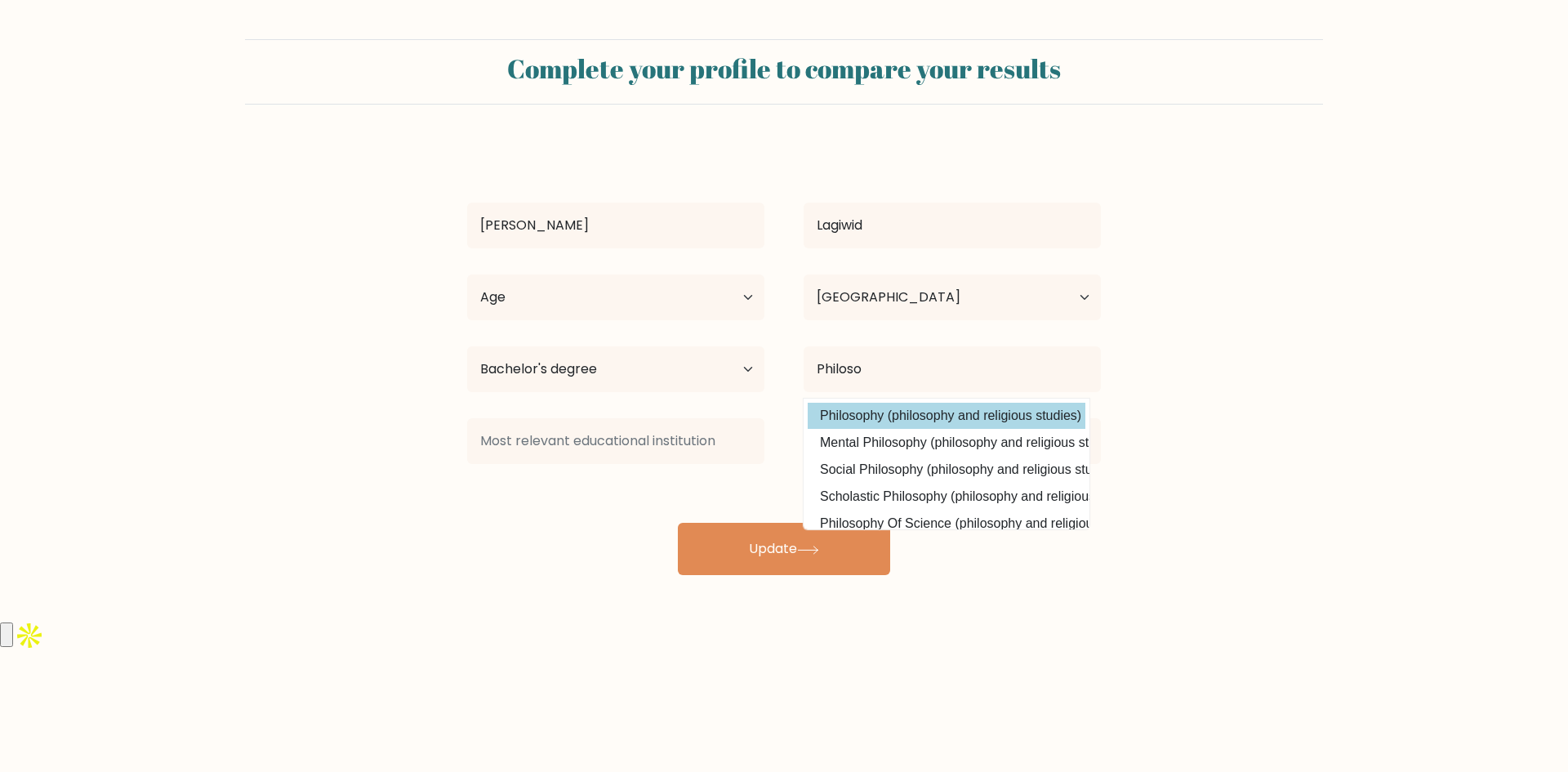
click at [877, 408] on option "Philosophy (philosophy and religious studies)" at bounding box center [947, 416] width 278 height 26
type input "Philosophy"
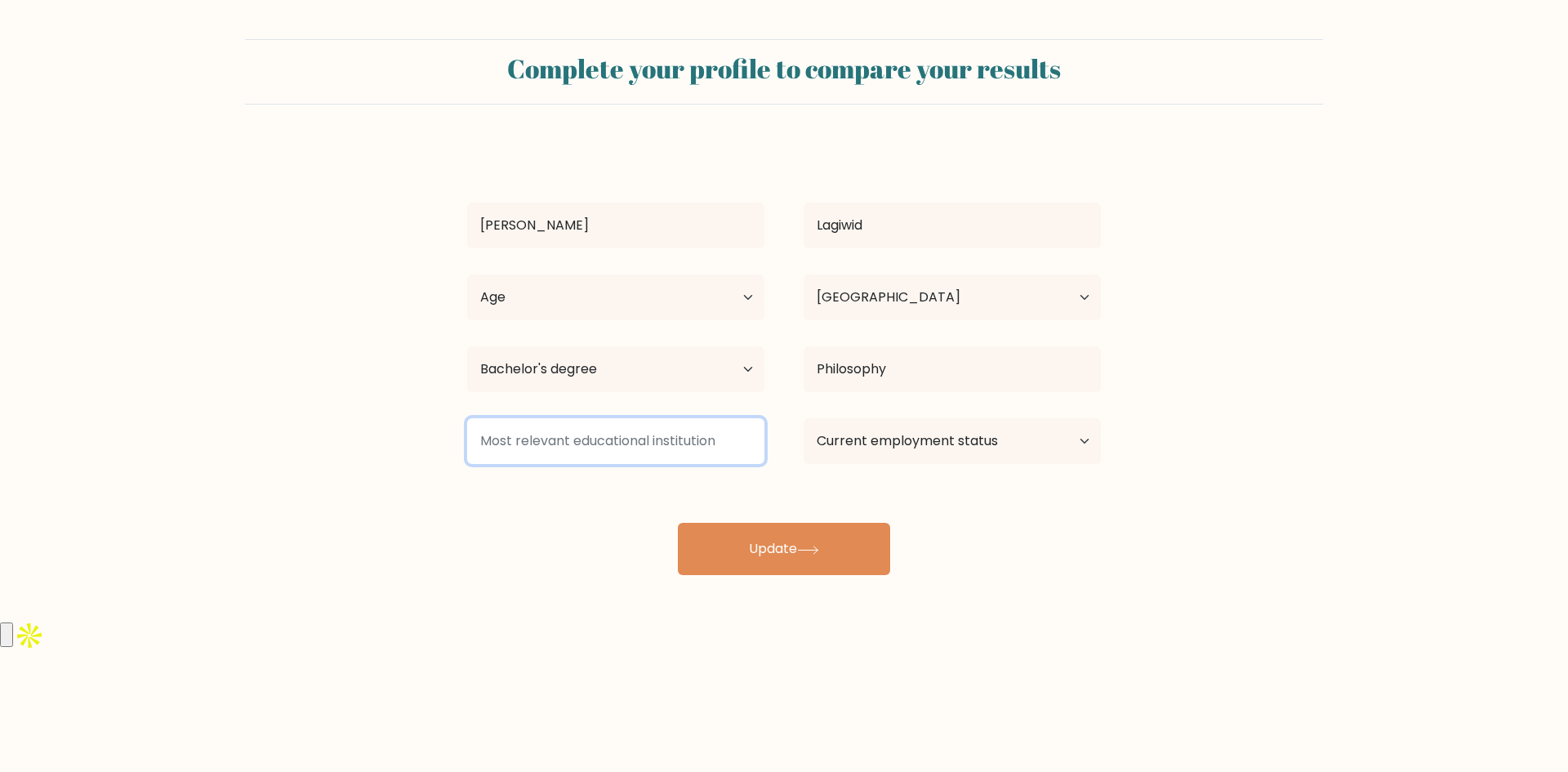
click at [639, 442] on input at bounding box center [616, 441] width 297 height 46
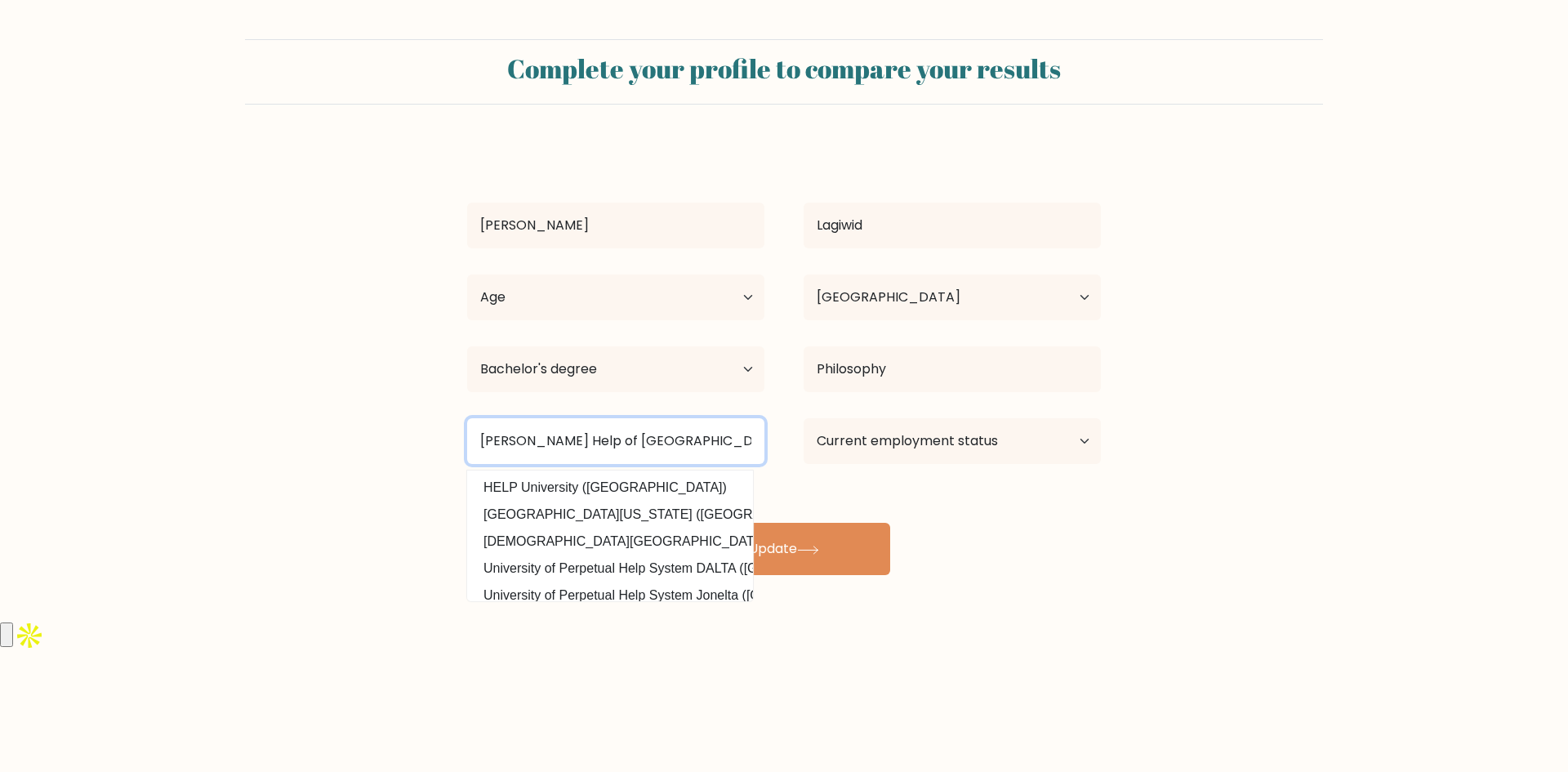
type input "Mary Help of Christians College Seminary"
click at [883, 496] on div "Alexander Khan Lagiwid Age Under 18 years old 18-24 years old 25-34 years old 3…" at bounding box center [784, 358] width 654 height 431
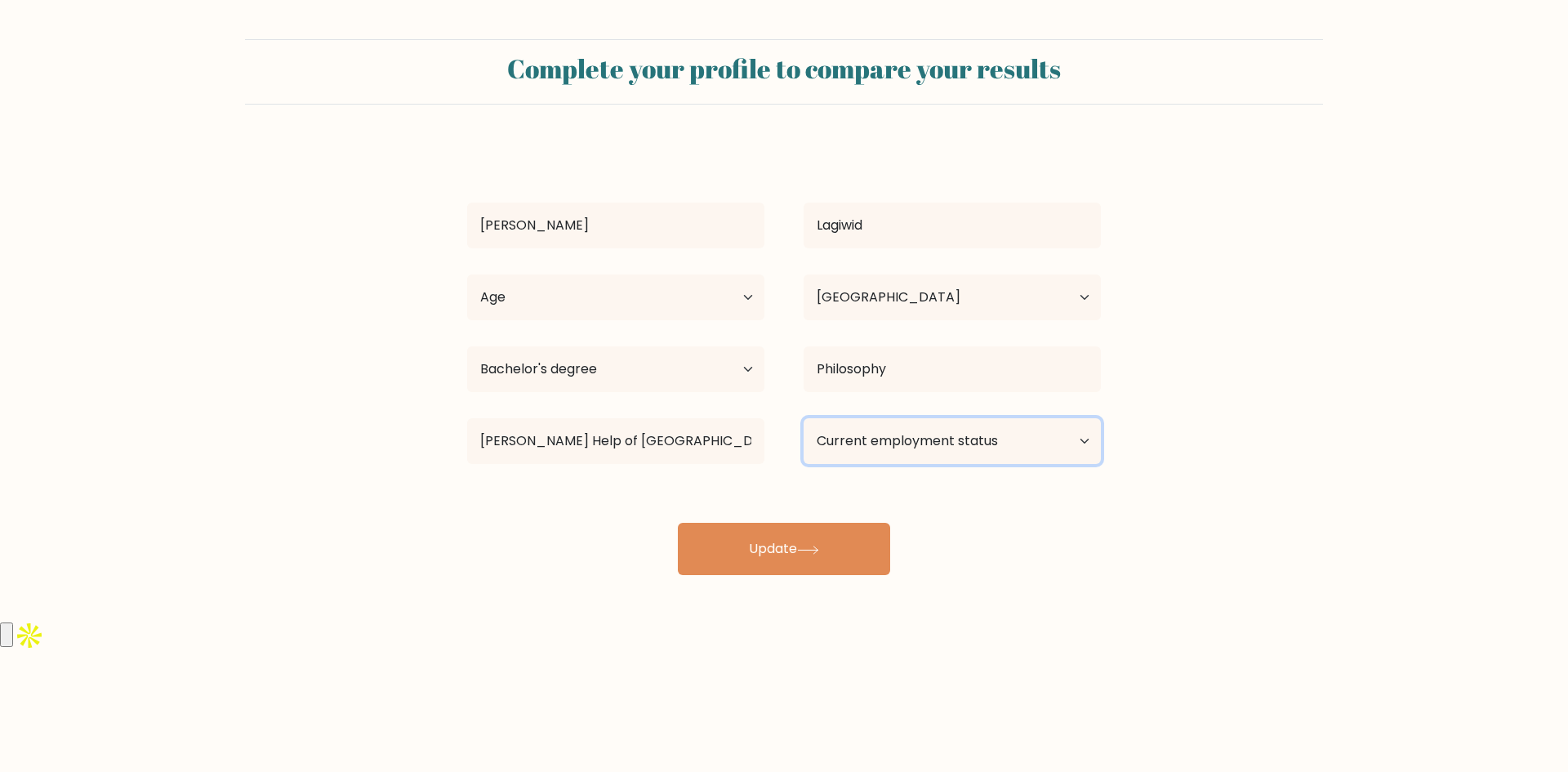
click at [945, 442] on select "Current employment status Employed Student Retired Other / prefer not to answer" at bounding box center [952, 441] width 297 height 46
select select "other"
click at [803, 418] on select "Current employment status Employed Student Retired Other / prefer not to answer" at bounding box center [952, 441] width 297 height 46
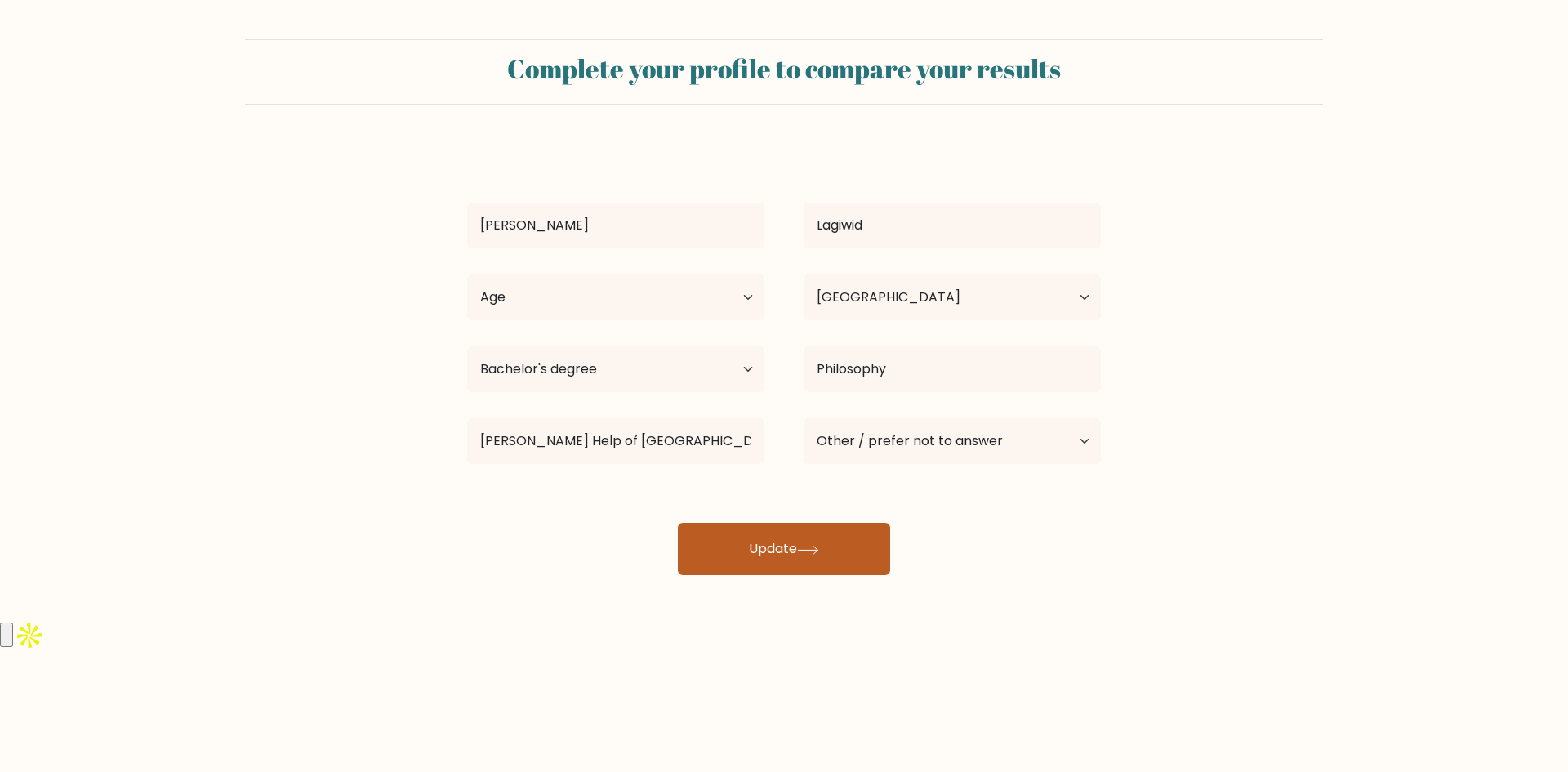
click at [835, 530] on button "Update" at bounding box center [784, 549] width 212 height 52
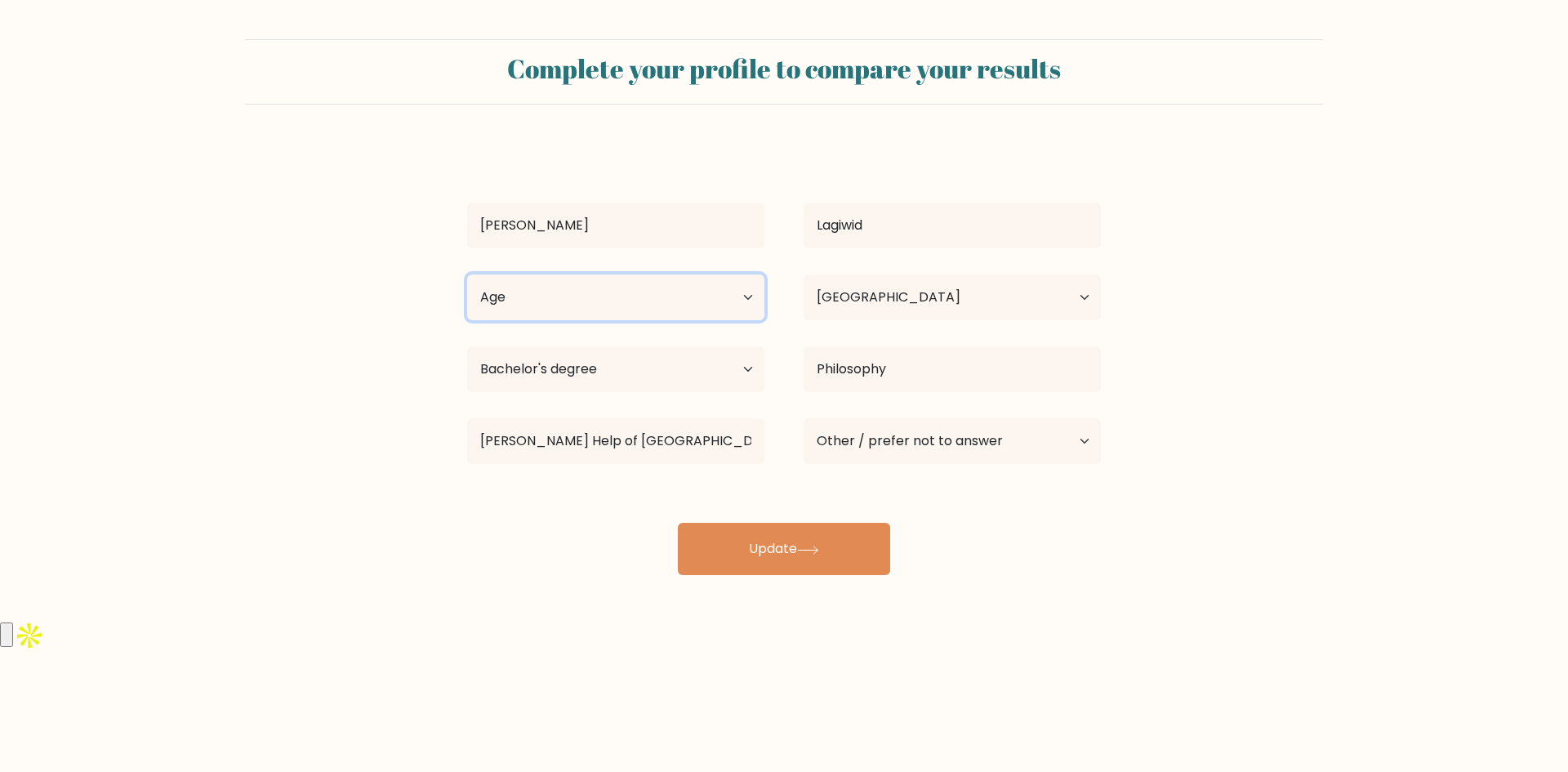
click at [624, 296] on select "Age Under 18 years old 18-24 years old 25-34 years old 35-44 years old 45-54 ye…" at bounding box center [616, 296] width 297 height 46
select select "25_34"
click at [467, 274] on select "Age Under 18 years old 18-24 years old 25-34 years old 35-44 years old 45-54 ye…" at bounding box center [616, 296] width 297 height 46
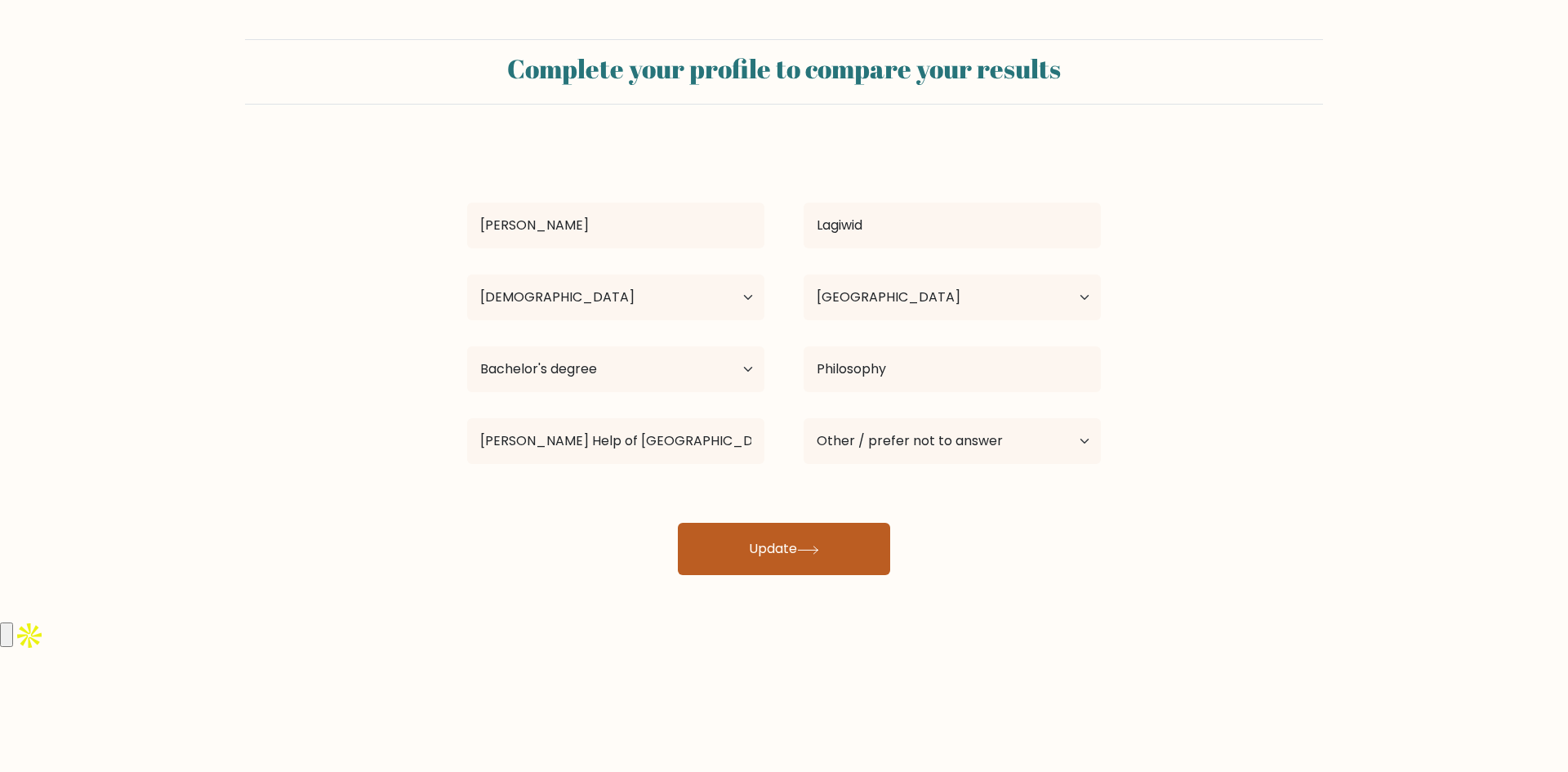
click at [812, 558] on button "Update" at bounding box center [784, 549] width 212 height 52
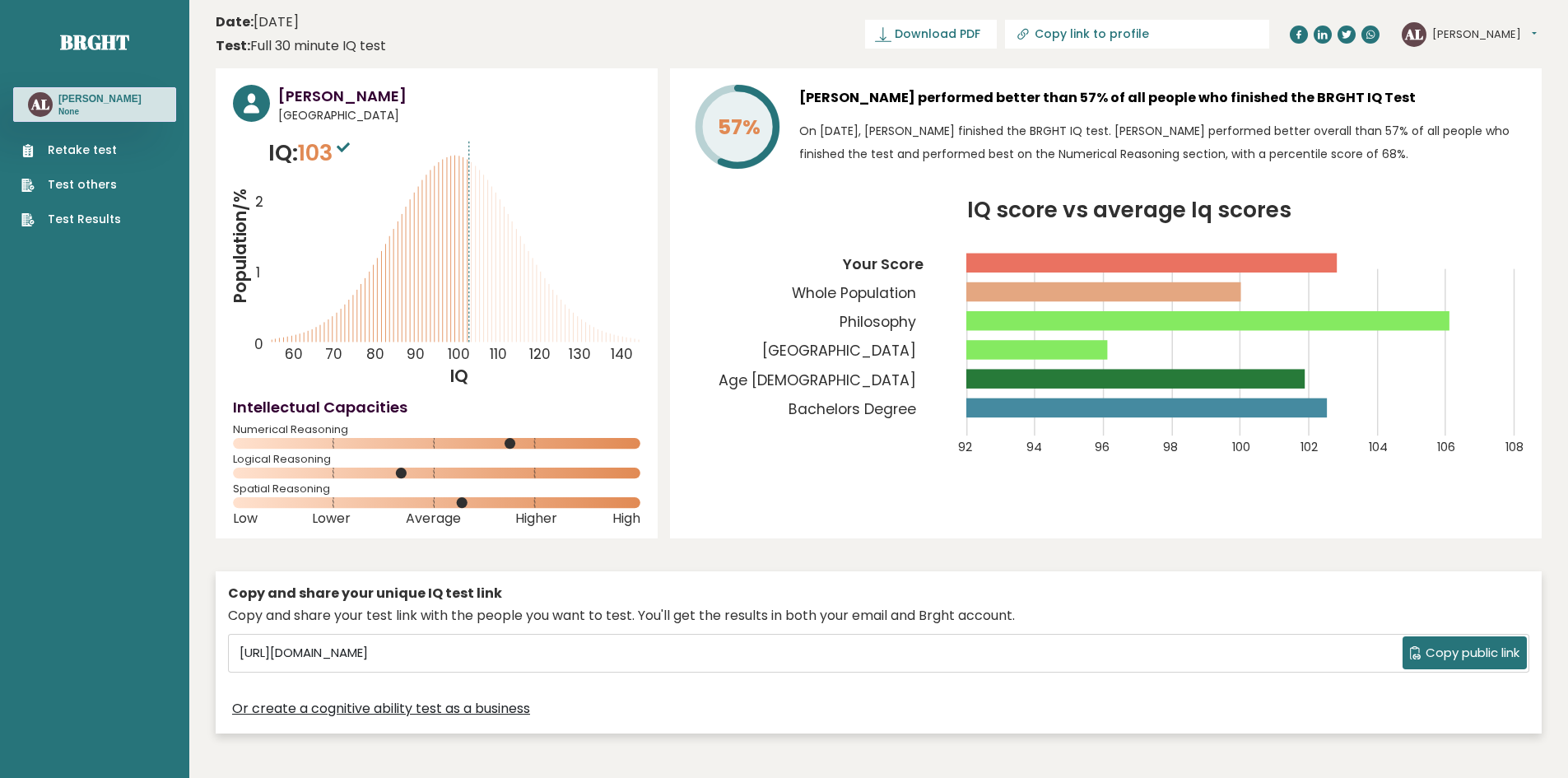
click at [1462, 647] on span "Copy public link" at bounding box center [1472, 653] width 94 height 19
